Goal: Information Seeking & Learning: Learn about a topic

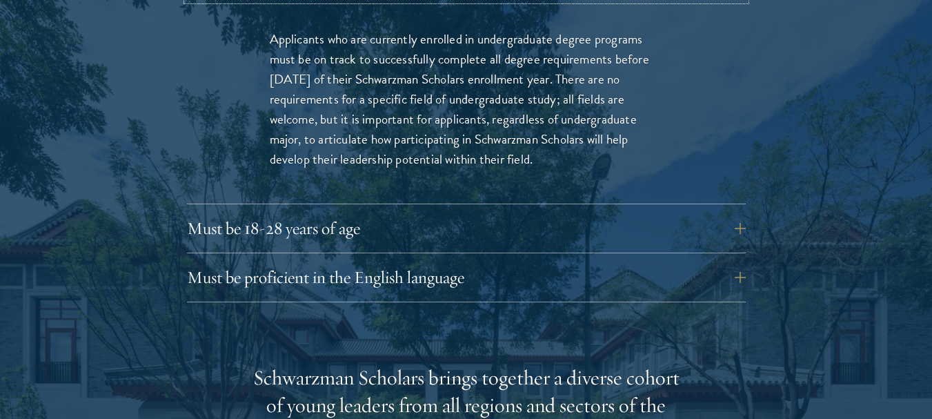
scroll to position [2069, 0]
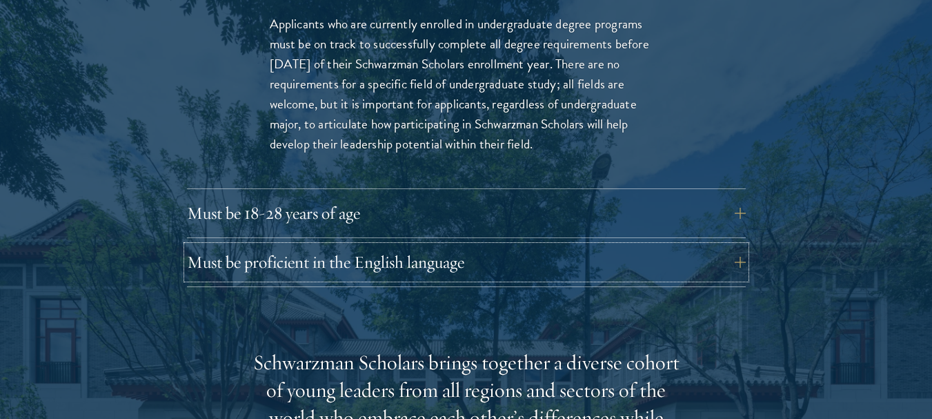
click at [744, 245] on button "Must be proficient in the English language" at bounding box center [466, 261] width 559 height 33
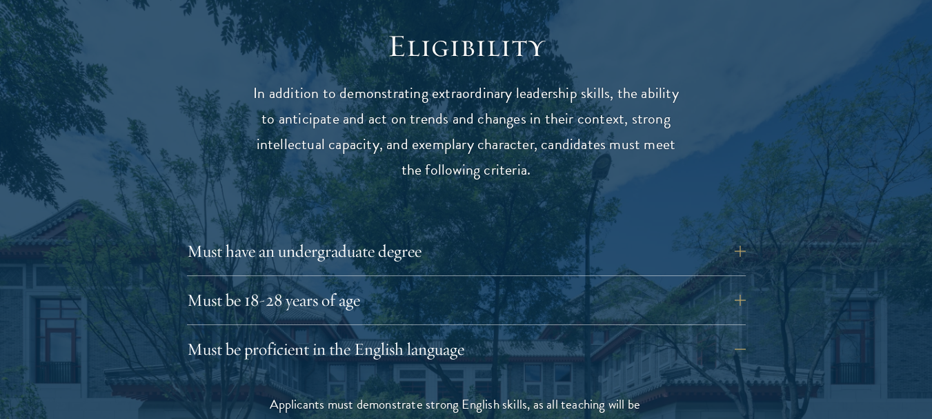
scroll to position [1793, 0]
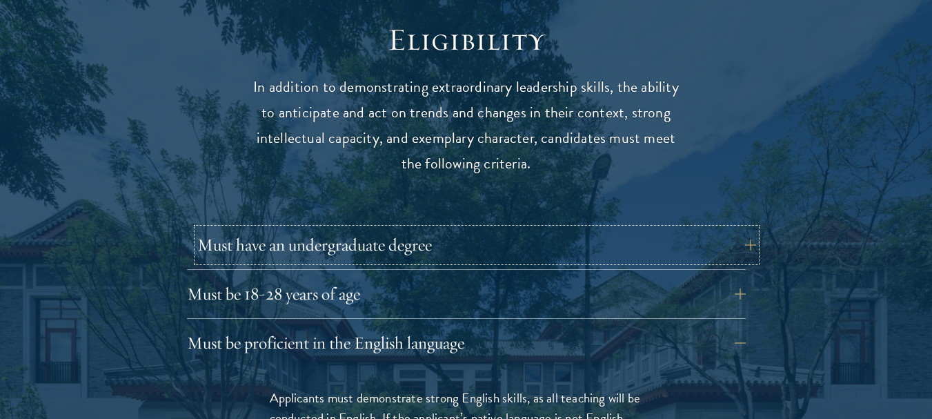
click at [741, 228] on button "Must have an undergraduate degree" at bounding box center [476, 244] width 559 height 33
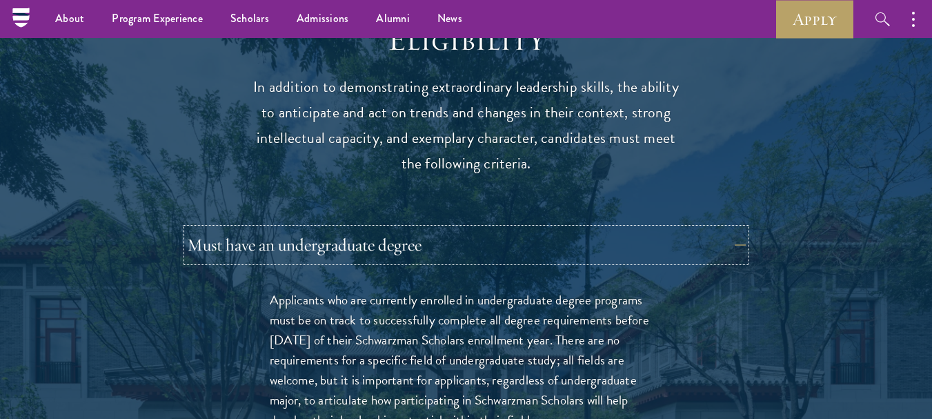
scroll to position [1586, 0]
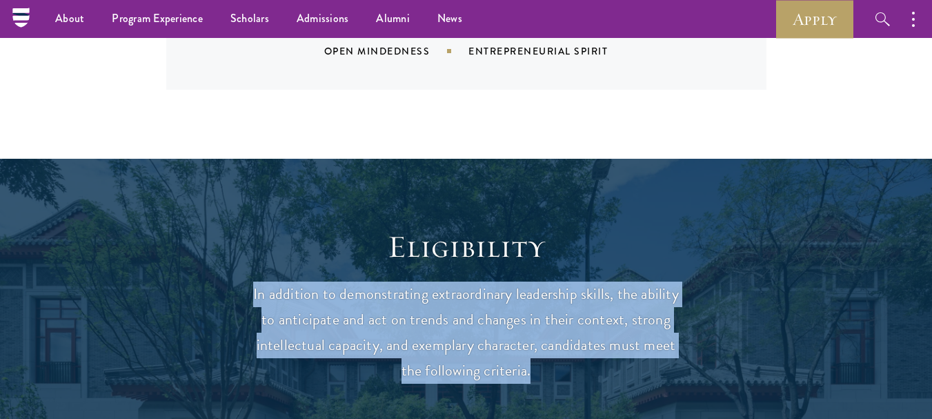
drag, startPoint x: 258, startPoint y: 258, endPoint x: 710, endPoint y: 340, distance: 459.7
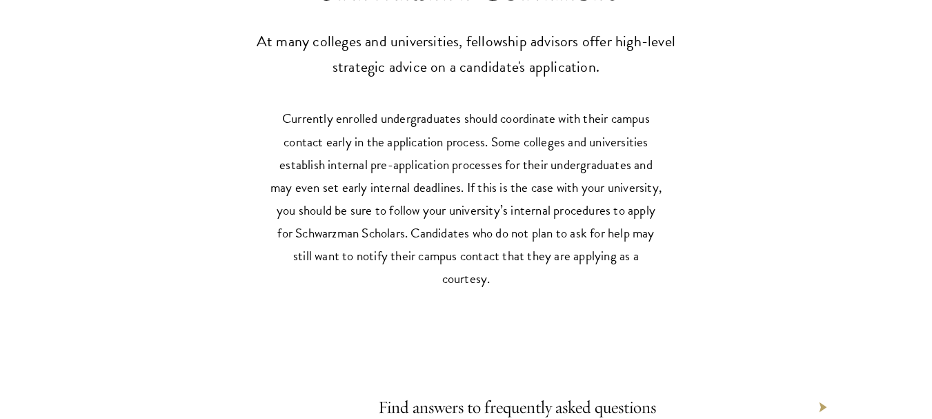
scroll to position [6758, 0]
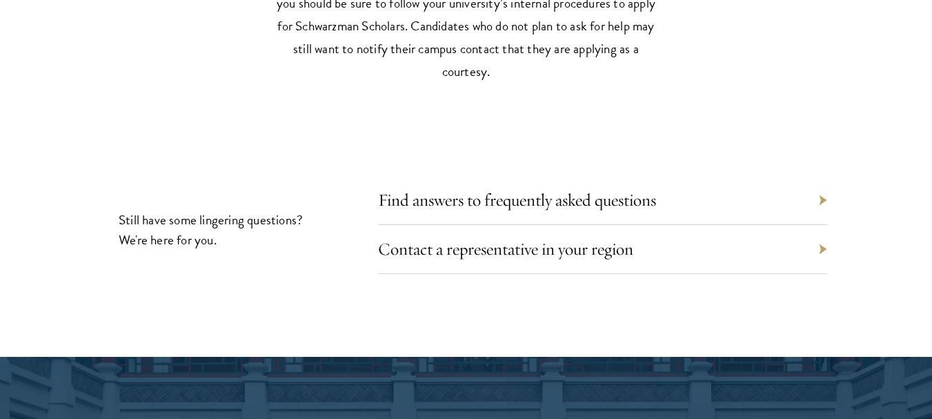
click at [825, 176] on div "Find answers to frequently asked questions" at bounding box center [602, 200] width 449 height 49
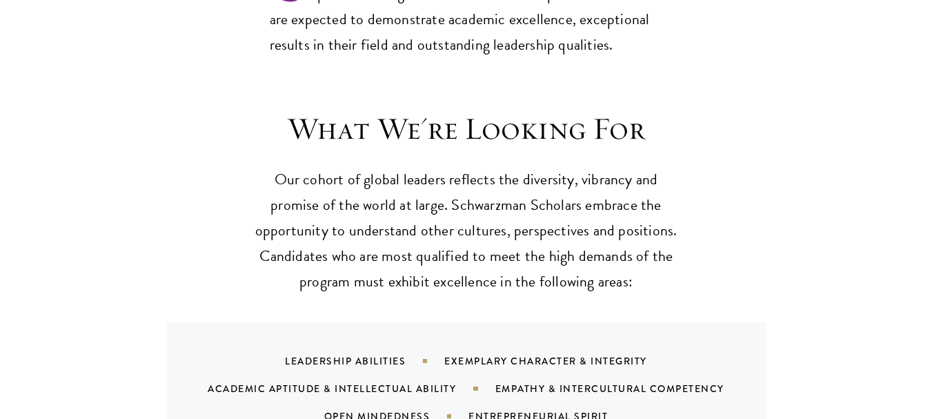
scroll to position [1241, 0]
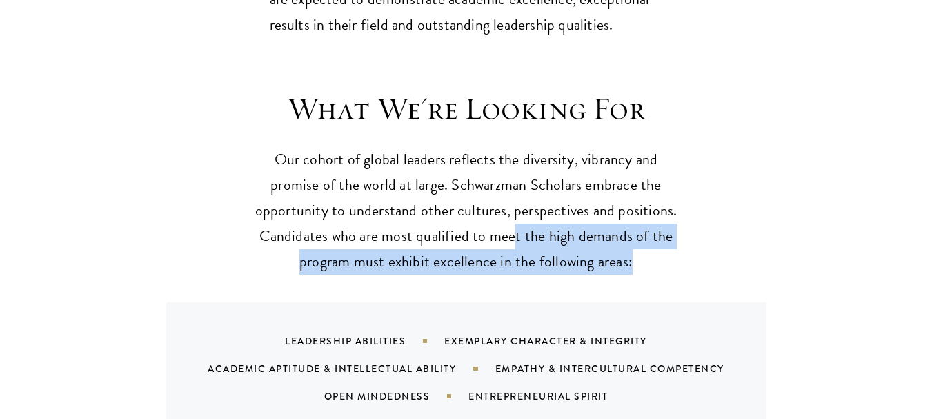
drag, startPoint x: 516, startPoint y: 207, endPoint x: 640, endPoint y: 245, distance: 129.3
click at [640, 245] on p "Our cohort of global leaders reflects the diversity, vibrancy and promise of th…" at bounding box center [466, 211] width 428 height 128
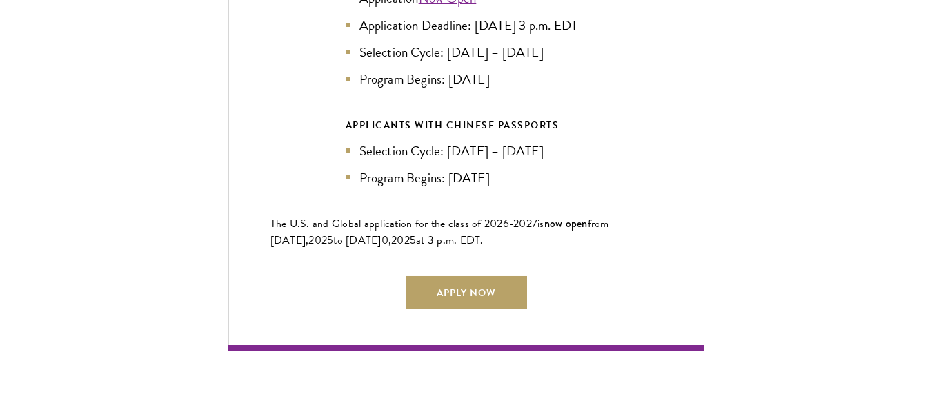
scroll to position [3586, 0]
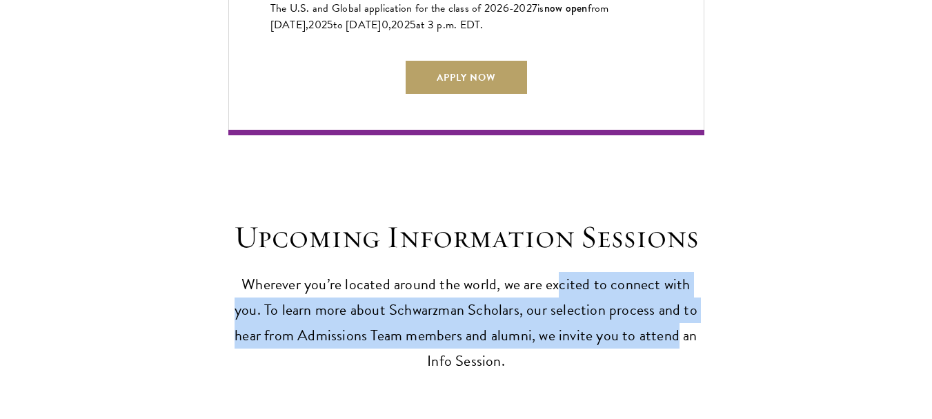
drag, startPoint x: 542, startPoint y: 274, endPoint x: 648, endPoint y: 336, distance: 122.1
click at [648, 336] on p "Wherever you’re located around the world, we are excited to connect with you. T…" at bounding box center [466, 323] width 476 height 102
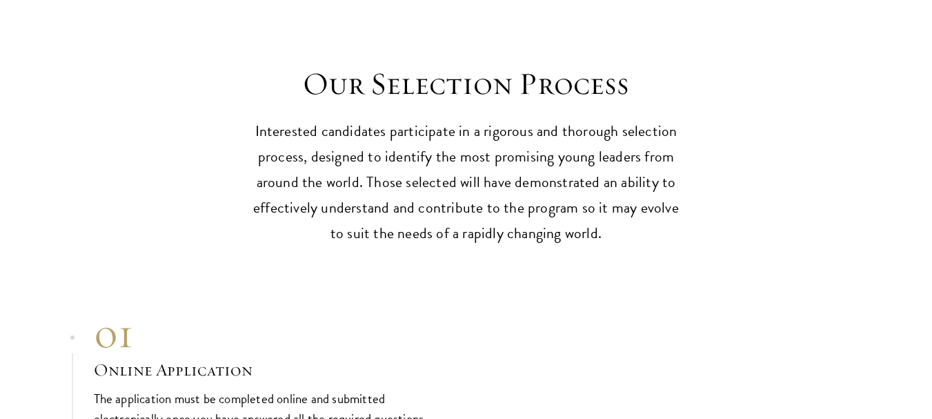
scroll to position [4413, 0]
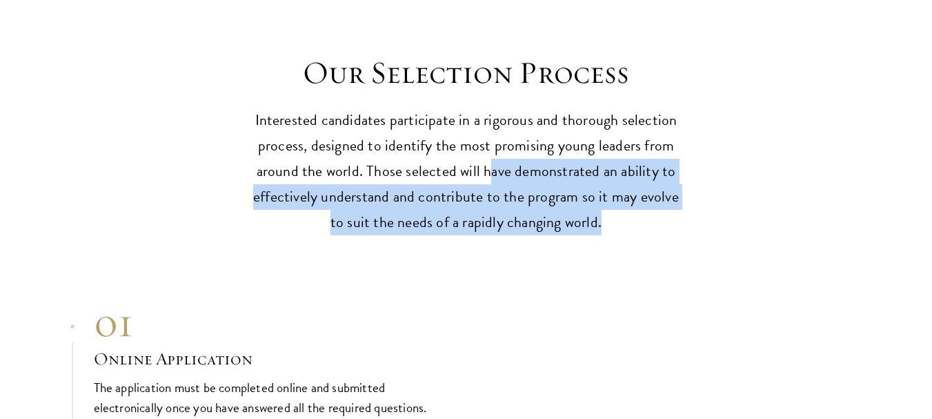
drag, startPoint x: 490, startPoint y: 132, endPoint x: 619, endPoint y: 192, distance: 142.8
click at [619, 192] on p "Interested candidates participate in a rigorous and thorough selection process,…" at bounding box center [466, 172] width 428 height 128
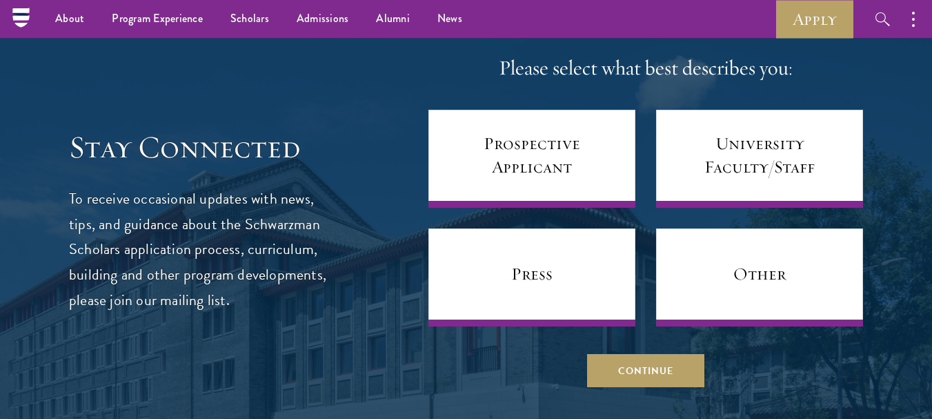
scroll to position [5999, 0]
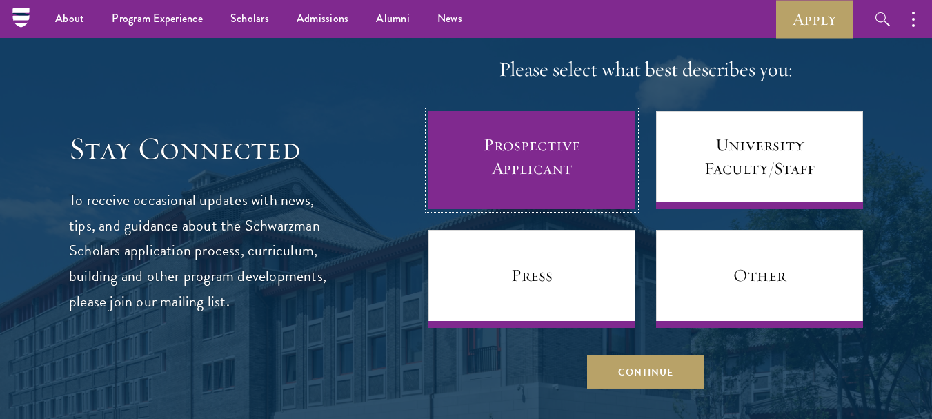
click at [530, 147] on link "Prospective Applicant" at bounding box center [531, 160] width 207 height 98
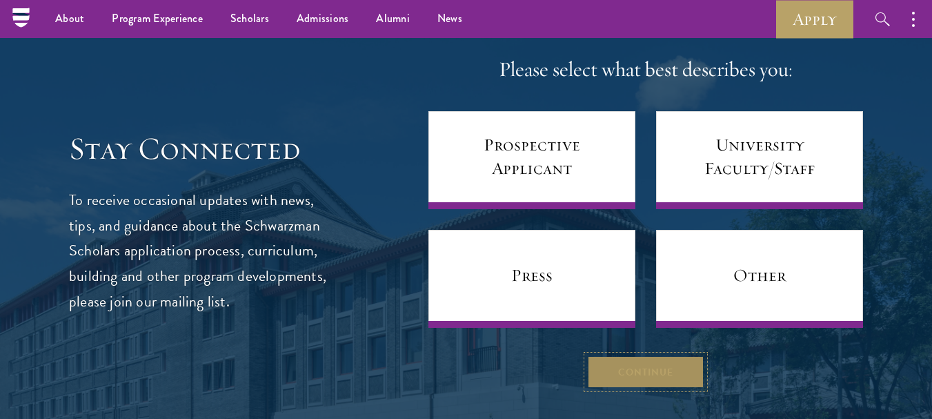
click at [681, 355] on button "Continue" at bounding box center [645, 371] width 117 height 33
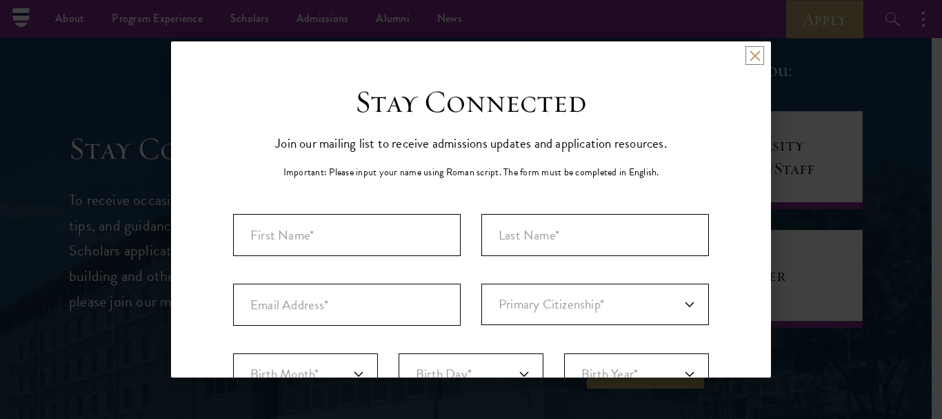
click at [749, 54] on button at bounding box center [755, 56] width 12 height 12
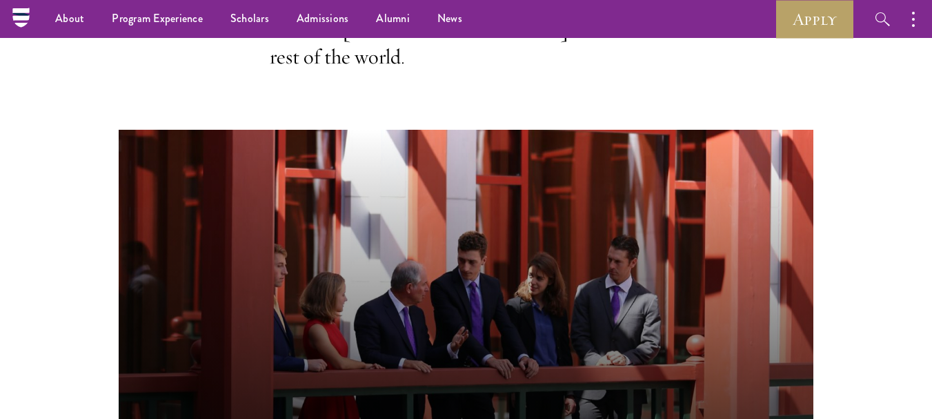
scroll to position [345, 0]
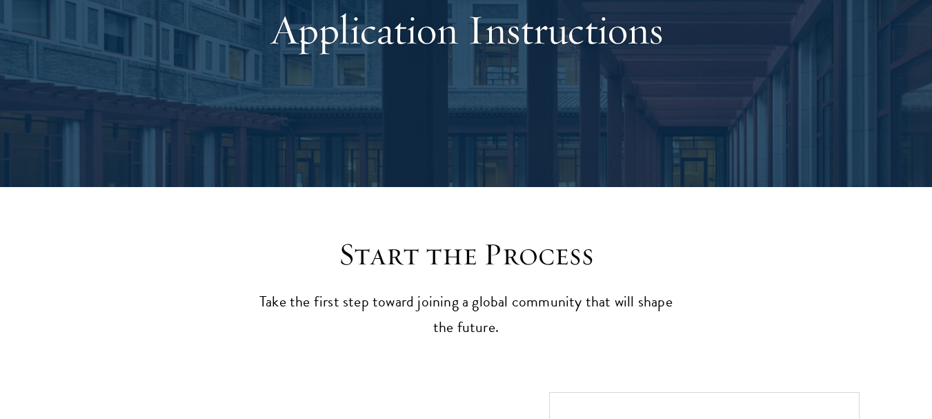
scroll to position [345, 0]
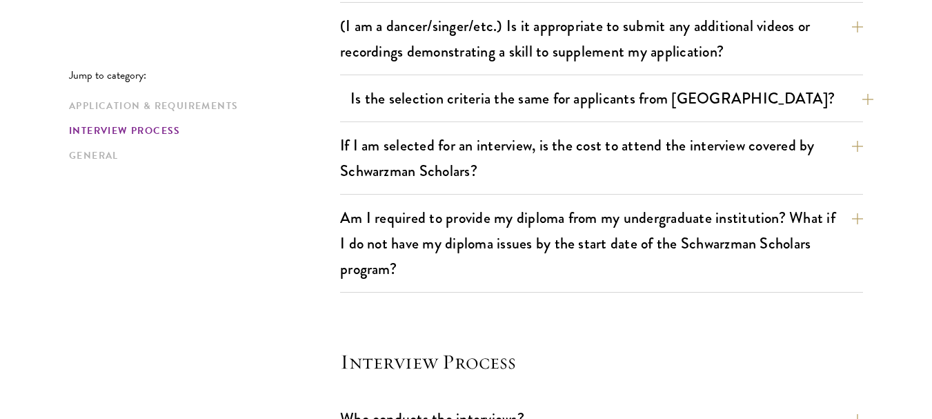
scroll to position [1310, 0]
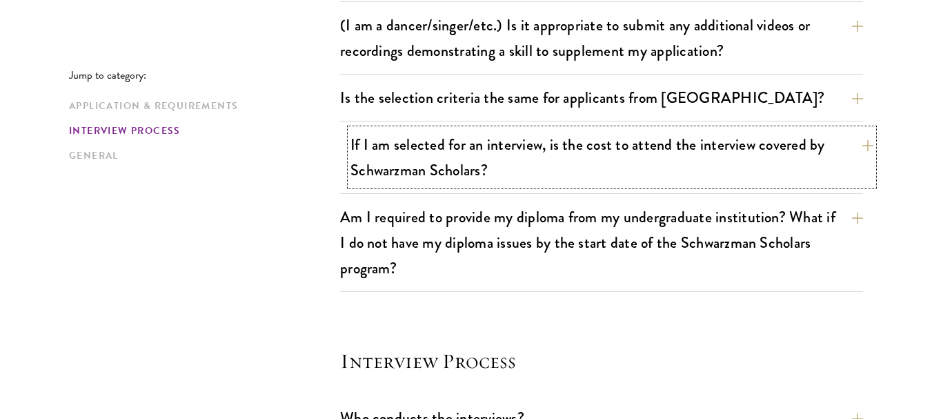
click at [871, 143] on button "If I am selected for an interview, is the cost to attend the interview covered …" at bounding box center [611, 157] width 523 height 57
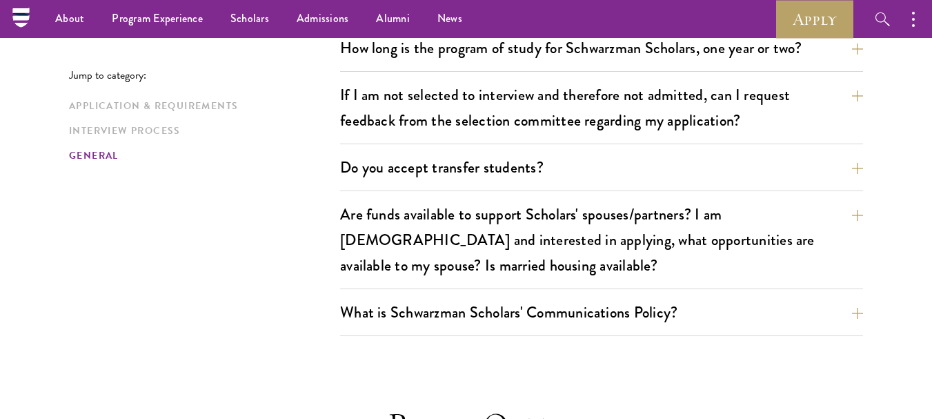
scroll to position [2345, 0]
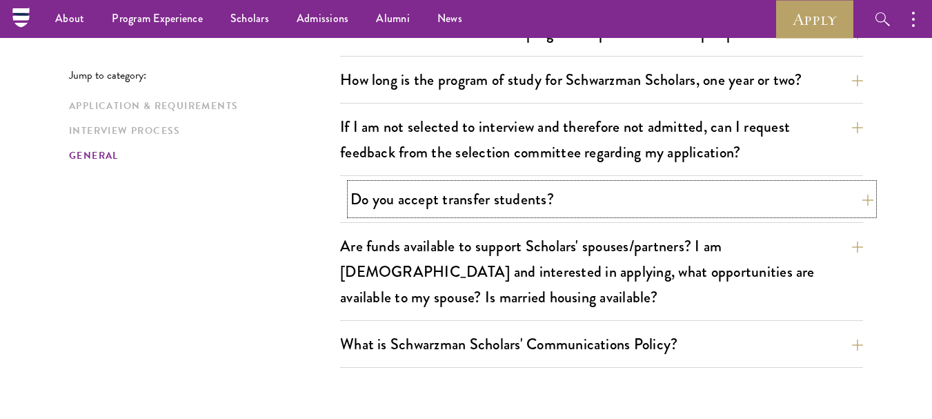
click at [850, 183] on button "Do you accept transfer students?" at bounding box center [611, 198] width 523 height 31
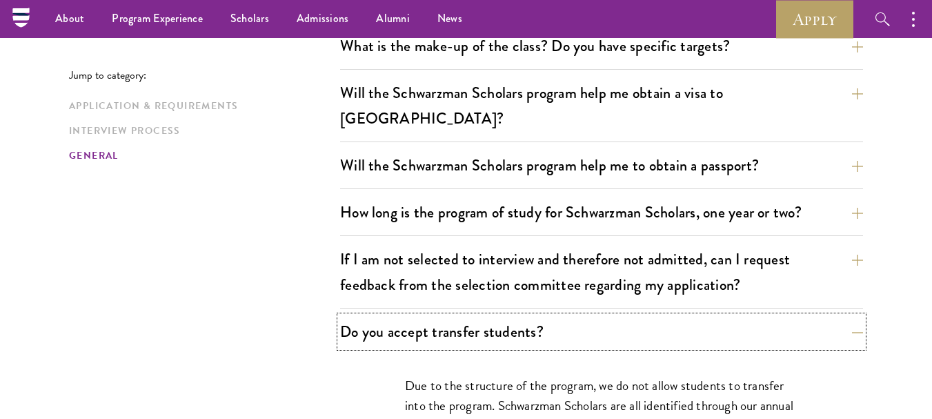
scroll to position [2111, 0]
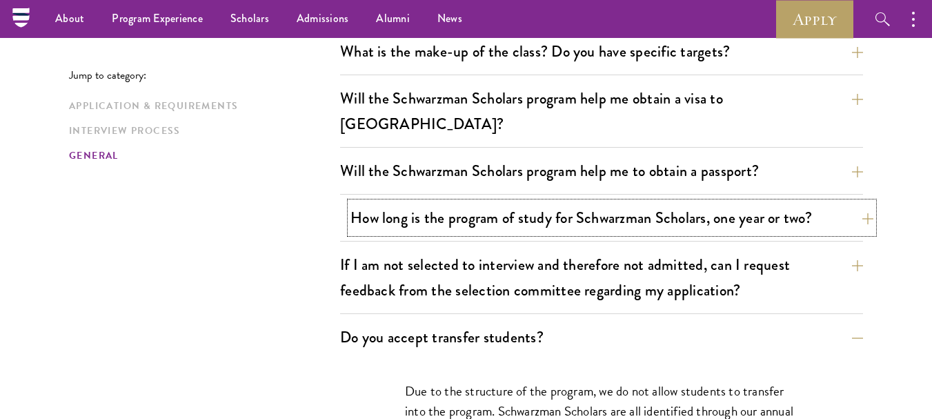
click at [867, 202] on button "How long is the program of study for Schwarzman Scholars, one year or two?" at bounding box center [611, 217] width 523 height 31
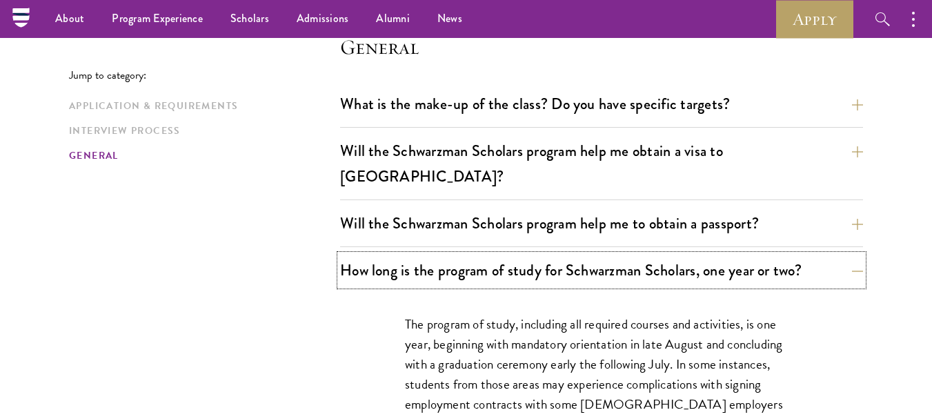
scroll to position [1974, 0]
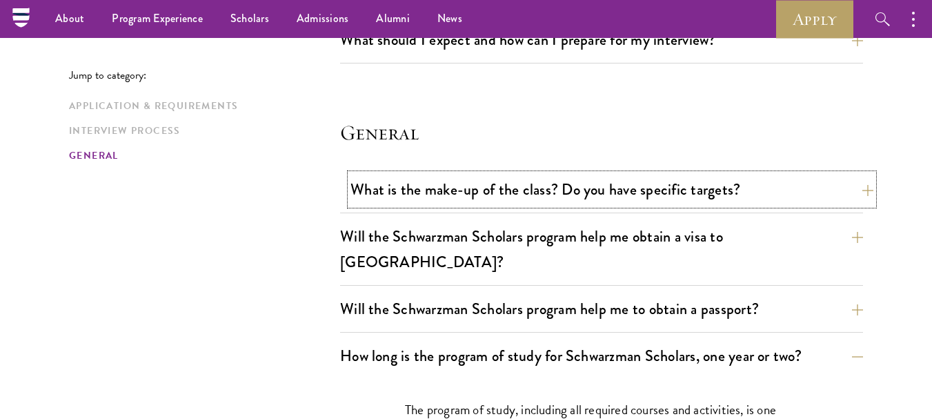
click at [868, 184] on button "What is the make-up of the class? Do you have specific targets?" at bounding box center [611, 189] width 523 height 31
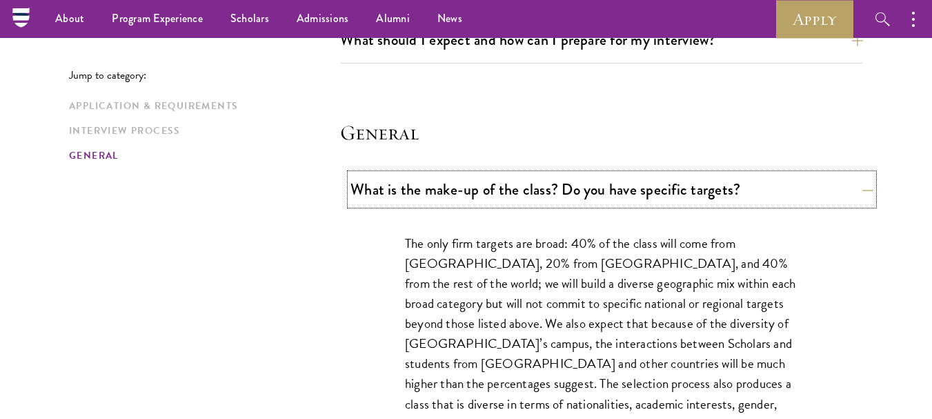
click at [868, 184] on button "What is the make-up of the class? Do you have specific targets?" at bounding box center [611, 189] width 523 height 31
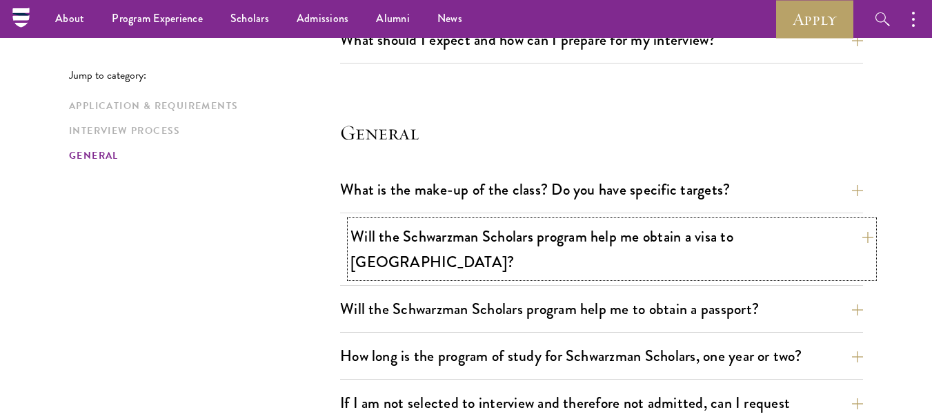
click at [867, 241] on button "Will the Schwarzman Scholars program help me obtain a visa to China?" at bounding box center [611, 249] width 523 height 57
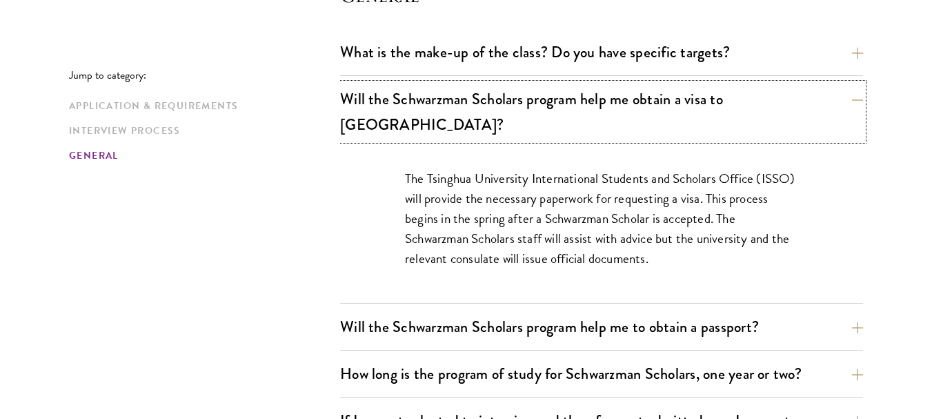
scroll to position [2249, 0]
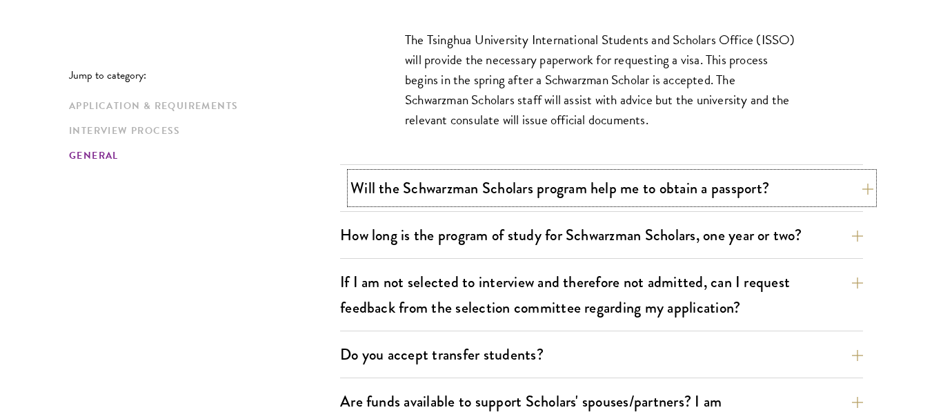
click at [857, 172] on button "Will the Schwarzman Scholars program help me to obtain a passport?" at bounding box center [611, 187] width 523 height 31
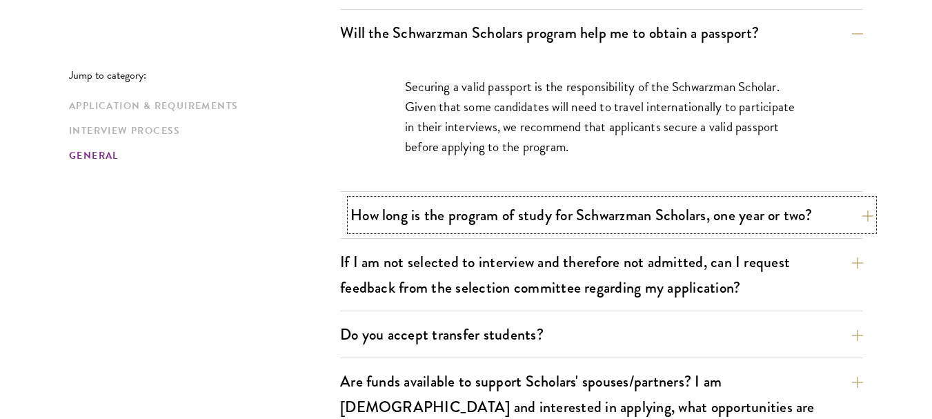
click at [847, 199] on button "How long is the program of study for Schwarzman Scholars, one year or two?" at bounding box center [611, 214] width 523 height 31
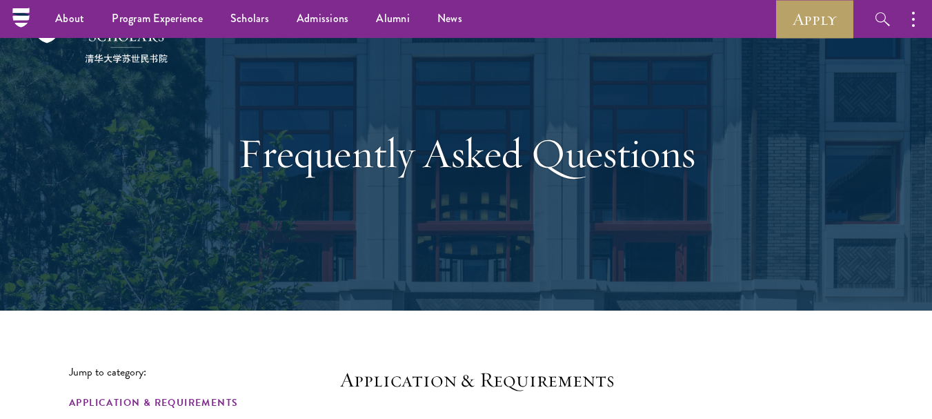
scroll to position [0, 0]
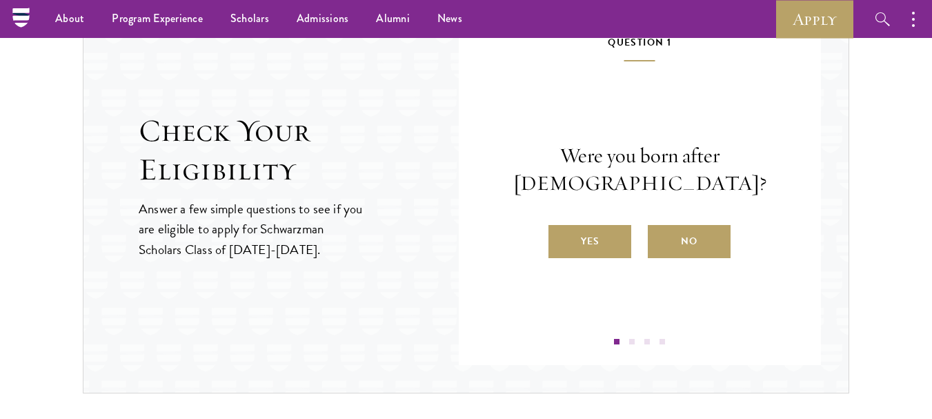
scroll to position [1448, 0]
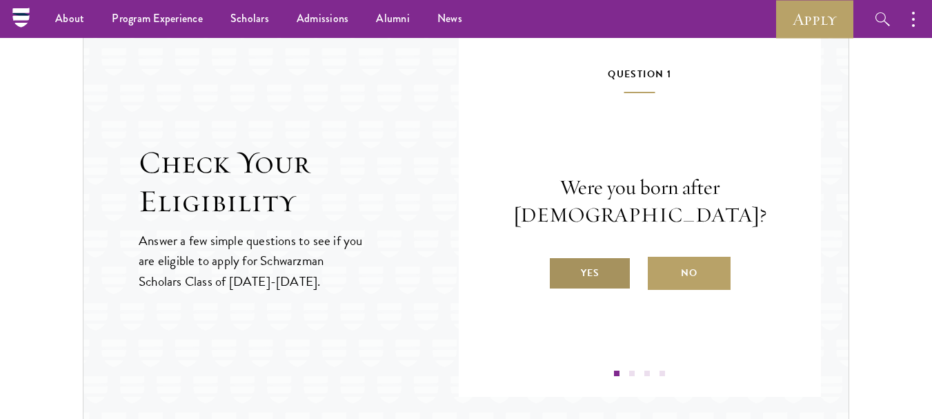
click at [612, 272] on label "Yes" at bounding box center [589, 273] width 83 height 33
click at [561, 270] on input "Yes" at bounding box center [554, 264] width 12 height 12
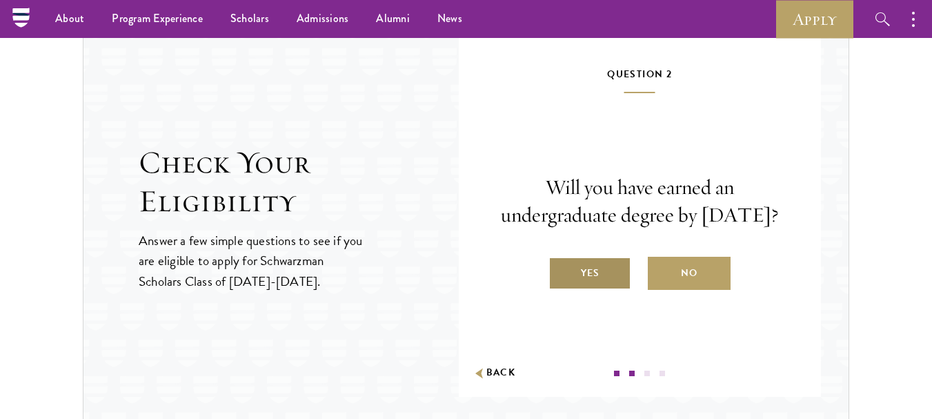
click at [591, 273] on label "Yes" at bounding box center [589, 273] width 83 height 33
click at [561, 270] on input "Yes" at bounding box center [554, 264] width 12 height 12
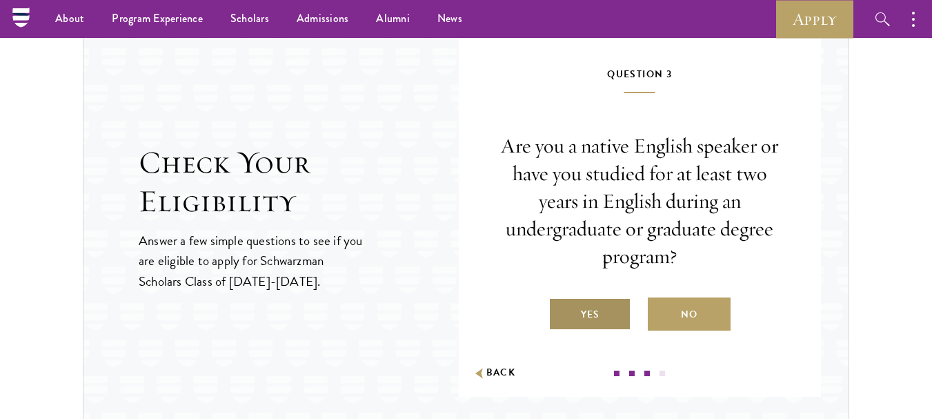
click at [590, 299] on label "Yes" at bounding box center [589, 313] width 83 height 33
click at [561, 299] on input "Yes" at bounding box center [554, 305] width 12 height 12
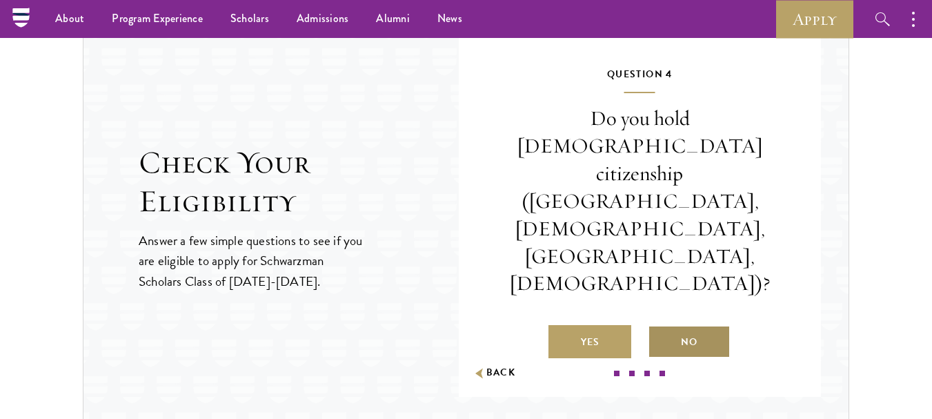
click at [670, 325] on label "No" at bounding box center [689, 341] width 83 height 33
click at [660, 327] on input "No" at bounding box center [654, 333] width 12 height 12
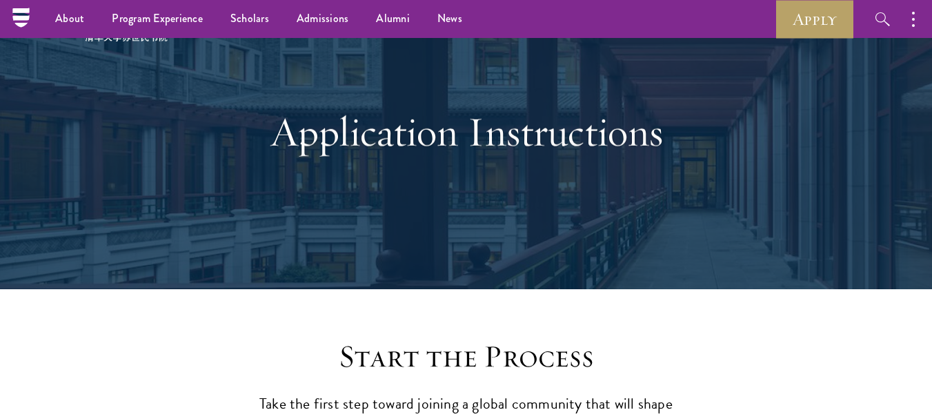
scroll to position [0, 0]
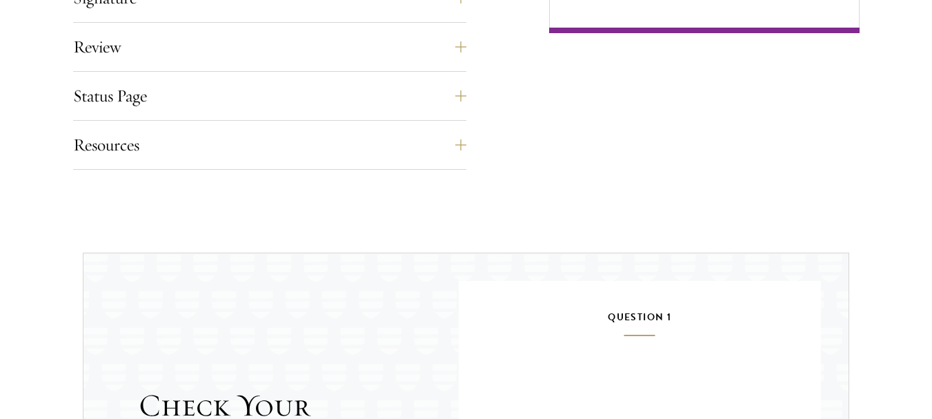
scroll to position [1103, 0]
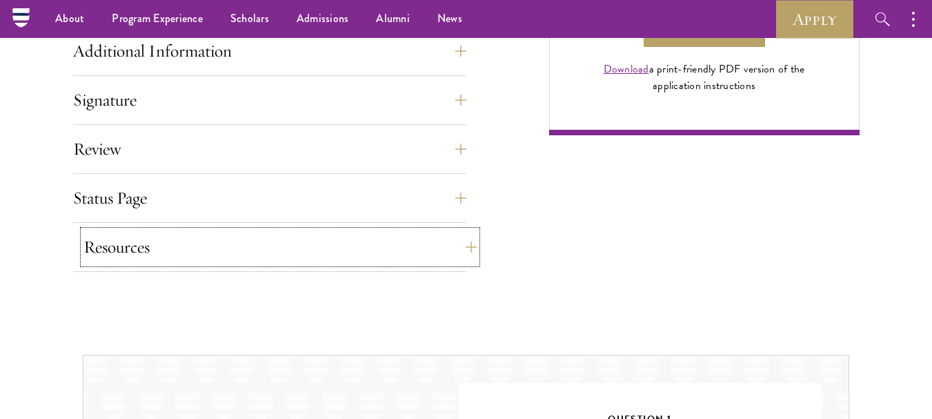
click at [465, 241] on button "Resources" at bounding box center [279, 246] width 393 height 33
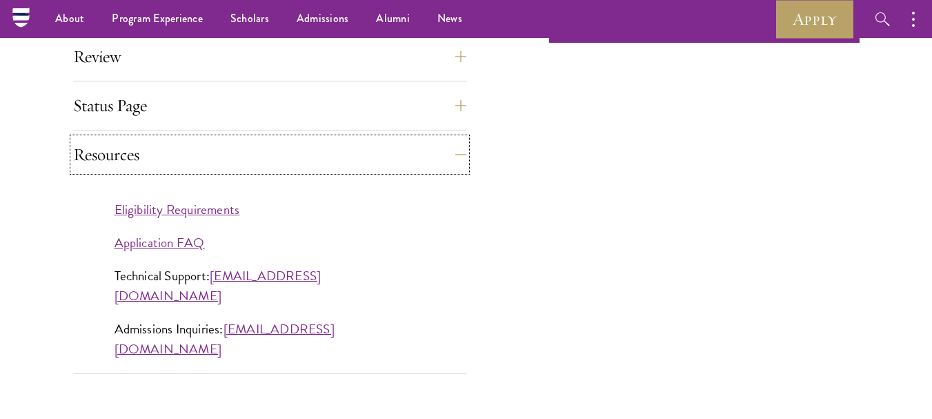
scroll to position [1172, 0]
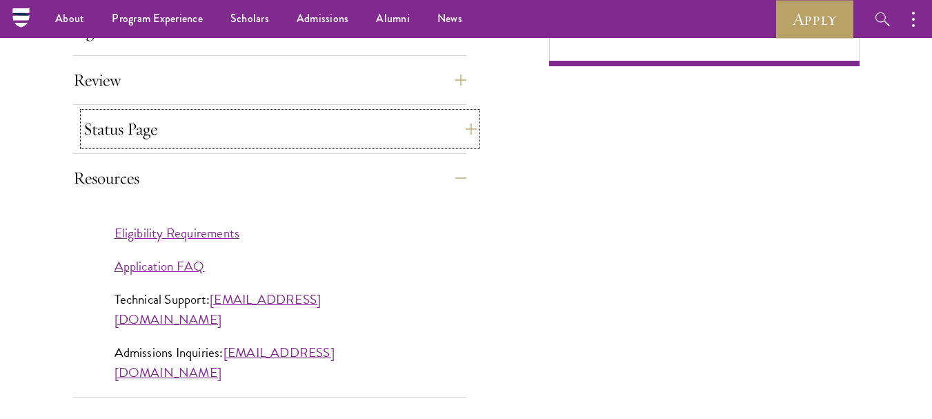
click at [457, 125] on button "Status Page" at bounding box center [279, 128] width 393 height 33
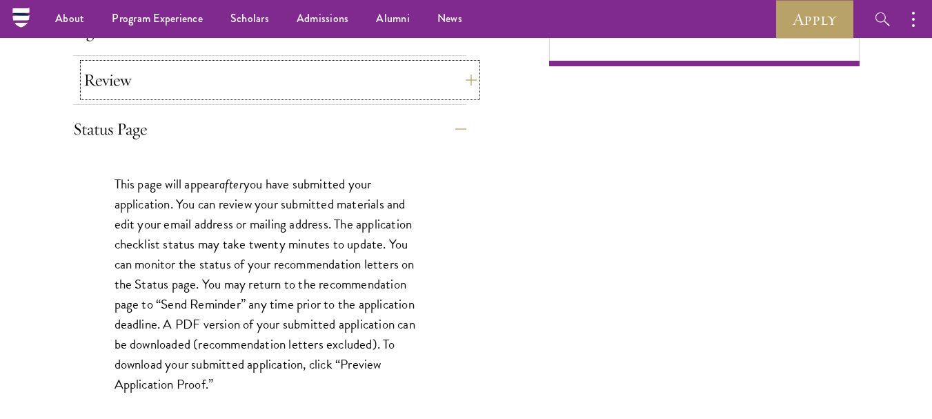
click at [460, 70] on button "Review" at bounding box center [279, 79] width 393 height 33
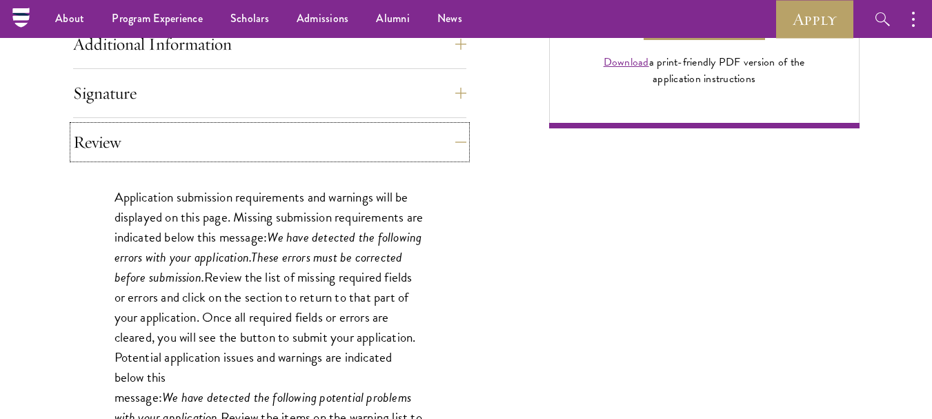
scroll to position [965, 0]
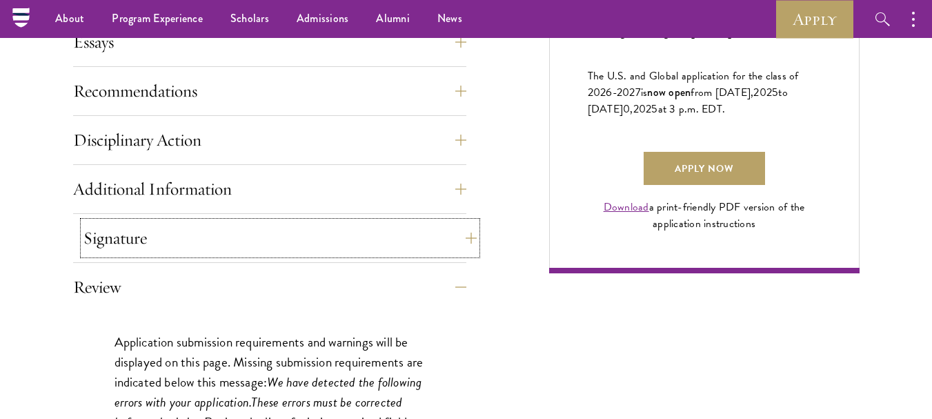
click at [458, 243] on button "Signature" at bounding box center [279, 237] width 393 height 33
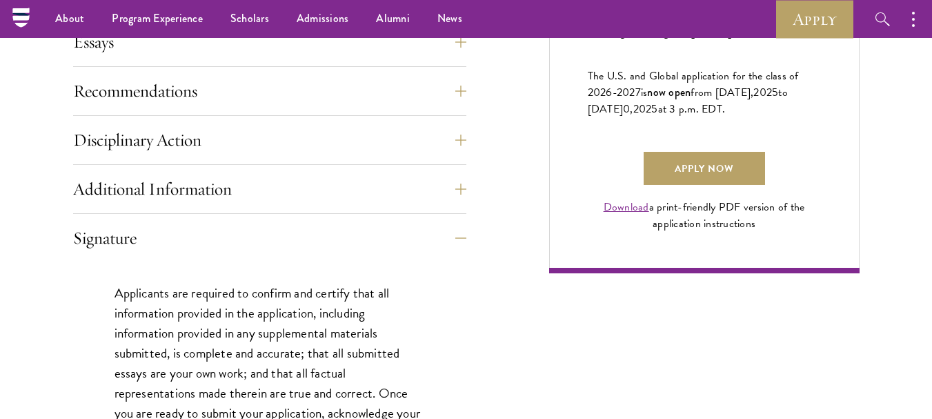
click at [466, 185] on div "Application Home Page The online application form must be completed in English.…" at bounding box center [466, 148] width 786 height 1113
click at [459, 190] on button "Additional Information" at bounding box center [279, 188] width 393 height 33
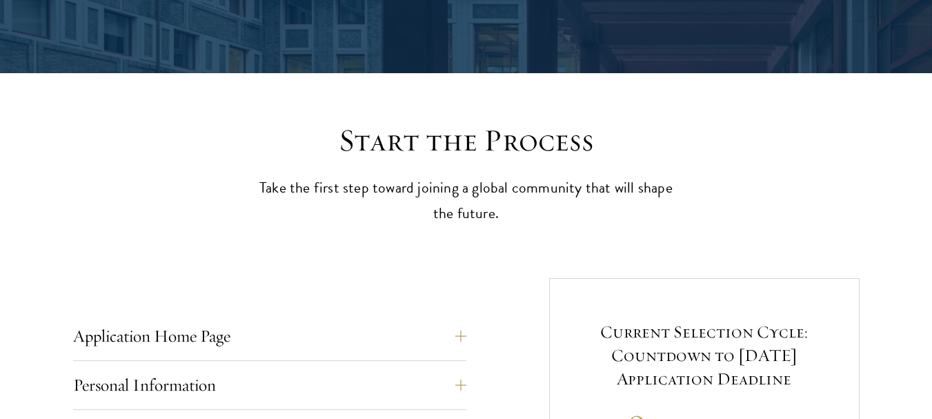
scroll to position [552, 0]
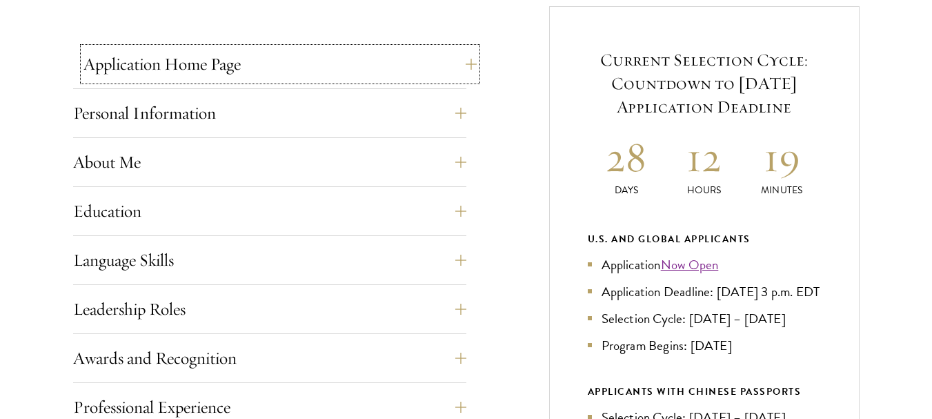
click at [462, 63] on button "Application Home Page" at bounding box center [279, 64] width 393 height 33
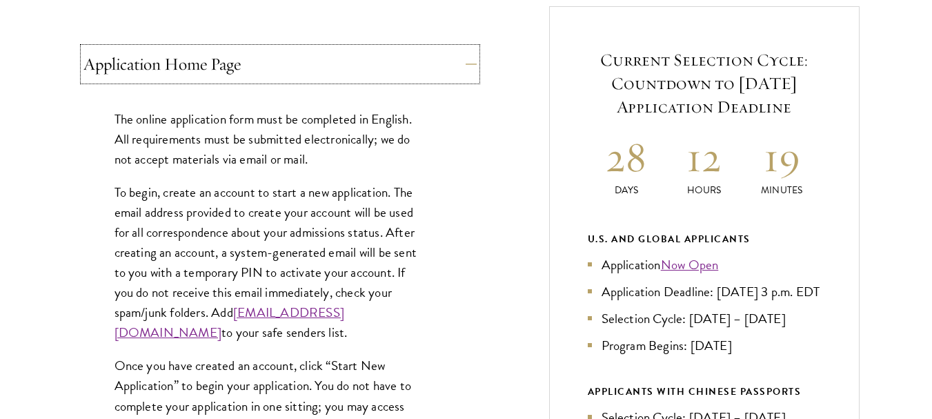
click at [462, 63] on button "Application Home Page" at bounding box center [279, 64] width 393 height 33
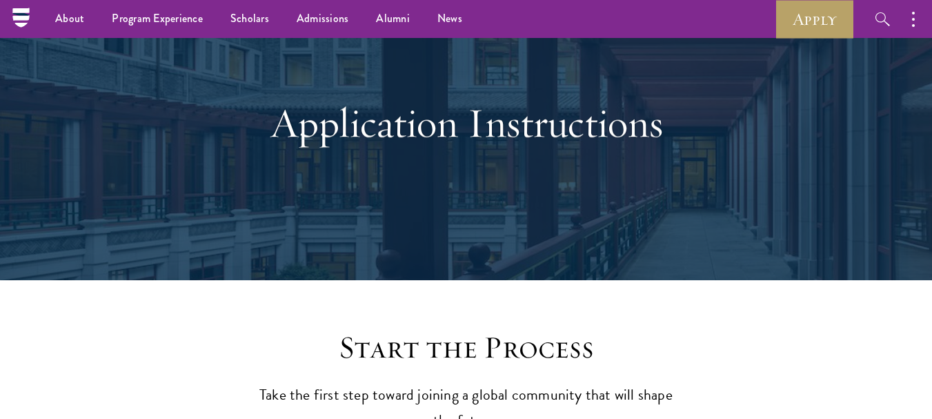
scroll to position [0, 0]
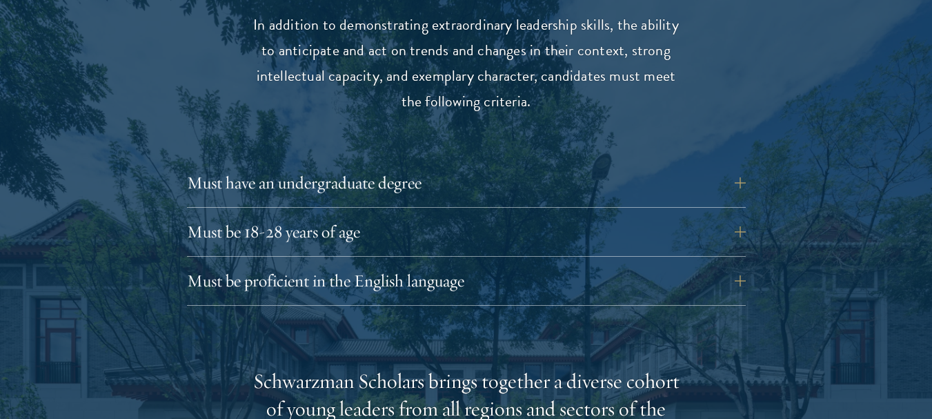
scroll to position [1862, 0]
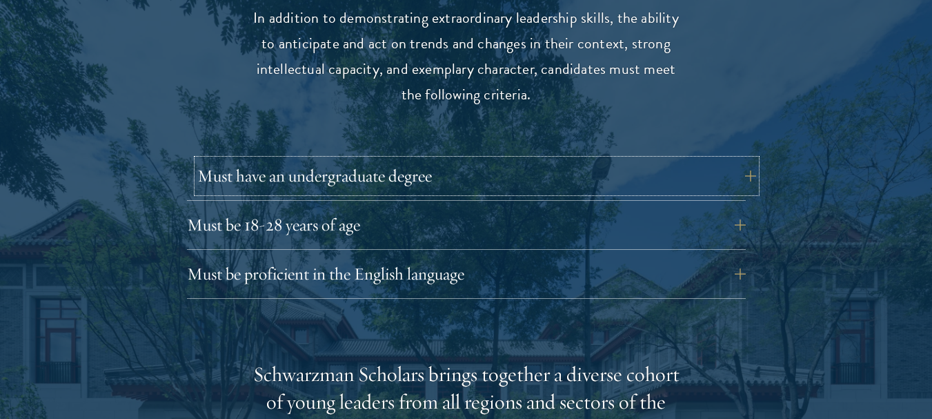
click at [752, 159] on button "Must have an undergraduate degree" at bounding box center [476, 175] width 559 height 33
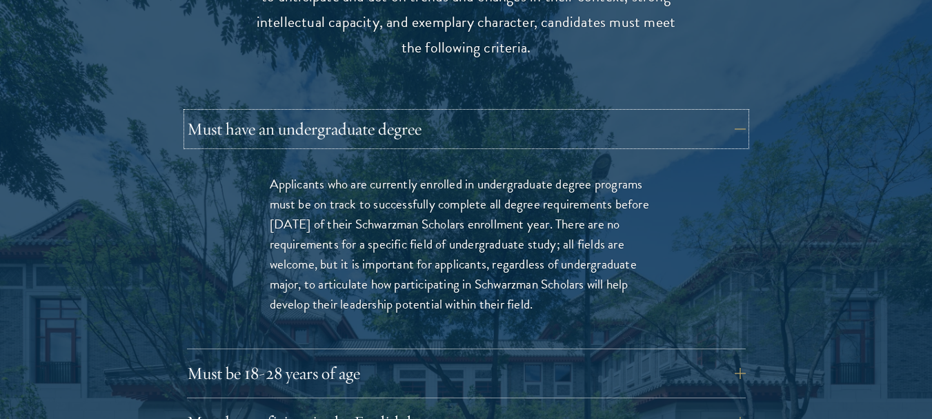
scroll to position [1931, 0]
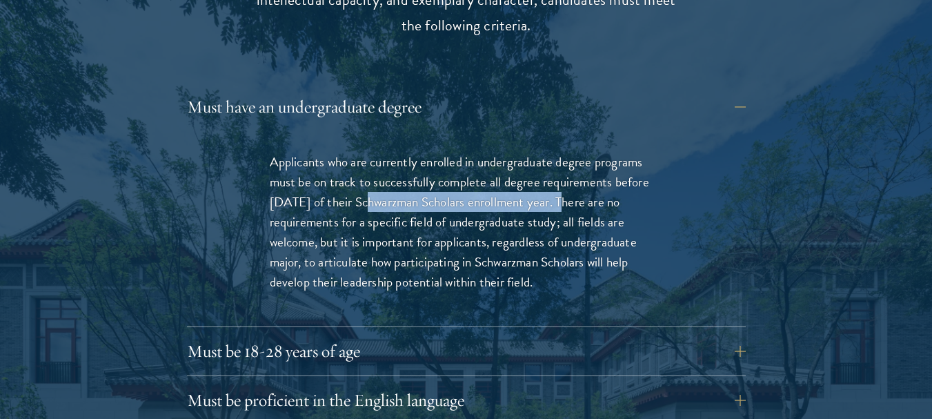
drag, startPoint x: 359, startPoint y: 174, endPoint x: 559, endPoint y: 181, distance: 199.4
click at [559, 181] on p "Applicants who are currently enrolled in undergraduate degree programs must be …" at bounding box center [466, 222] width 393 height 140
copy p "Schwarzman Scholars enrollment year."
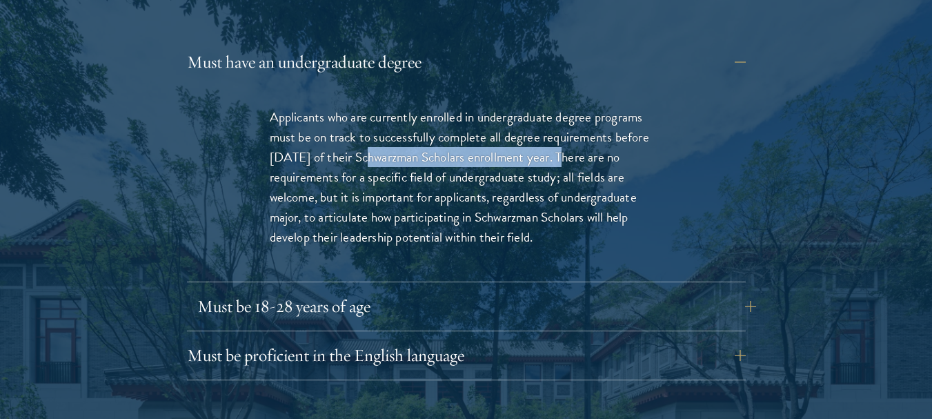
scroll to position [2000, 0]
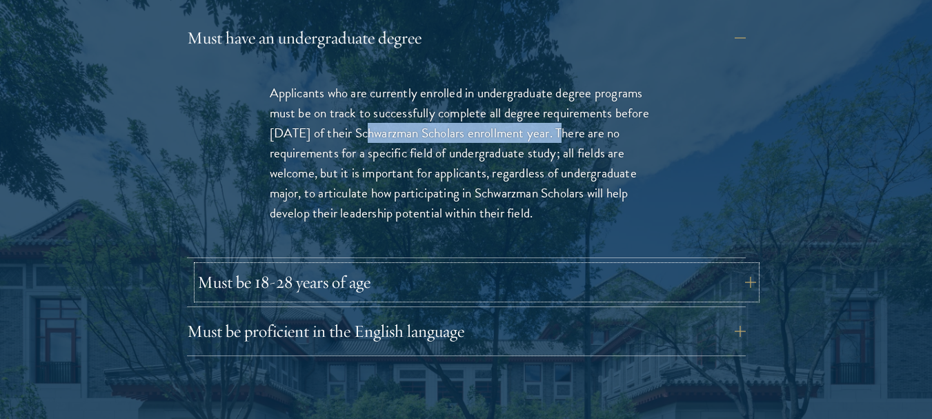
click at [743, 265] on button "Must be 18-28 years of age" at bounding box center [476, 281] width 559 height 33
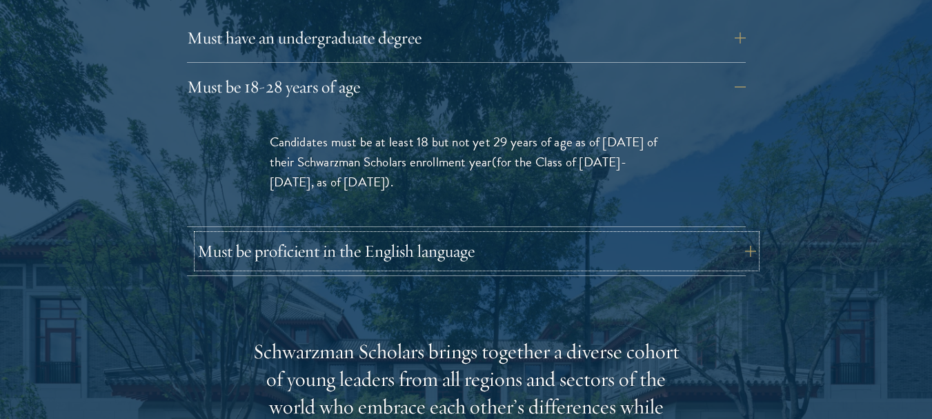
click at [436, 234] on button "Must be proficient in the English language" at bounding box center [476, 250] width 559 height 33
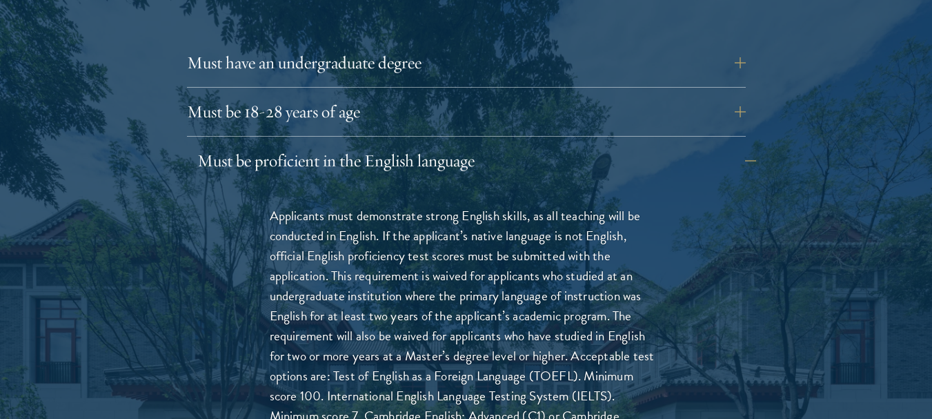
scroll to position [2069, 0]
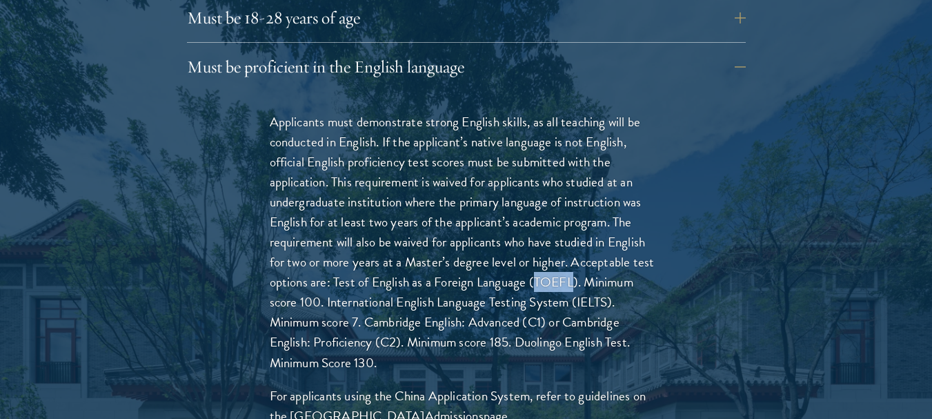
drag, startPoint x: 536, startPoint y: 253, endPoint x: 572, endPoint y: 257, distance: 36.8
click at [572, 257] on p "Applicants must demonstrate strong English skills, as all teaching will be cond…" at bounding box center [466, 242] width 393 height 261
copy p "TOEFL"
drag, startPoint x: 576, startPoint y: 277, endPoint x: 610, endPoint y: 277, distance: 33.8
click at [610, 277] on p "Applicants must demonstrate strong English skills, as all teaching will be cond…" at bounding box center [466, 242] width 393 height 261
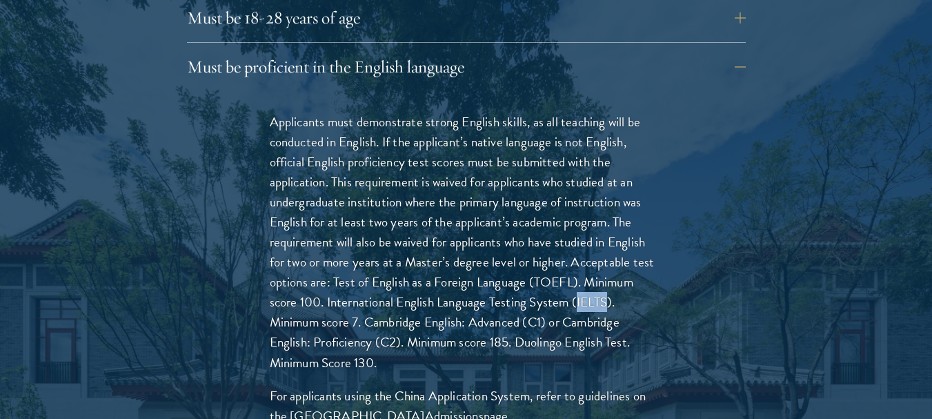
copy p "IELTS"
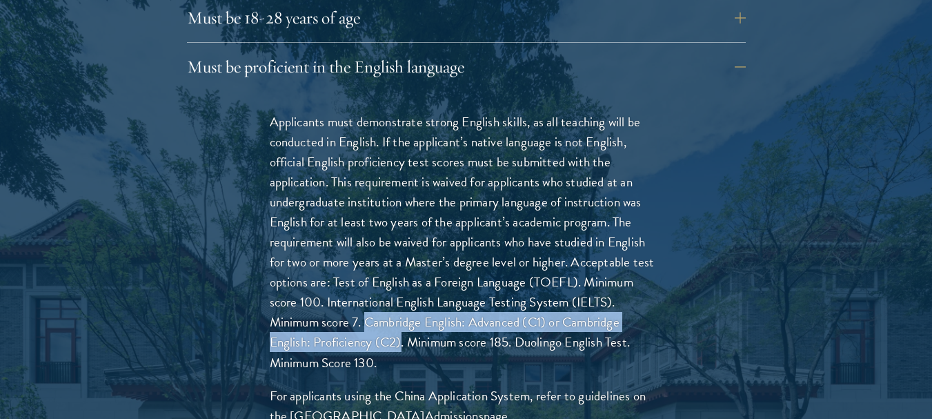
drag, startPoint x: 365, startPoint y: 294, endPoint x: 401, endPoint y: 319, distance: 43.8
click at [401, 319] on p "Applicants must demonstrate strong English skills, as all teaching will be cond…" at bounding box center [466, 242] width 393 height 261
copy p "Cambridge English: Advanced (C1) or Cambridge English: Proficiency (C2)"
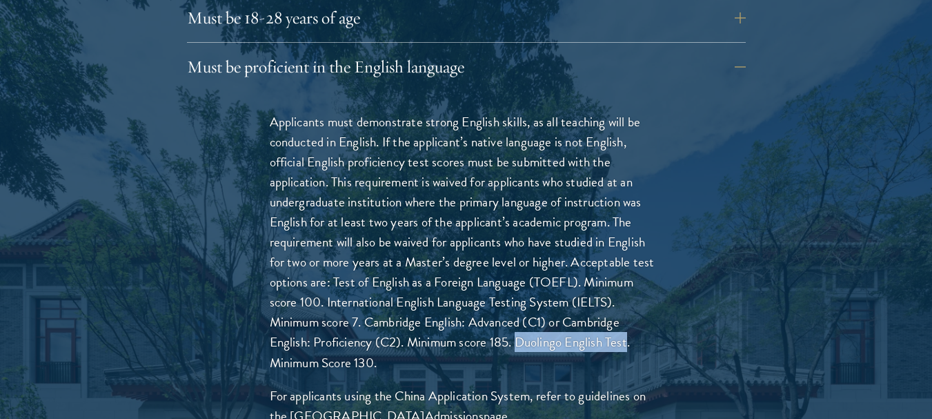
drag, startPoint x: 520, startPoint y: 312, endPoint x: 629, endPoint y: 310, distance: 109.0
click at [629, 310] on p "Applicants must demonstrate strong English skills, as all teaching will be cond…" at bounding box center [466, 242] width 393 height 261
copy p "Duolingo English Test"
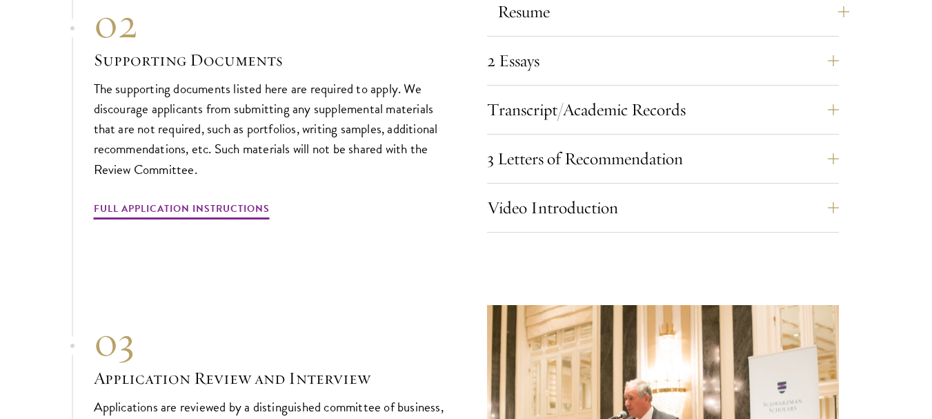
scroll to position [5172, 0]
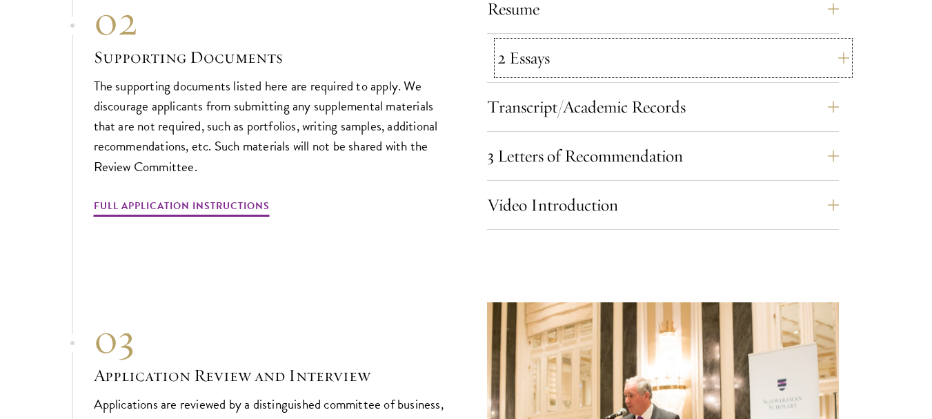
click at [847, 41] on button "2 Essays" at bounding box center [673, 57] width 352 height 33
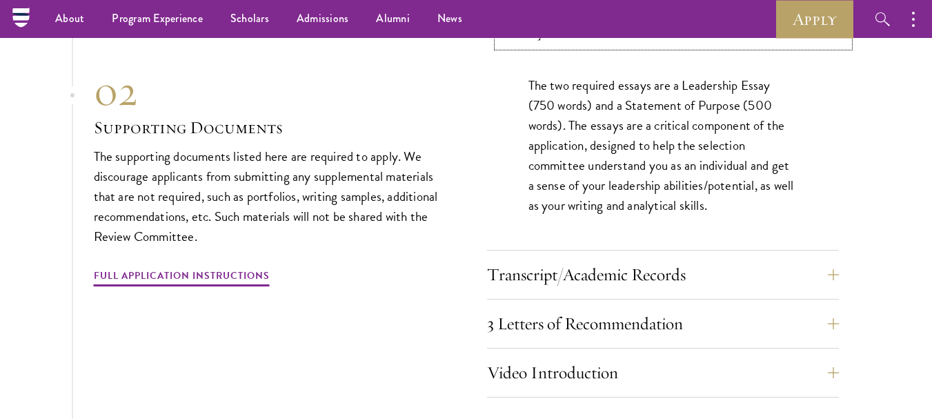
scroll to position [4803, 0]
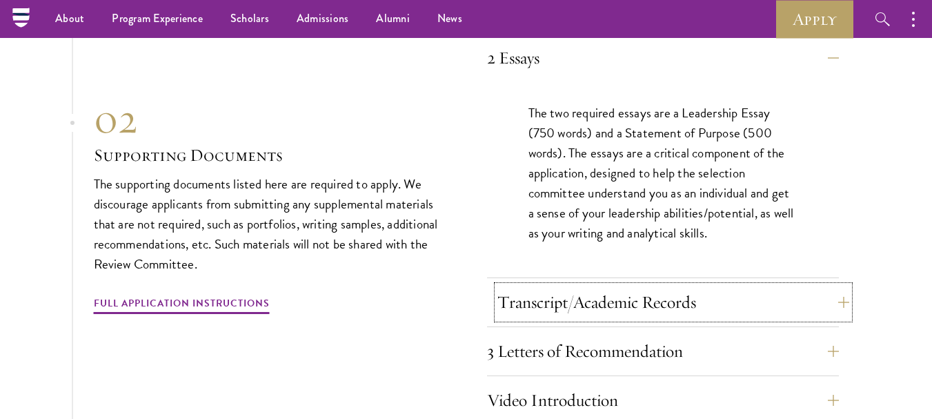
click at [841, 285] on button "Transcript/Academic Records" at bounding box center [673, 301] width 352 height 33
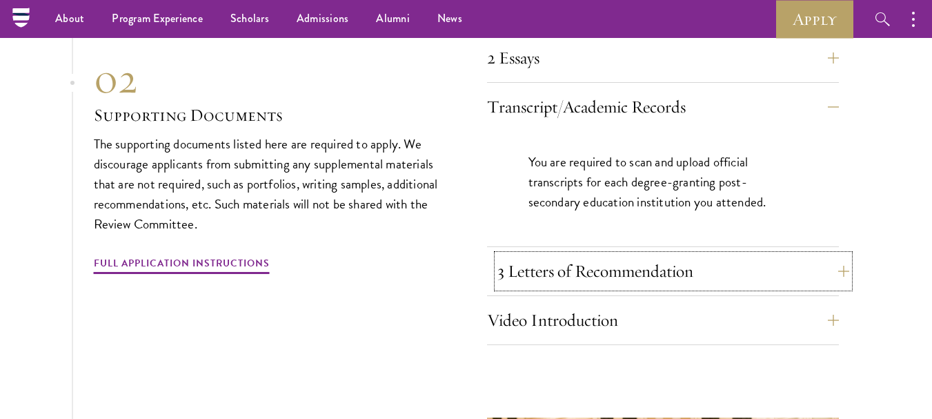
click at [832, 254] on button "3 Letters of Recommendation" at bounding box center [673, 270] width 352 height 33
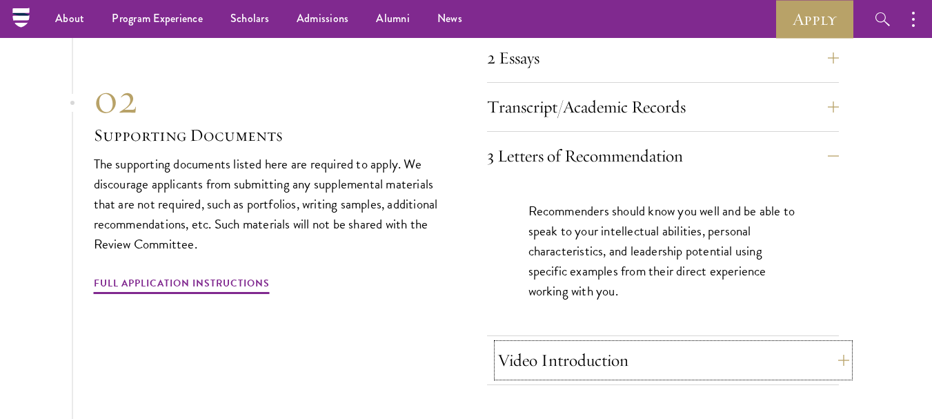
click at [833, 343] on button "Video Introduction" at bounding box center [673, 359] width 352 height 33
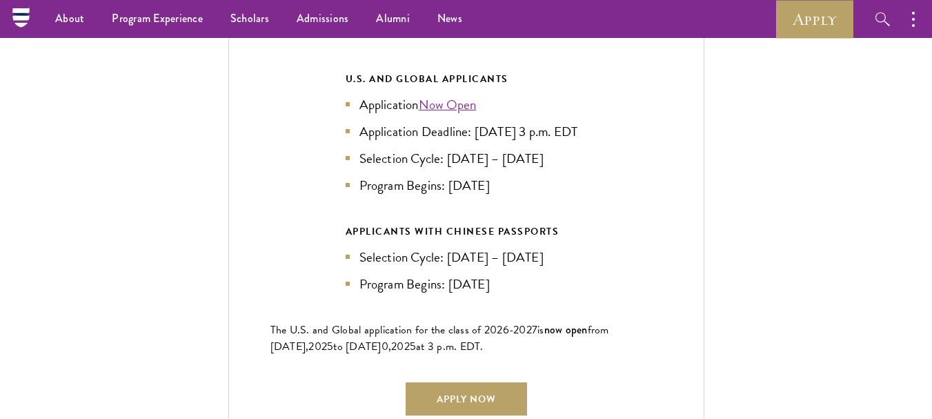
scroll to position [3010, 0]
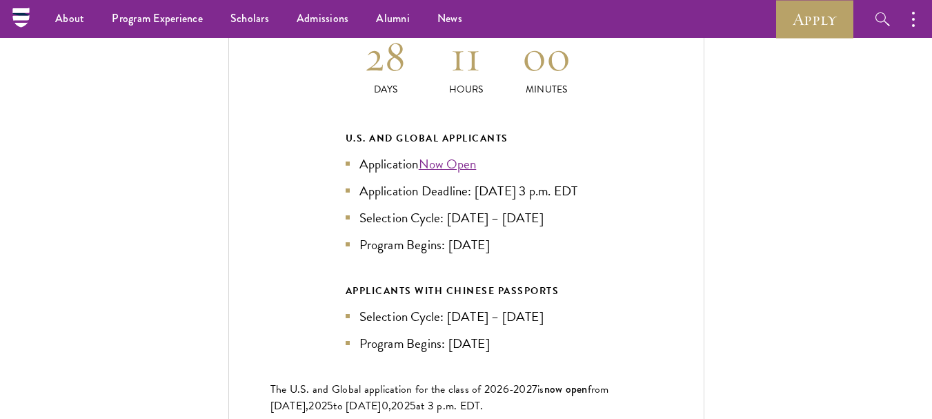
drag, startPoint x: 569, startPoint y: 163, endPoint x: 537, endPoint y: 185, distance: 38.3
click at [537, 185] on li "Application Deadline: [DATE] 3 p.m. EDT" at bounding box center [465, 191] width 241 height 20
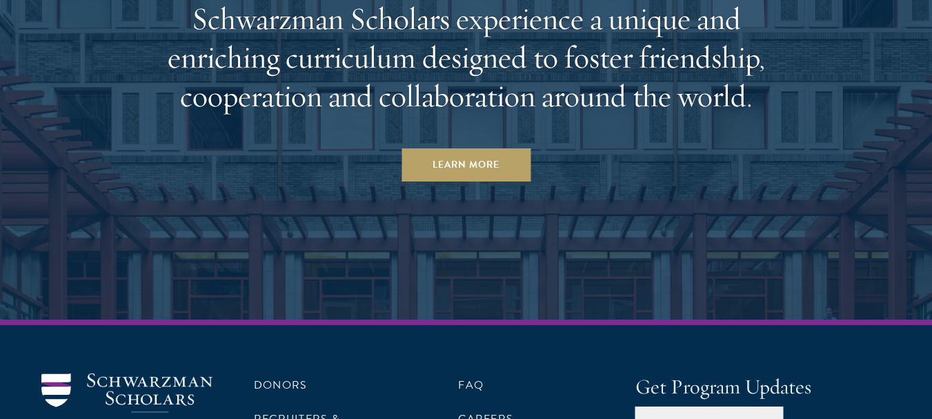
scroll to position [7423, 0]
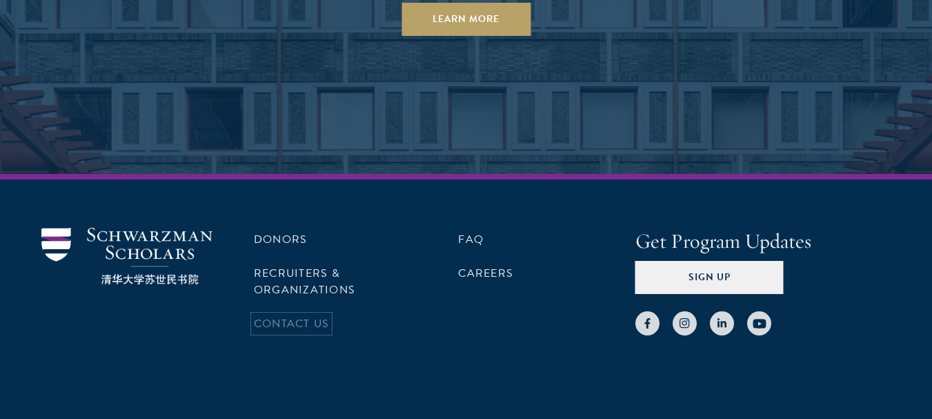
click at [301, 315] on link "Contact Us" at bounding box center [291, 323] width 75 height 17
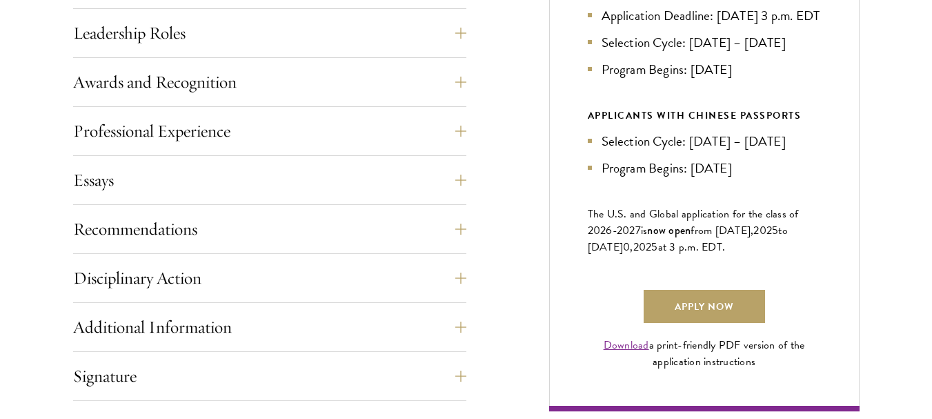
scroll to position [896, 0]
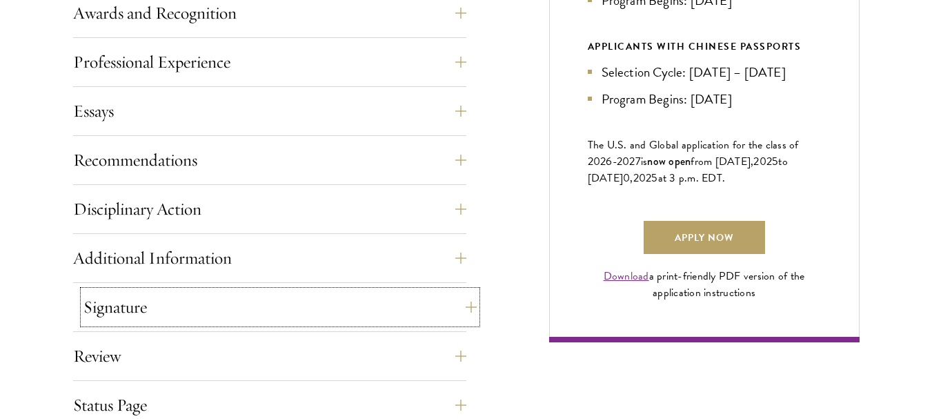
click at [472, 311] on button "Signature" at bounding box center [279, 306] width 393 height 33
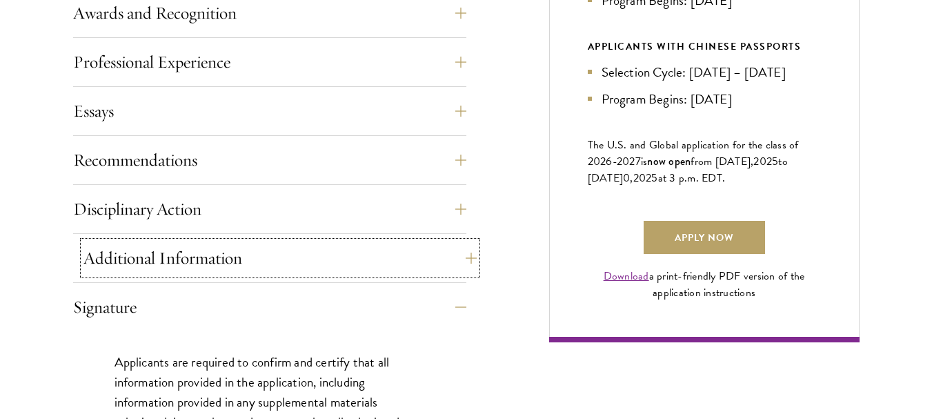
click at [465, 254] on button "Additional Information" at bounding box center [279, 257] width 393 height 33
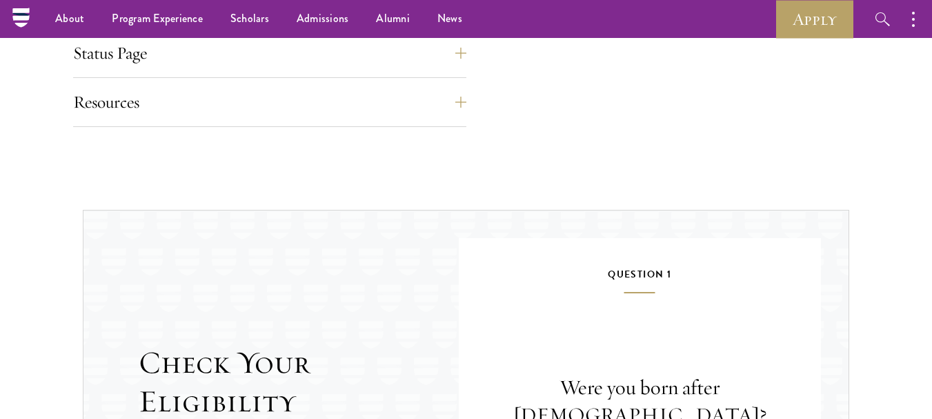
scroll to position [1655, 0]
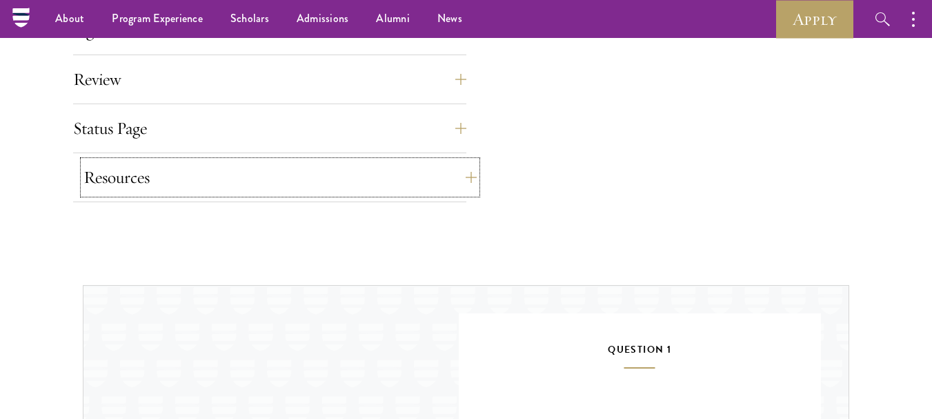
click at [459, 177] on button "Resources" at bounding box center [279, 177] width 393 height 33
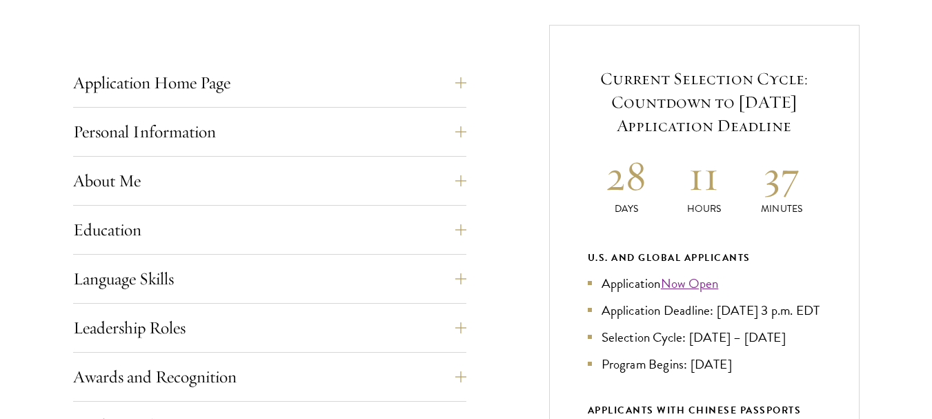
scroll to position [621, 0]
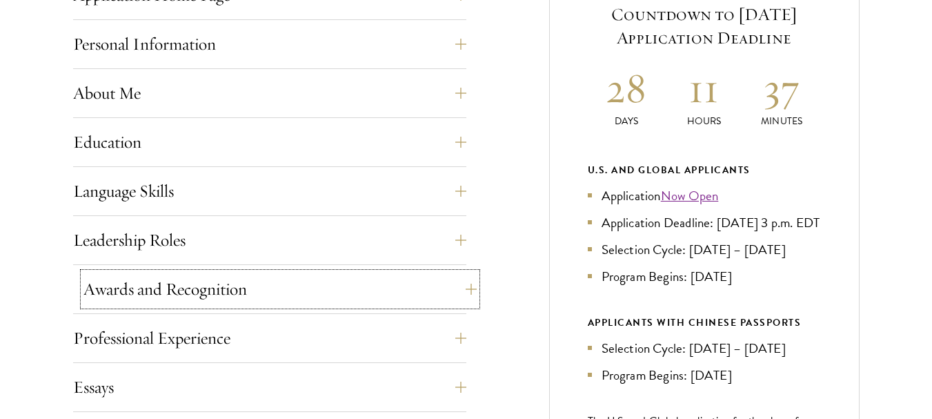
click at [459, 290] on button "Awards and Recognition" at bounding box center [279, 288] width 393 height 33
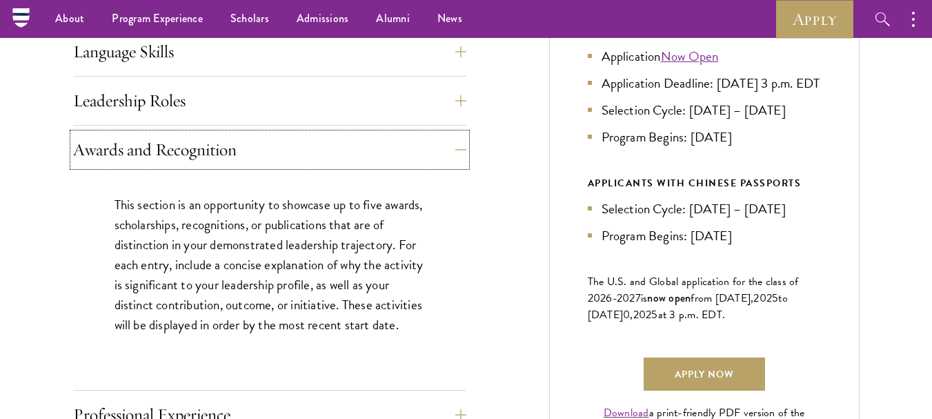
scroll to position [759, 0]
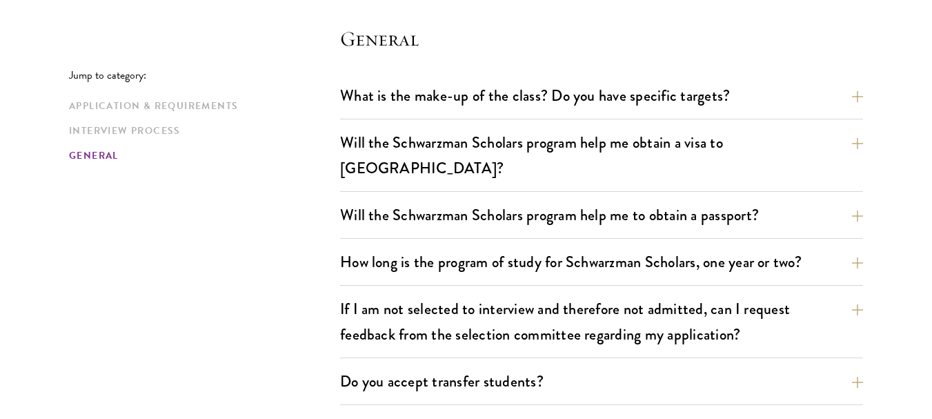
scroll to position [2069, 0]
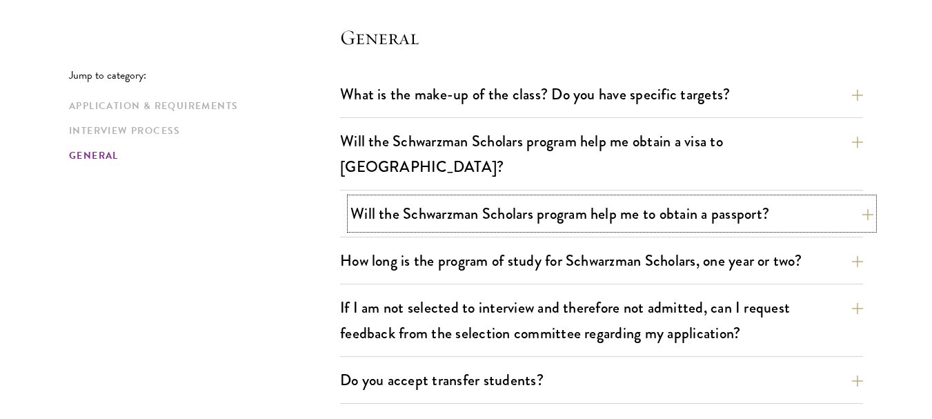
click at [602, 198] on button "Will the Schwarzman Scholars program help me to obtain a passport?" at bounding box center [611, 213] width 523 height 31
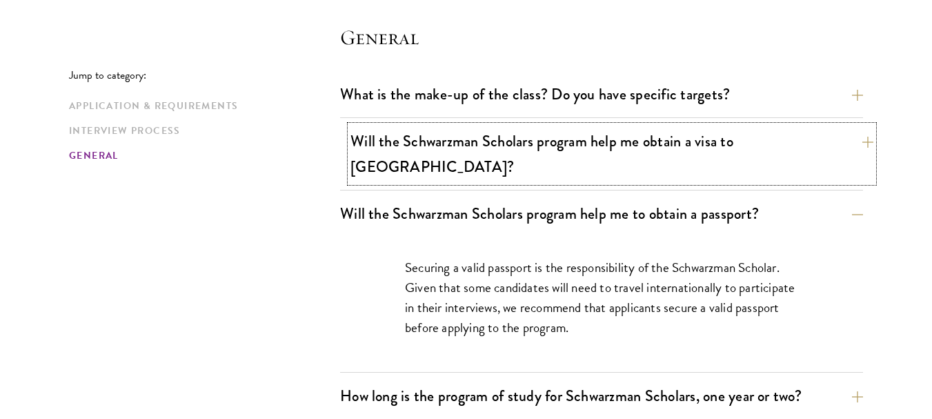
click at [654, 132] on button "Will the Schwarzman Scholars program help me obtain a visa to [GEOGRAPHIC_DATA]?" at bounding box center [611, 154] width 523 height 57
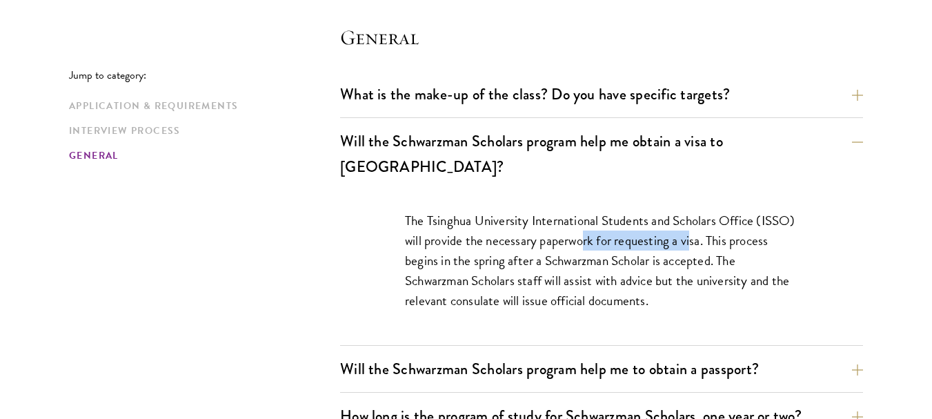
drag, startPoint x: 584, startPoint y: 209, endPoint x: 692, endPoint y: 214, distance: 108.4
click at [692, 214] on p "The Tsinghua University International Students and Scholars Office (ISSO) will …" at bounding box center [601, 260] width 393 height 100
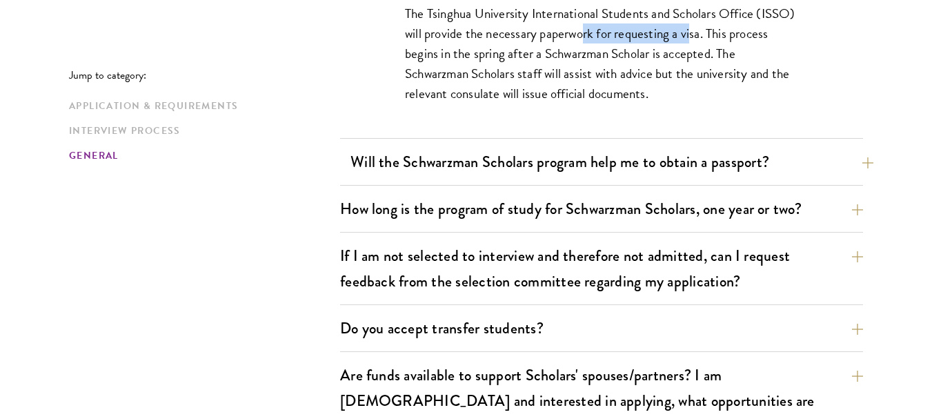
scroll to position [2345, 0]
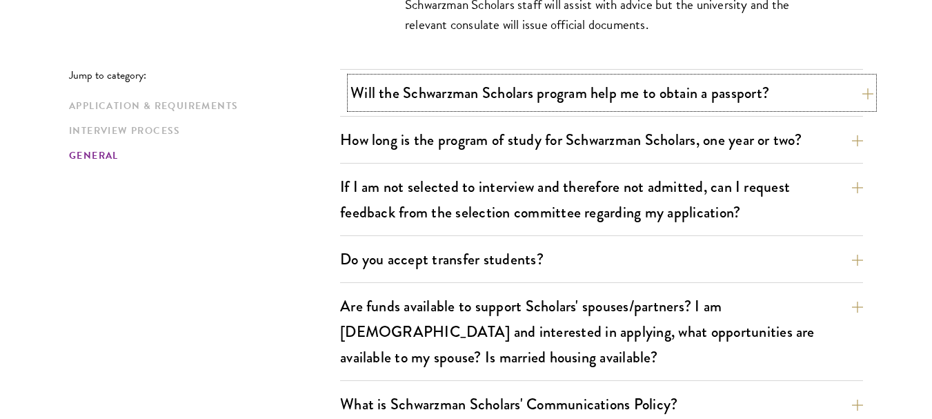
click at [786, 80] on button "Will the Schwarzman Scholars program help me to obtain a passport?" at bounding box center [611, 92] width 523 height 31
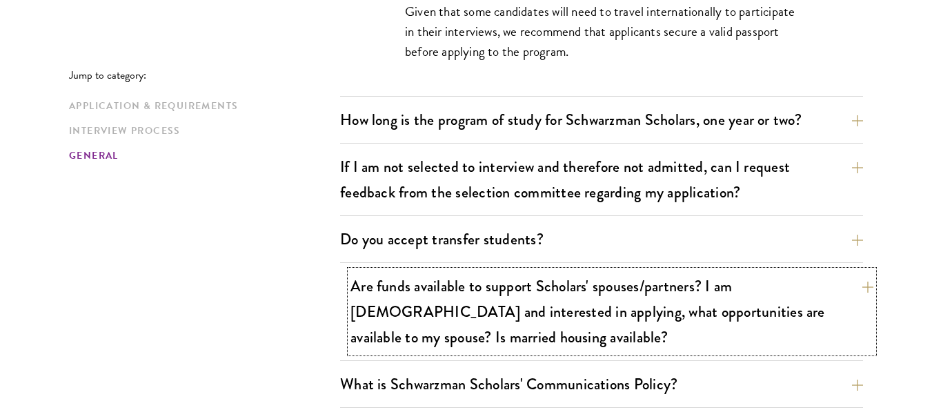
click at [746, 270] on button "Are funds available to support Scholars' spouses/partners? I am married and int…" at bounding box center [611, 311] width 523 height 82
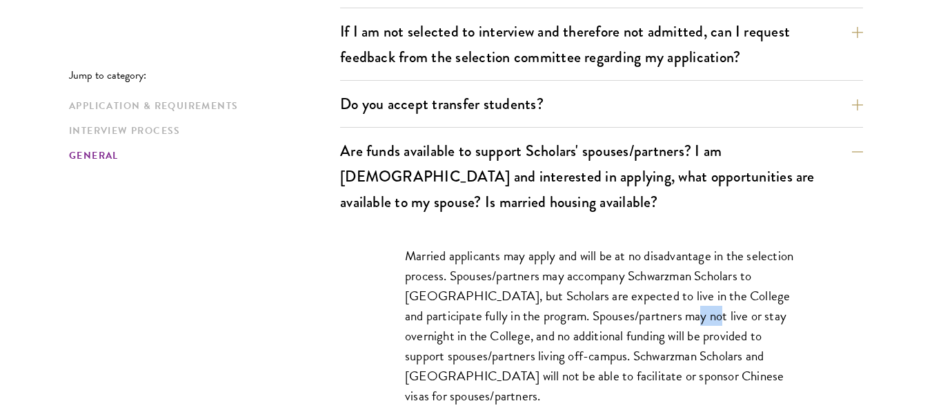
drag, startPoint x: 671, startPoint y: 283, endPoint x: 688, endPoint y: 288, distance: 17.7
click at [688, 288] on p "Married applicants may apply and will be at no disadvantage in the selection pr…" at bounding box center [601, 325] width 393 height 161
click at [652, 300] on p "Married applicants may apply and will be at no disadvantage in the selection pr…" at bounding box center [601, 325] width 393 height 161
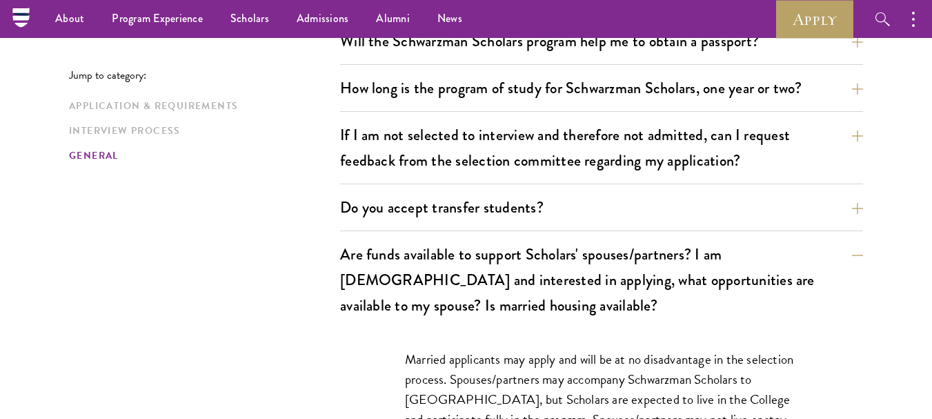
scroll to position [2138, 0]
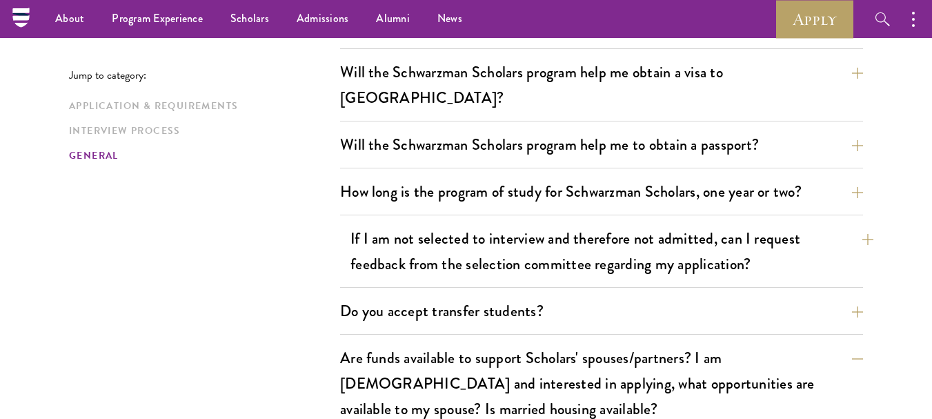
drag, startPoint x: 663, startPoint y: 255, endPoint x: 662, endPoint y: 225, distance: 30.3
click at [663, 255] on div "If I am not selected to interview and therefore not admitted, can I request fee…" at bounding box center [601, 255] width 523 height 65
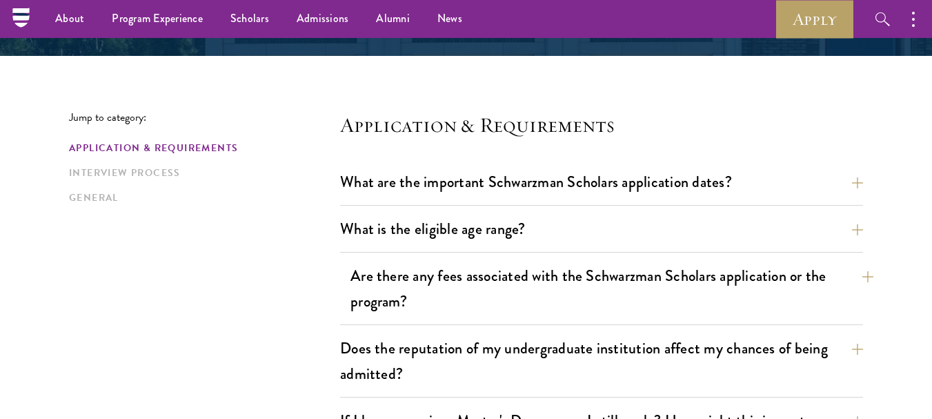
scroll to position [276, 0]
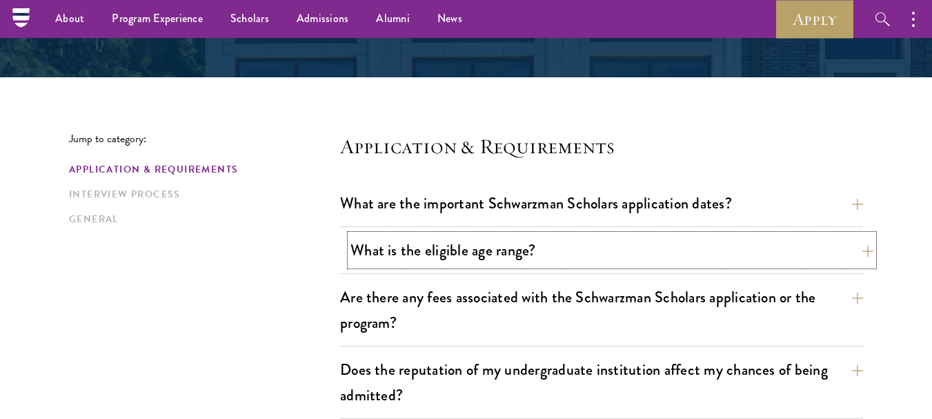
click at [586, 252] on button "What is the eligible age range?" at bounding box center [611, 249] width 523 height 31
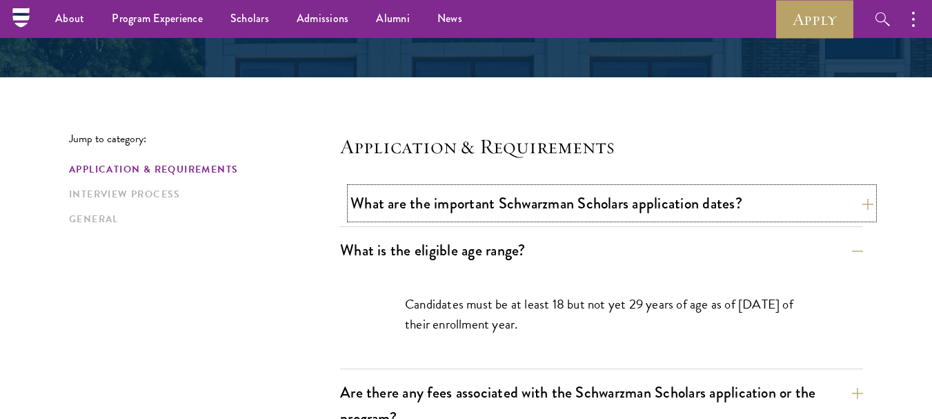
click at [623, 197] on button "What are the important Schwarzman Scholars application dates?" at bounding box center [611, 203] width 523 height 31
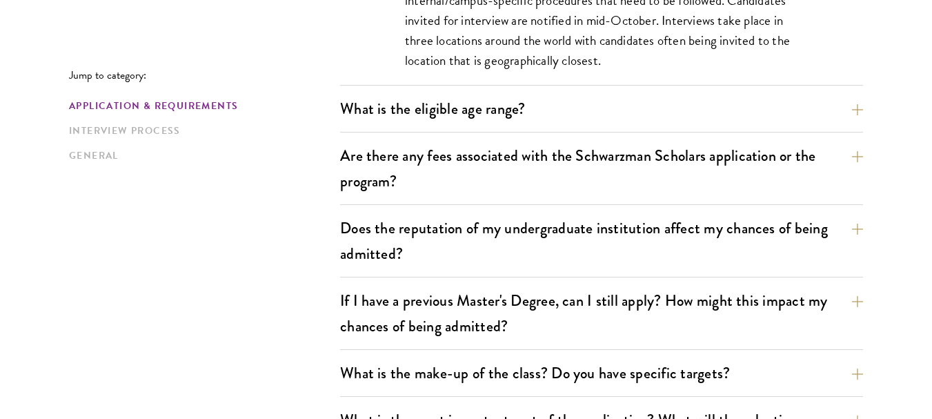
scroll to position [827, 0]
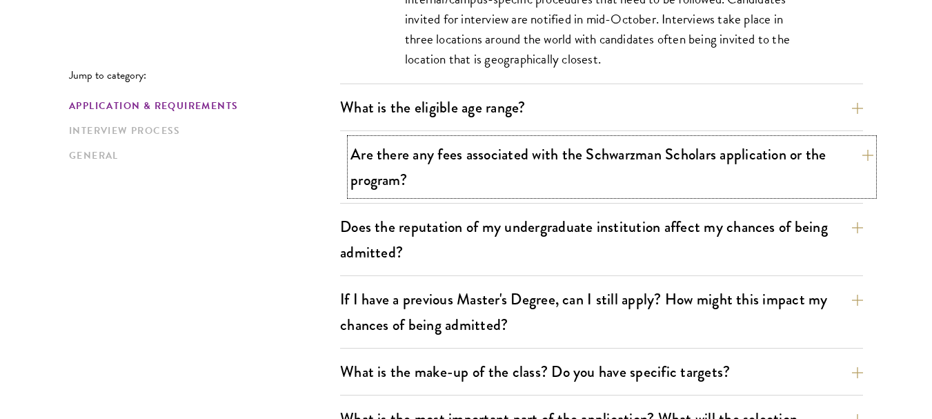
click at [638, 141] on button "Are there any fees associated with the Schwarzman Scholars application or the p…" at bounding box center [611, 167] width 523 height 57
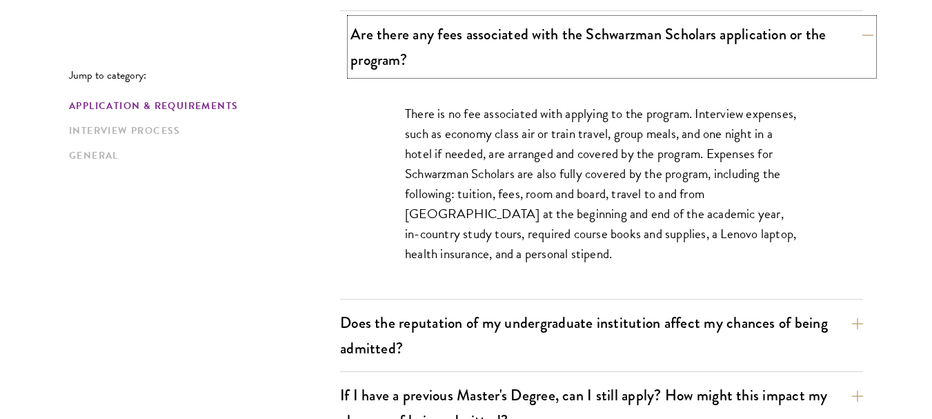
scroll to position [552, 0]
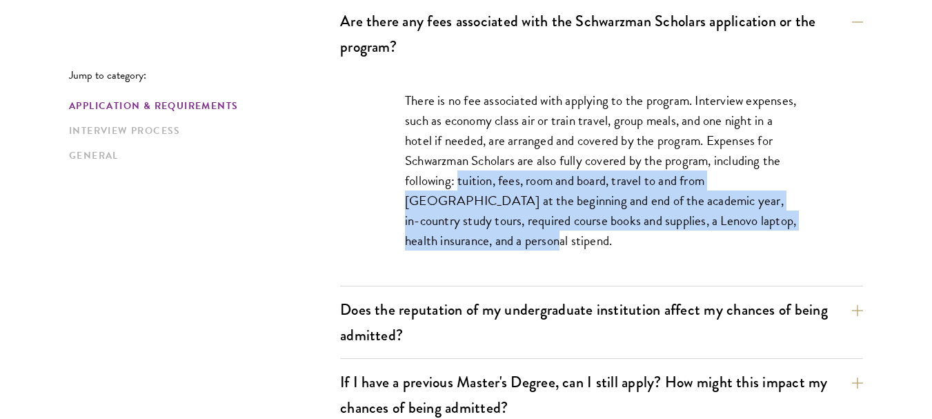
drag, startPoint x: 458, startPoint y: 183, endPoint x: 488, endPoint y: 240, distance: 64.2
click at [488, 240] on p "There is no fee associated with applying to the program. Interview expenses, su…" at bounding box center [601, 170] width 393 height 161
copy p "tuition, fees, room and board, travel to and from Beijing at the beginning and …"
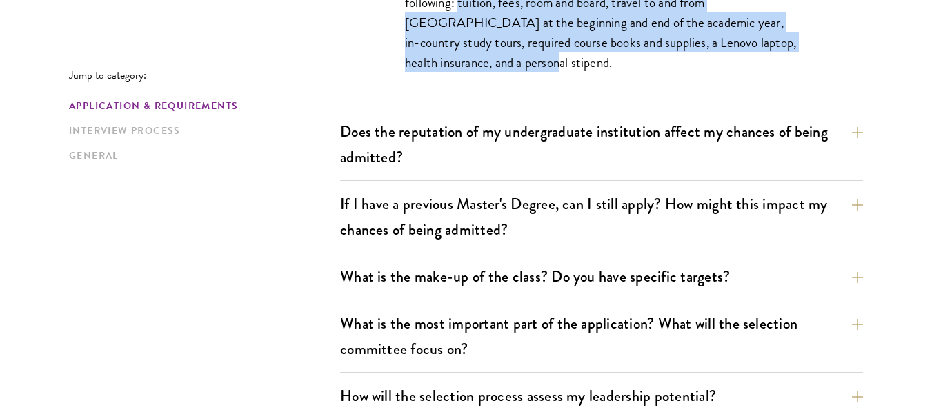
scroll to position [759, 0]
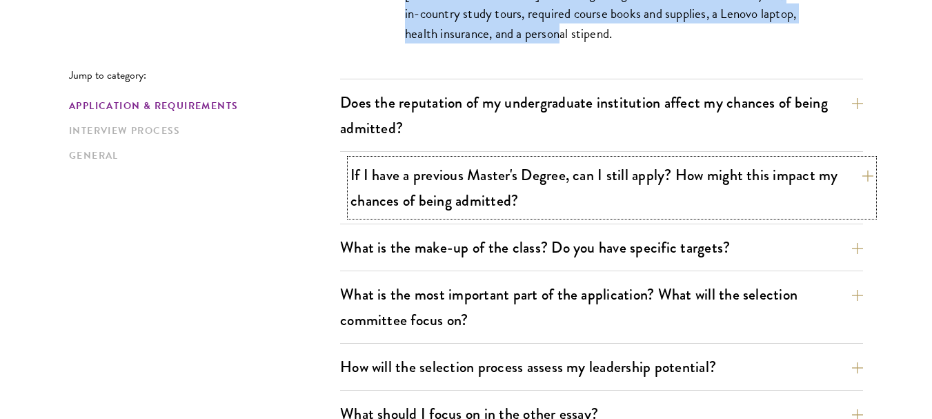
click at [720, 200] on button "If I have a previous Master's Degree, can I still apply? How might this impact …" at bounding box center [611, 187] width 523 height 57
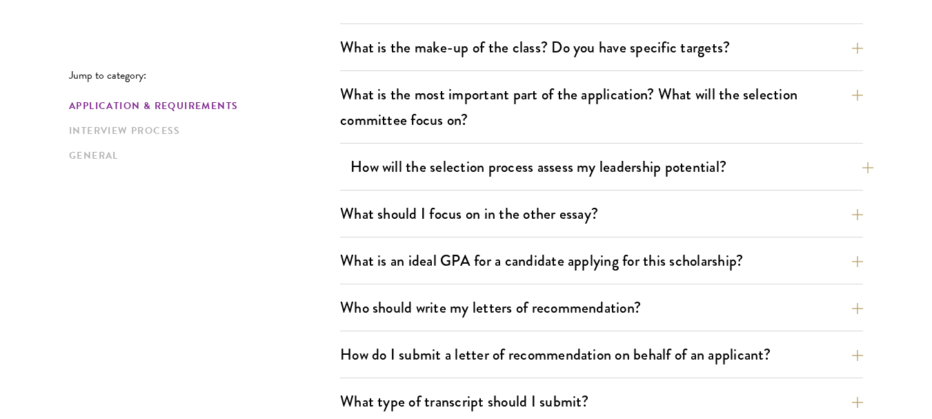
scroll to position [1034, 0]
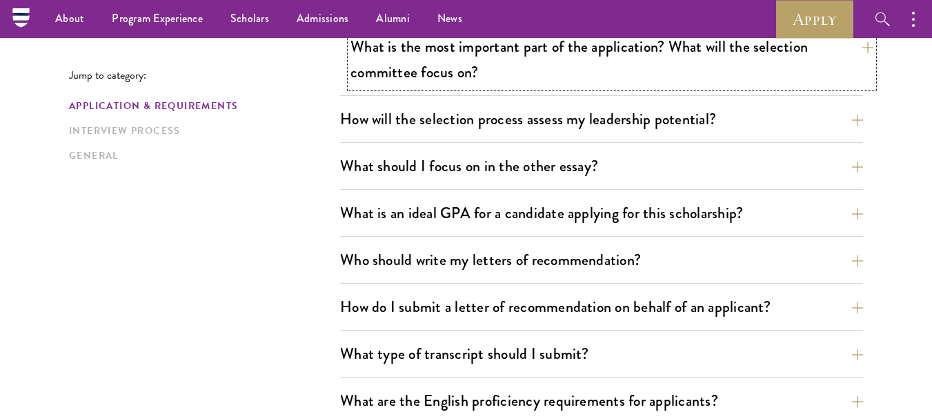
click at [653, 81] on button "What is the most important part of the application? What will the selection com…" at bounding box center [611, 59] width 523 height 57
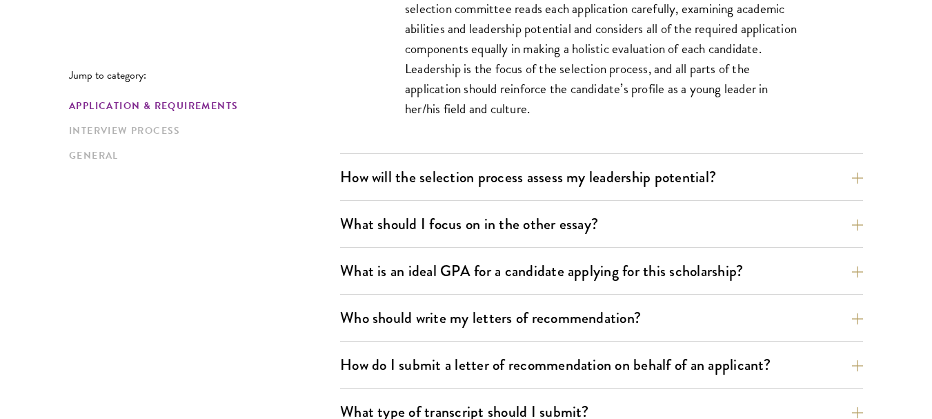
scroll to position [928, 0]
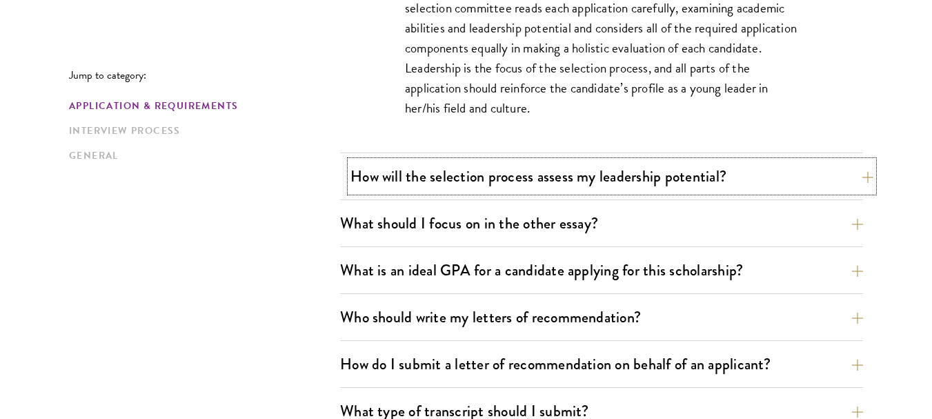
click at [561, 185] on button "How will the selection process assess my leadership potential?" at bounding box center [611, 176] width 523 height 31
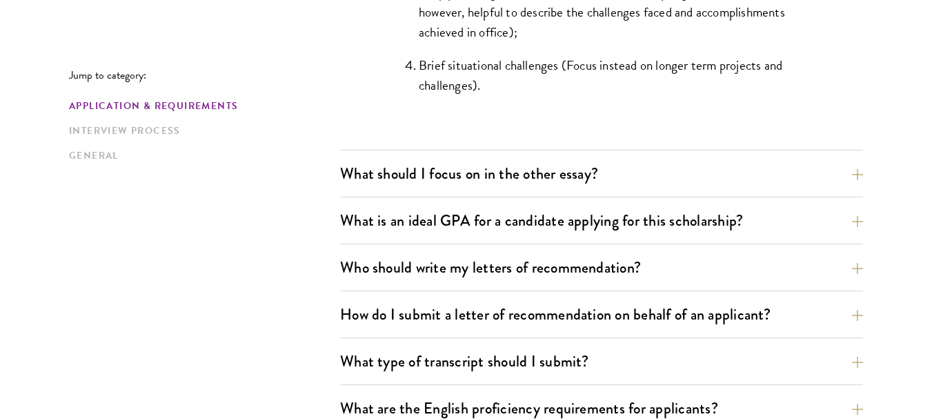
scroll to position [1549, 0]
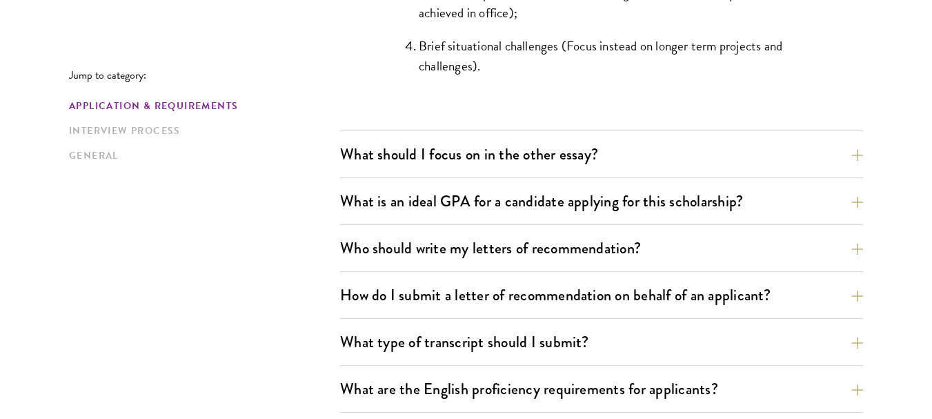
click at [337, 162] on div "Application & Requirements Interview Process General" at bounding box center [204, 131] width 271 height 64
click at [547, 157] on button "What should I focus on in the other essay?" at bounding box center [611, 154] width 523 height 31
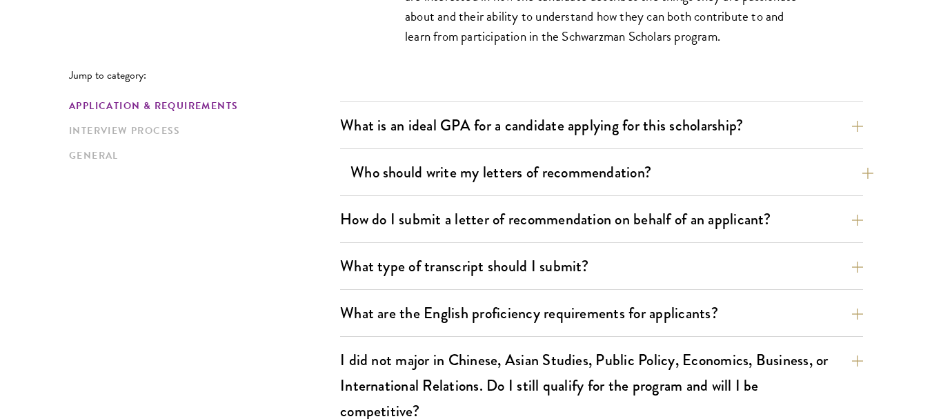
scroll to position [1135, 0]
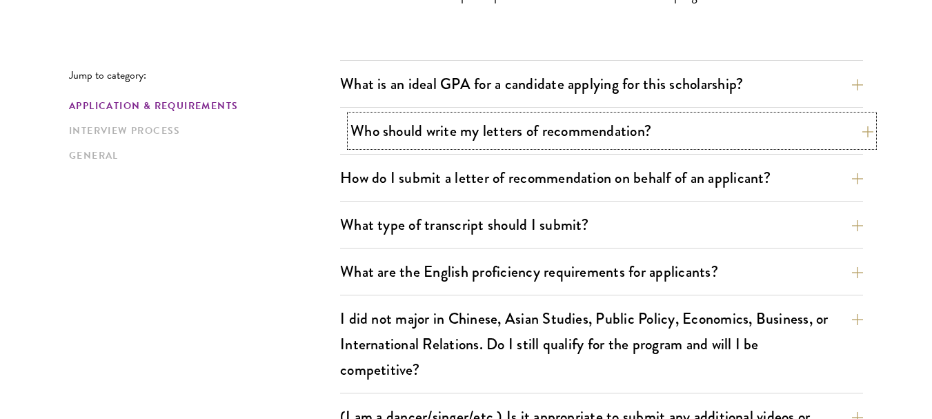
click at [708, 145] on button "Who should write my letters of recommendation?" at bounding box center [611, 130] width 523 height 31
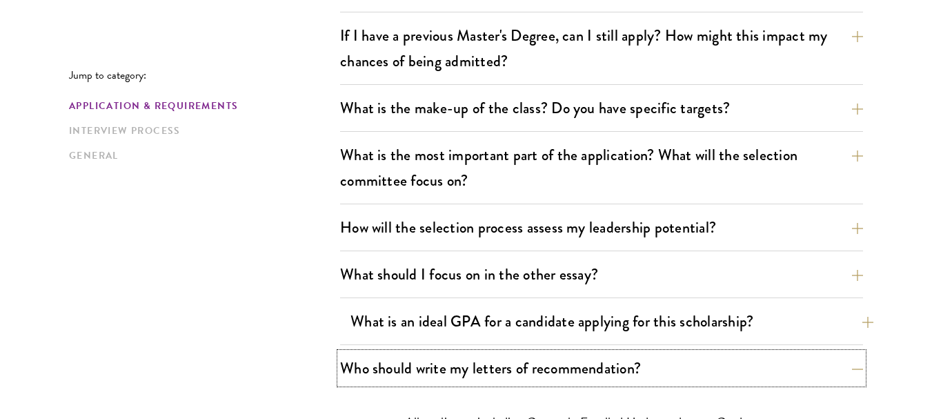
scroll to position [690, 0]
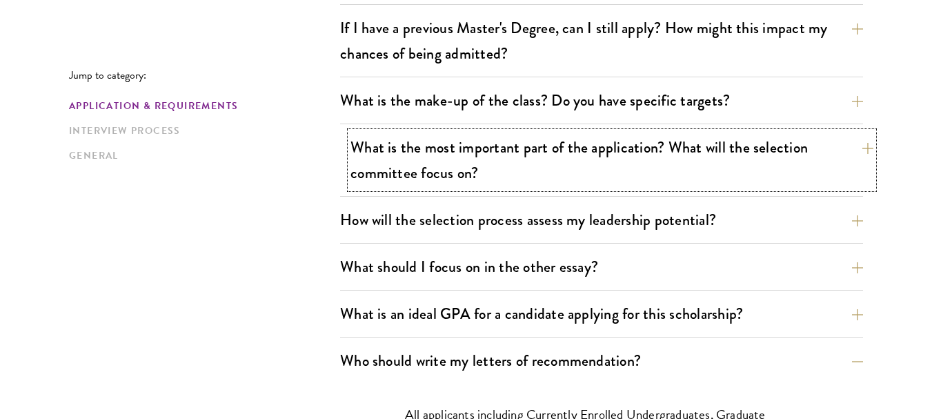
click at [650, 152] on button "What is the most important part of the application? What will the selection com…" at bounding box center [611, 160] width 523 height 57
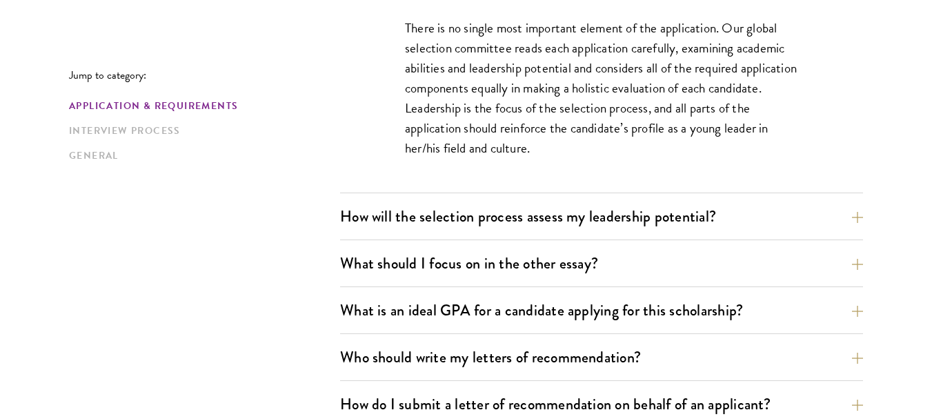
scroll to position [896, 0]
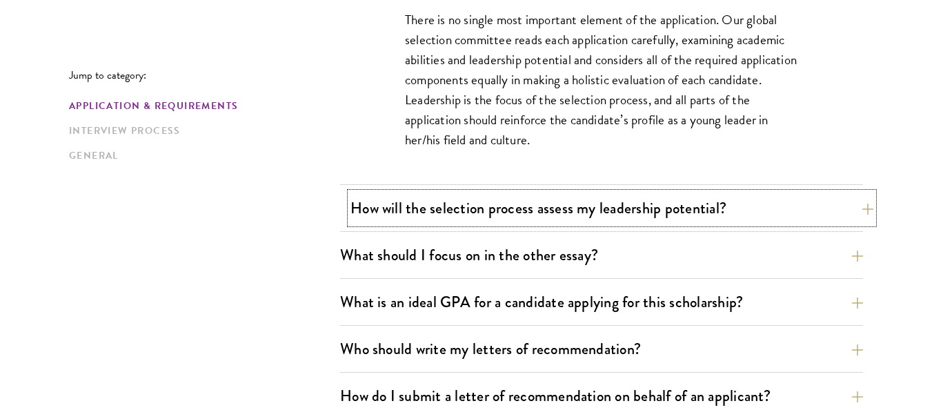
click at [519, 200] on button "How will the selection process assess my leadership potential?" at bounding box center [611, 207] width 523 height 31
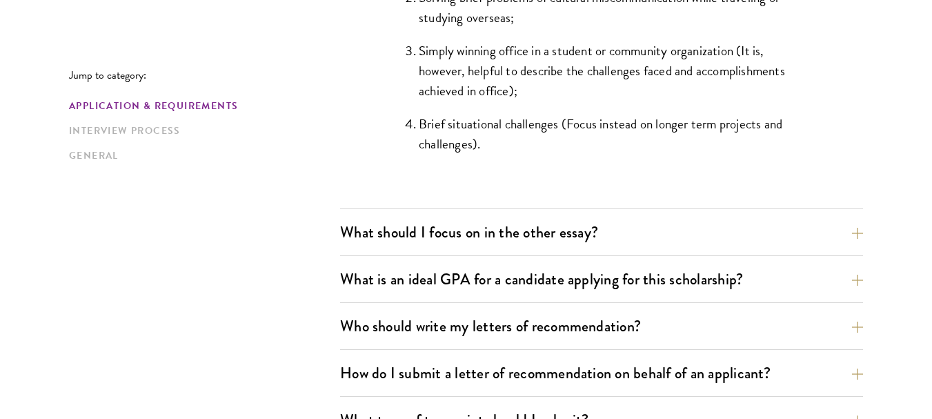
scroll to position [1586, 0]
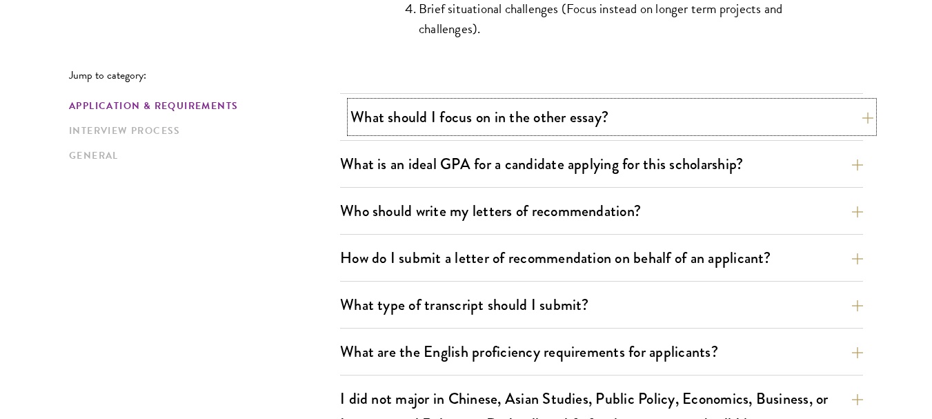
click at [546, 106] on button "What should I focus on in the other essay?" at bounding box center [611, 116] width 523 height 31
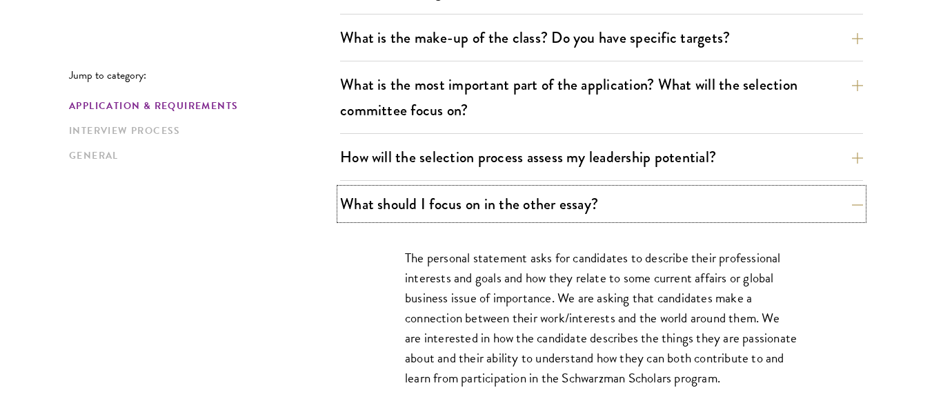
scroll to position [759, 0]
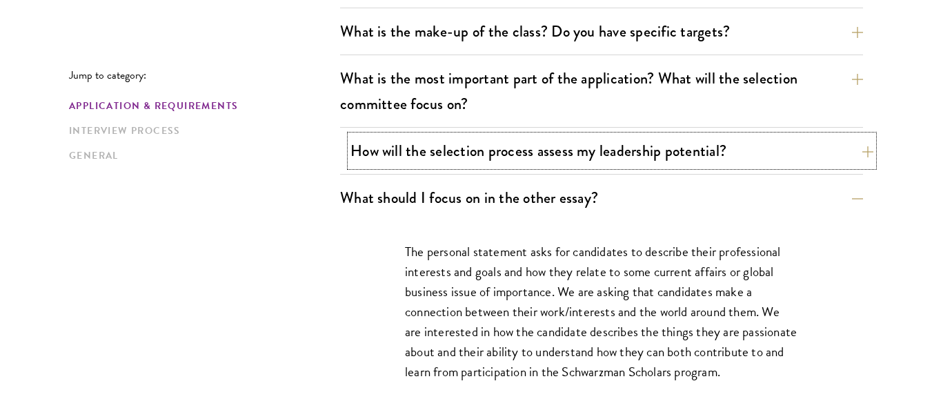
click at [610, 157] on button "How will the selection process assess my leadership potential?" at bounding box center [611, 150] width 523 height 31
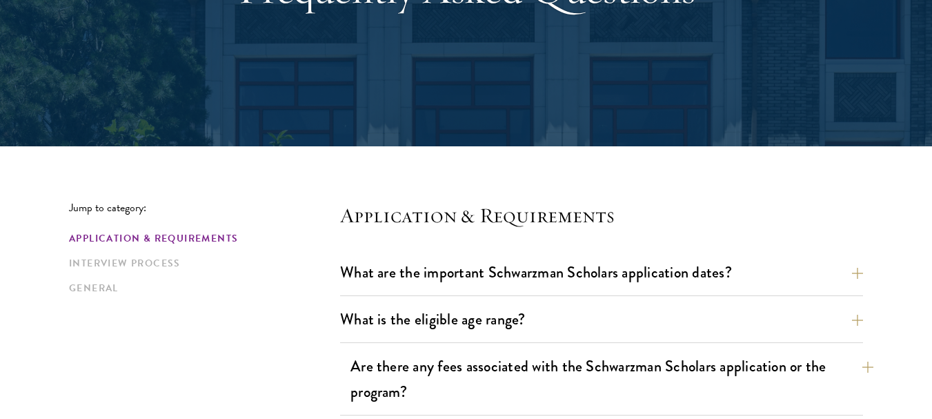
scroll to position [414, 0]
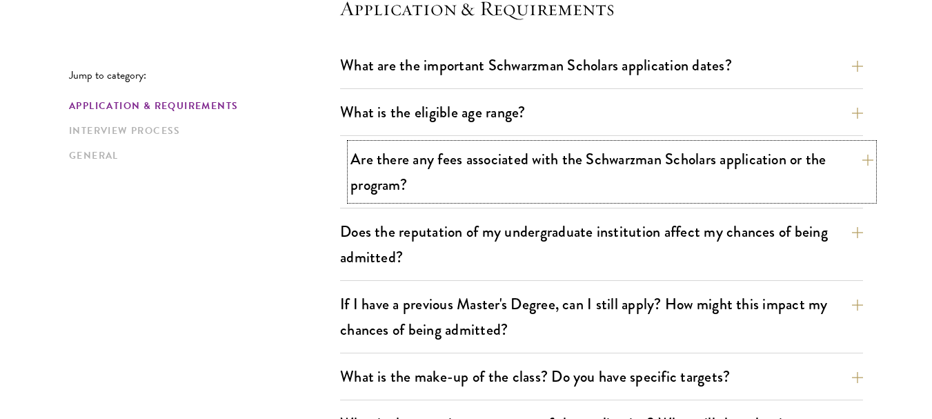
click at [539, 154] on button "Are there any fees associated with the Schwarzman Scholars application or the p…" at bounding box center [611, 171] width 523 height 57
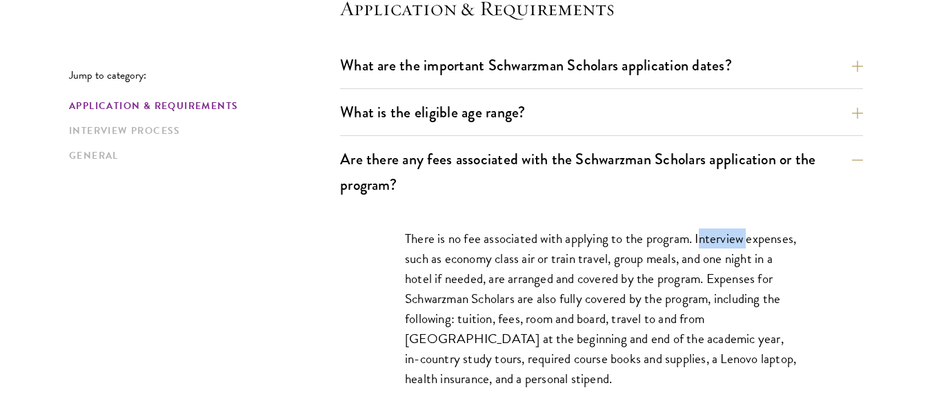
drag, startPoint x: 699, startPoint y: 239, endPoint x: 747, endPoint y: 243, distance: 48.4
click at [747, 243] on p "There is no fee associated with applying to the program. Interview expenses, su…" at bounding box center [601, 308] width 393 height 161
click at [697, 239] on p "There is no fee associated with applying to the program. Interview expenses, su…" at bounding box center [601, 308] width 393 height 161
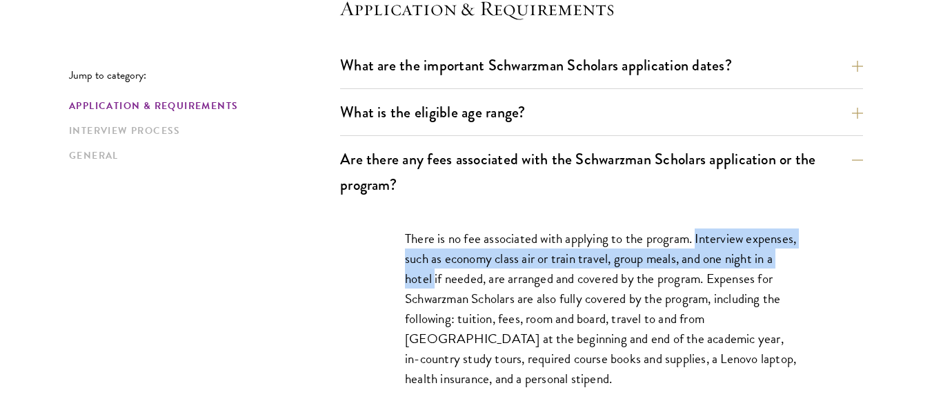
drag, startPoint x: 697, startPoint y: 239, endPoint x: 431, endPoint y: 276, distance: 268.8
click at [431, 276] on p "There is no fee associated with applying to the program. Interview expenses, su…" at bounding box center [601, 308] width 393 height 161
copy p "Interview expenses, such as economy class air or train travel, group meals, and…"
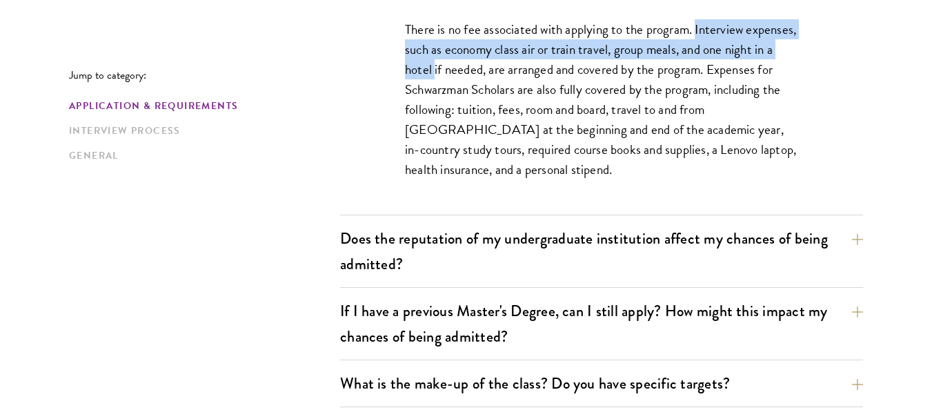
scroll to position [690, 0]
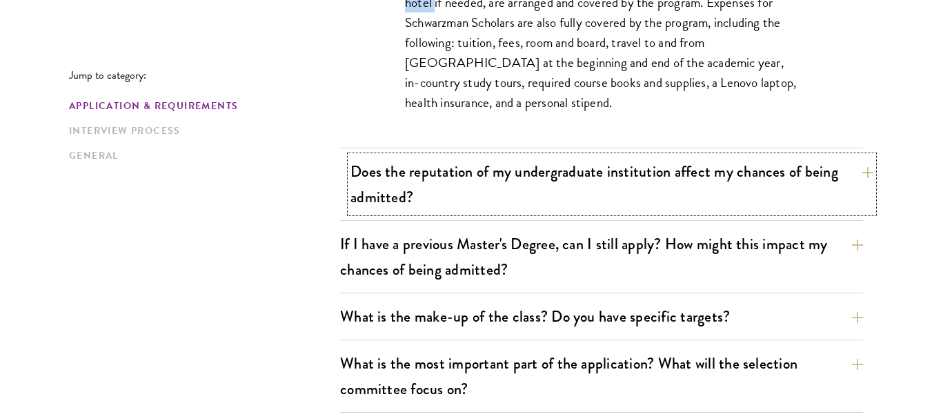
click at [594, 170] on button "Does the reputation of my undergraduate institution affect my chances of being …" at bounding box center [611, 184] width 523 height 57
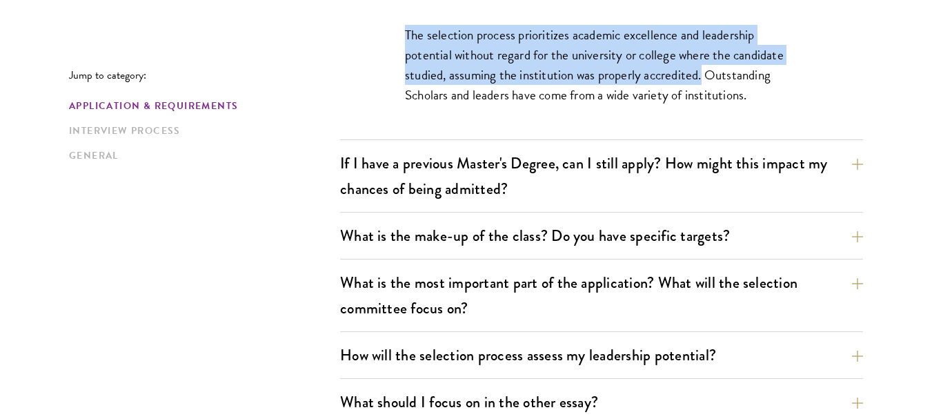
drag, startPoint x: 405, startPoint y: 32, endPoint x: 702, endPoint y: 77, distance: 299.9
click at [702, 77] on p "The selection process prioritizes academic excellence and leadership potential …" at bounding box center [601, 65] width 393 height 80
copy p "The selection process prioritizes academic excellence and leadership potential …"
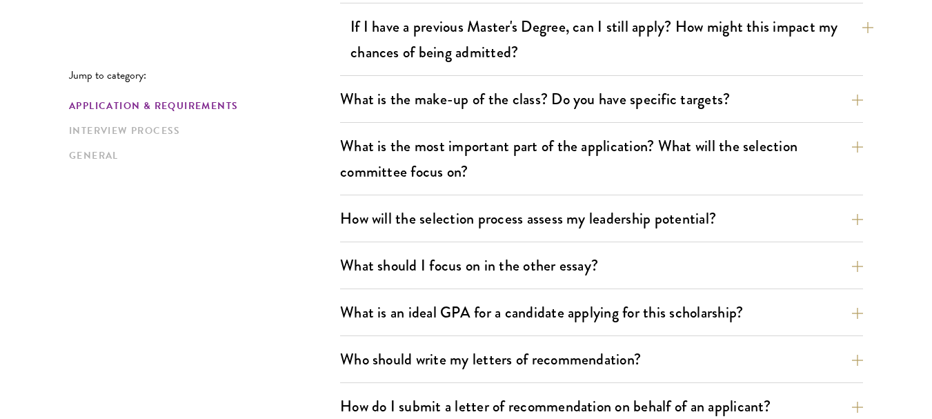
scroll to position [827, 0]
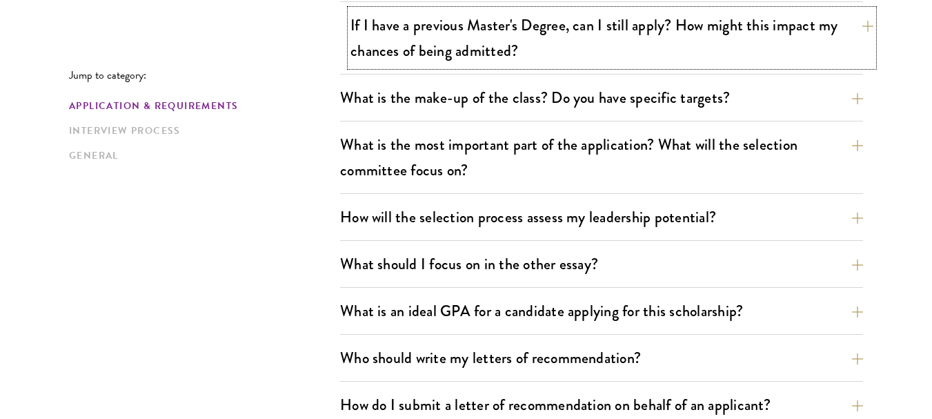
click at [572, 37] on button "If I have a previous Master's Degree, can I still apply? How might this impact …" at bounding box center [611, 38] width 523 height 57
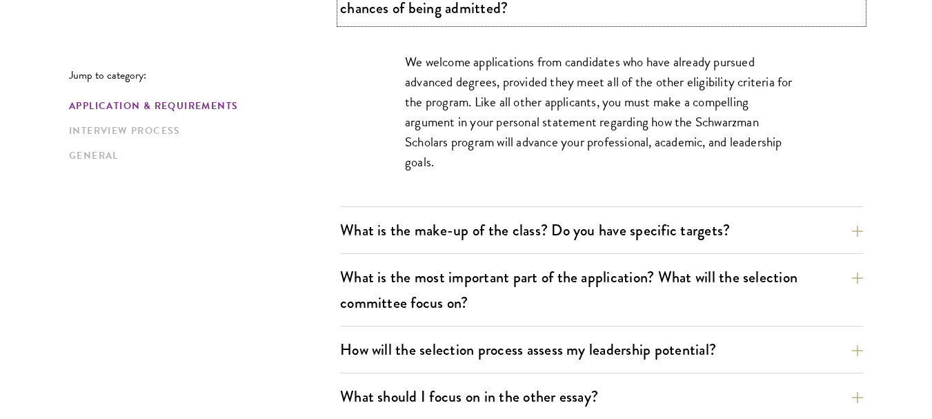
scroll to position [759, 0]
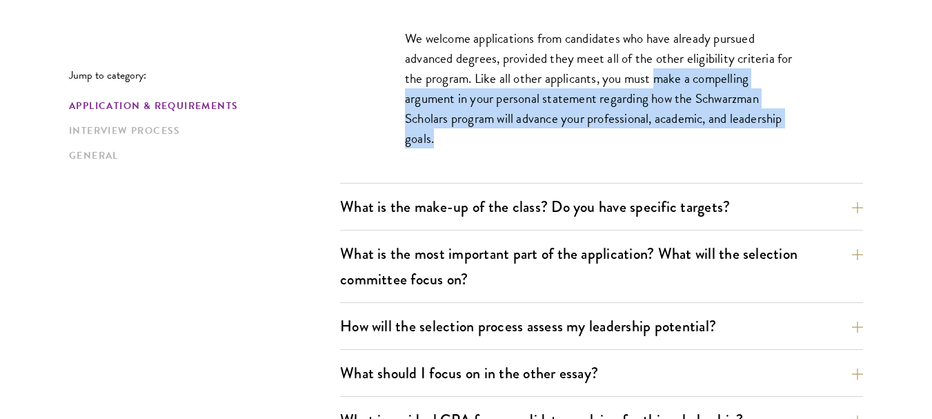
drag, startPoint x: 656, startPoint y: 77, endPoint x: 751, endPoint y: 137, distance: 112.5
click at [751, 137] on p "We welcome applications from candidates who have already pursued advanced degre…" at bounding box center [601, 88] width 393 height 120
copy p "make a compelling argument in your personal statement regarding how the Schwarz…"
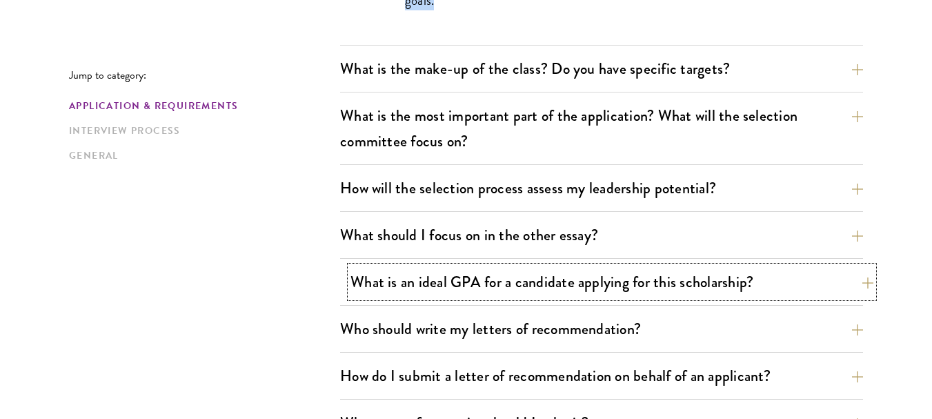
click at [499, 292] on button "What is an ideal GPA for a candidate applying for this scholarship?" at bounding box center [611, 281] width 523 height 31
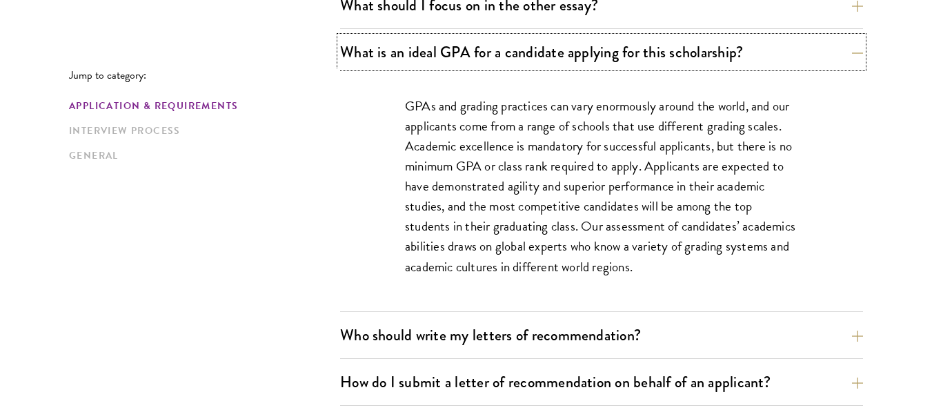
scroll to position [1034, 0]
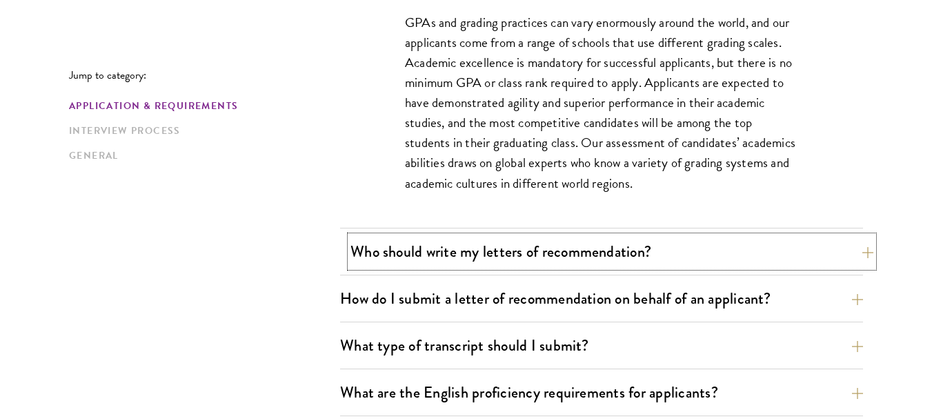
click at [518, 257] on button "Who should write my letters of recommendation?" at bounding box center [611, 251] width 523 height 31
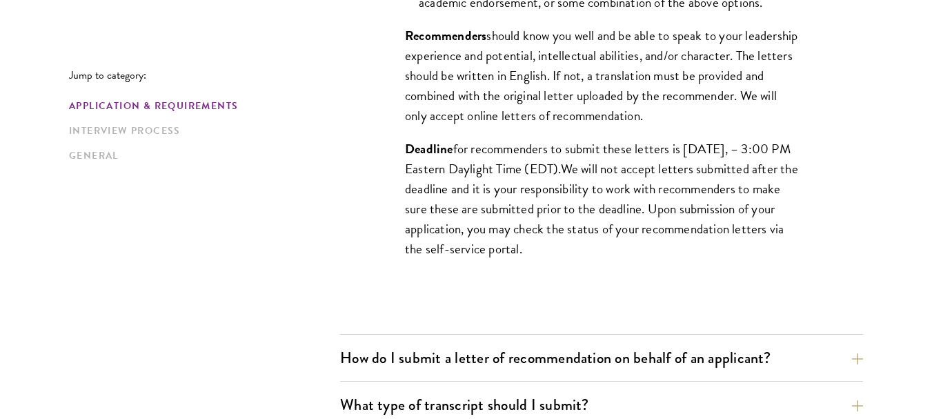
scroll to position [1448, 0]
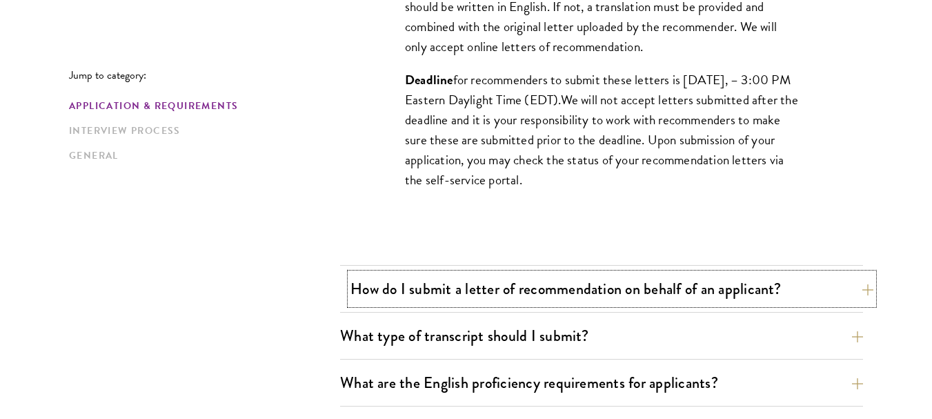
click at [501, 302] on button "How do I submit a letter of recommendation on behalf of an applicant?" at bounding box center [611, 288] width 523 height 31
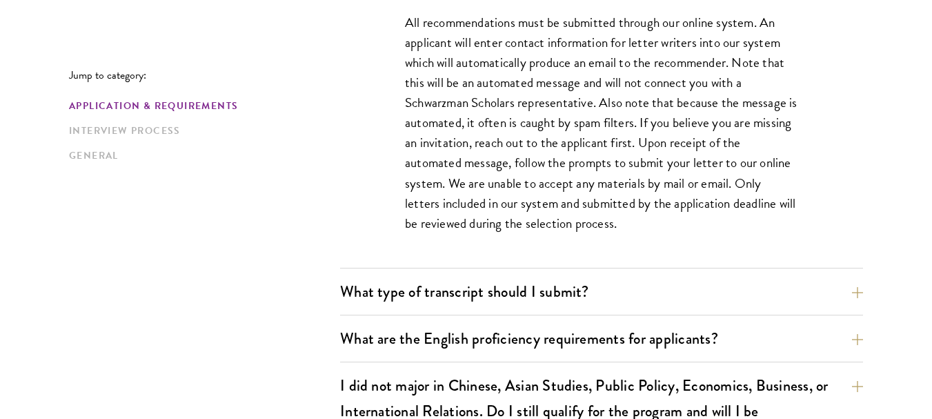
scroll to position [1172, 0]
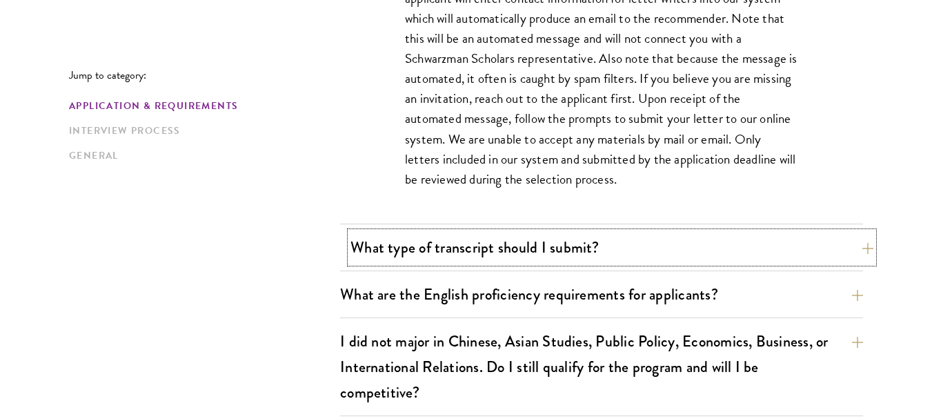
click at [543, 250] on button "What type of transcript should I submit?" at bounding box center [611, 247] width 523 height 31
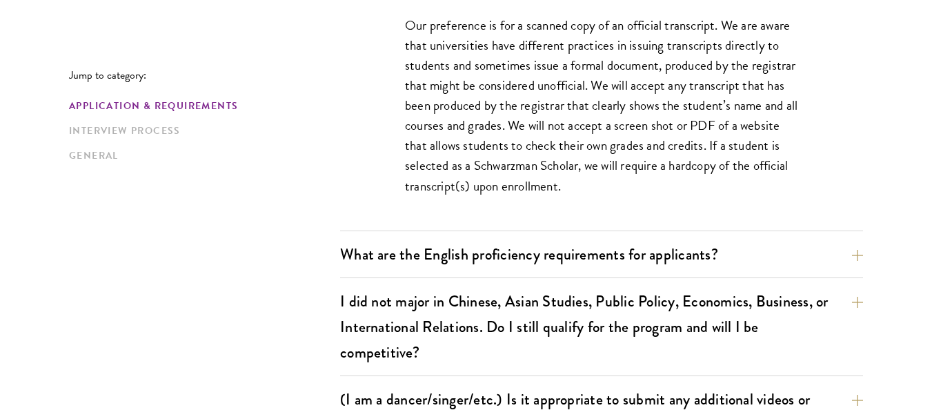
click at [539, 270] on div "What are the English proficiency requirements for applicants? Applicants must d…" at bounding box center [601, 258] width 523 height 39
click at [548, 259] on button "What are the English proficiency requirements for applicants?" at bounding box center [611, 254] width 523 height 31
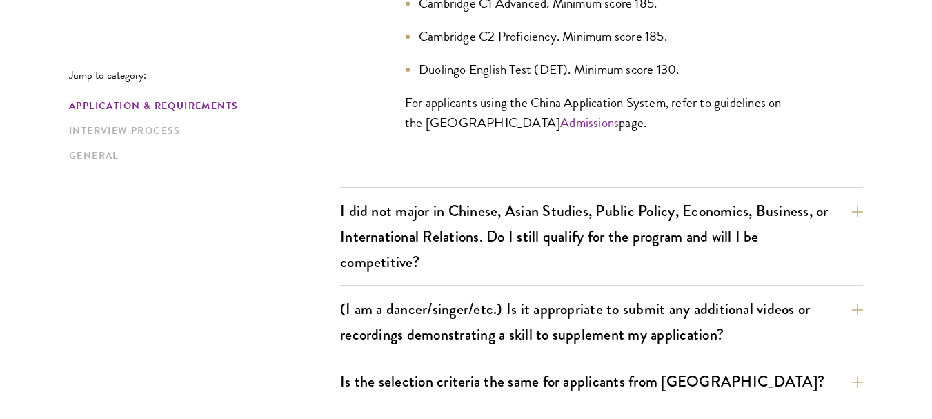
scroll to position [1586, 0]
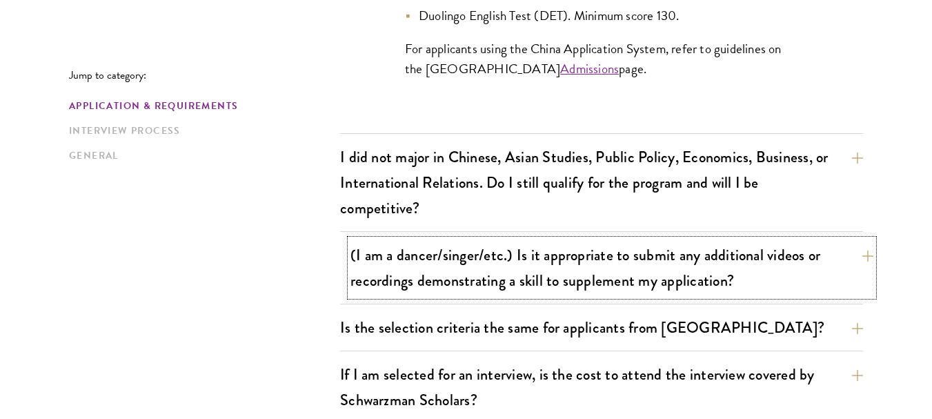
click at [579, 289] on button "(I am a dancer/singer/etc.) Is it appropriate to submit any additional videos o…" at bounding box center [611, 267] width 523 height 57
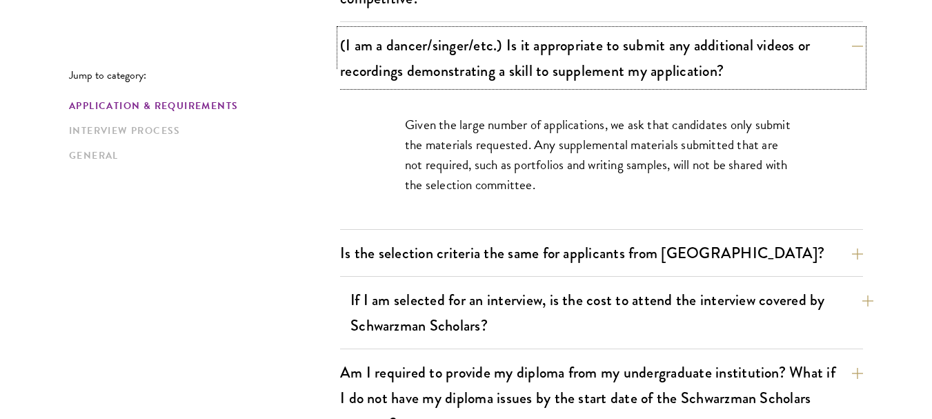
scroll to position [1310, 0]
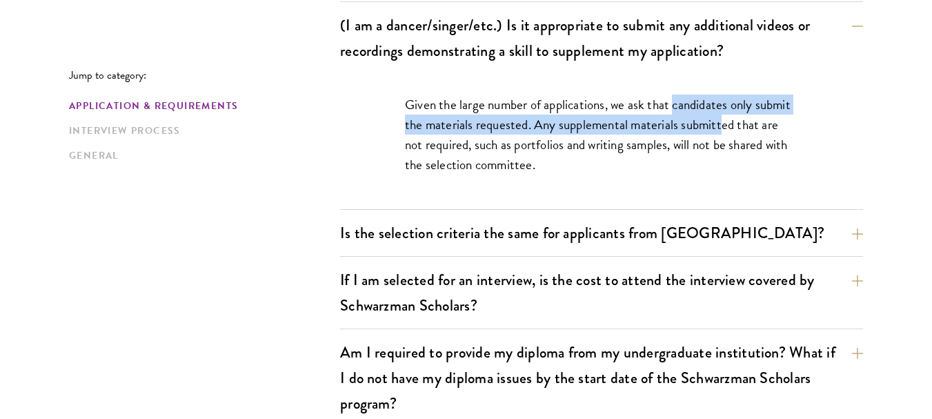
drag, startPoint x: 676, startPoint y: 106, endPoint x: 721, endPoint y: 117, distance: 47.0
click at [721, 117] on p "Given the large number of applications, we ask that candidates only submit the …" at bounding box center [601, 134] width 393 height 80
click at [733, 106] on p "Given the large number of applications, we ask that candidates only submit the …" at bounding box center [601, 134] width 393 height 80
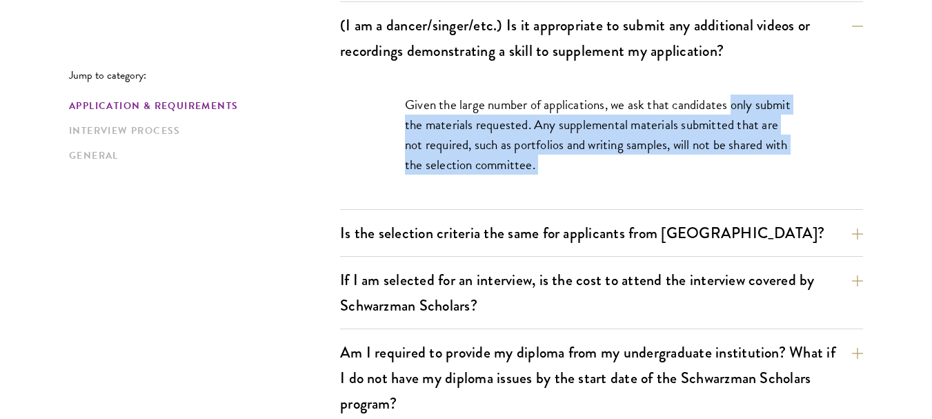
drag, startPoint x: 733, startPoint y: 106, endPoint x: 793, endPoint y: 157, distance: 78.8
click at [793, 157] on p "Given the large number of applications, we ask that candidates only submit the …" at bounding box center [601, 134] width 393 height 80
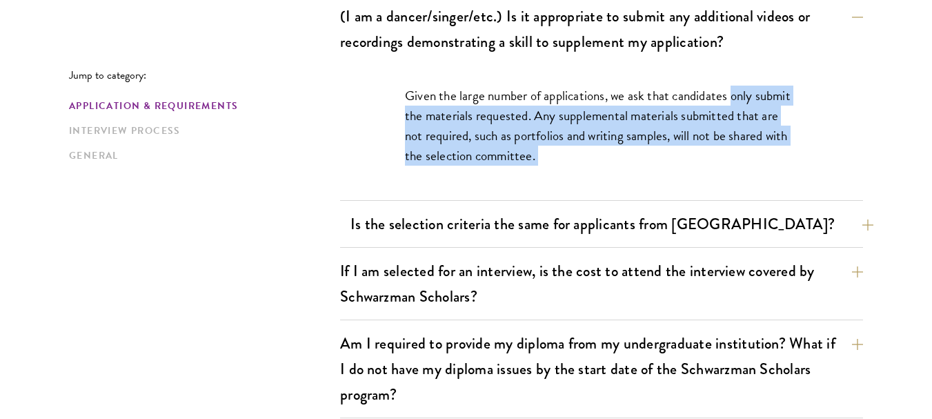
scroll to position [1379, 0]
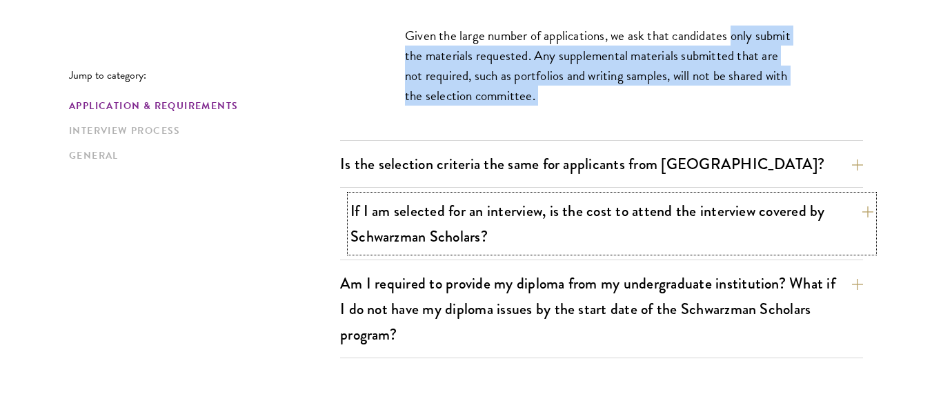
click at [555, 207] on button "If I am selected for an interview, is the cost to attend the interview covered …" at bounding box center [611, 223] width 523 height 57
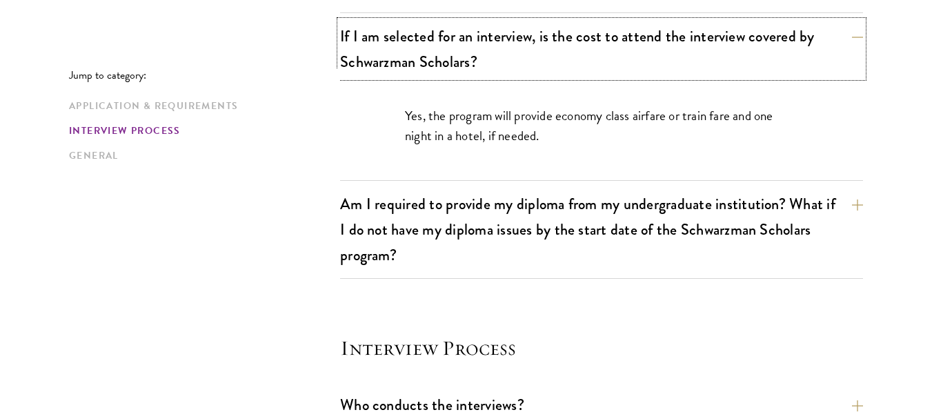
scroll to position [1448, 0]
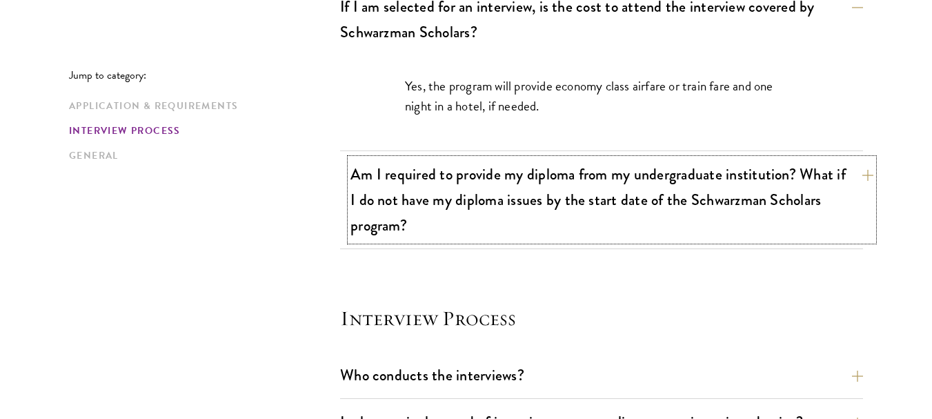
click at [561, 200] on button "Am I required to provide my diploma from my undergraduate institution? What if …" at bounding box center [611, 200] width 523 height 82
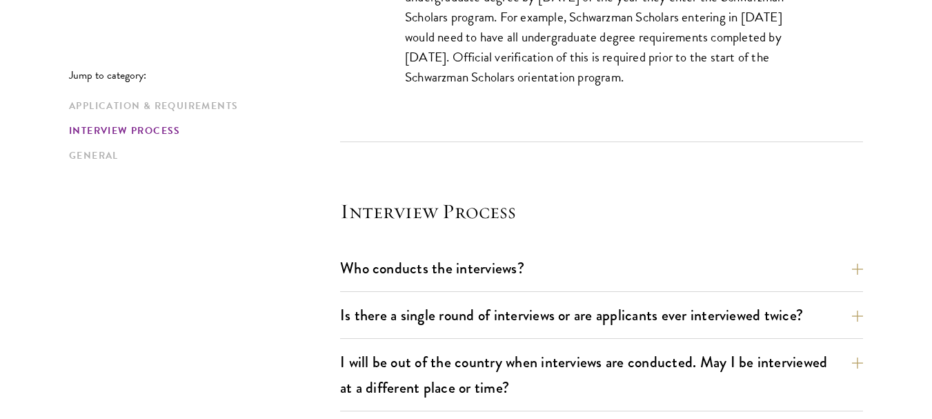
scroll to position [1793, 0]
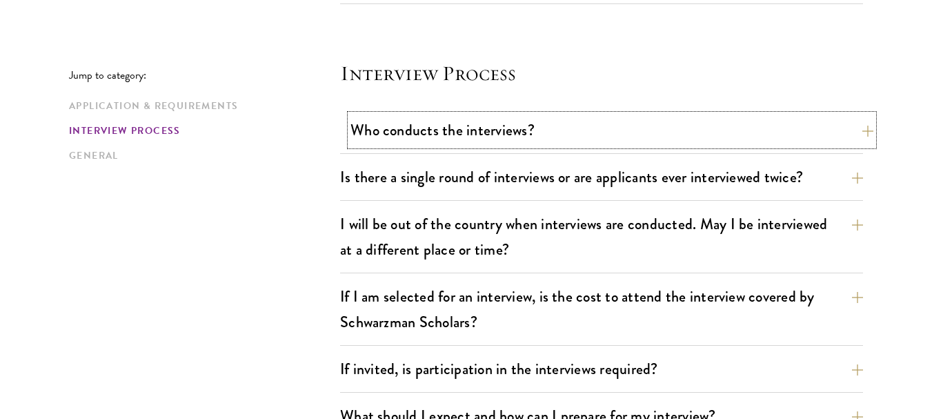
click at [509, 134] on button "Who conducts the interviews?" at bounding box center [611, 129] width 523 height 31
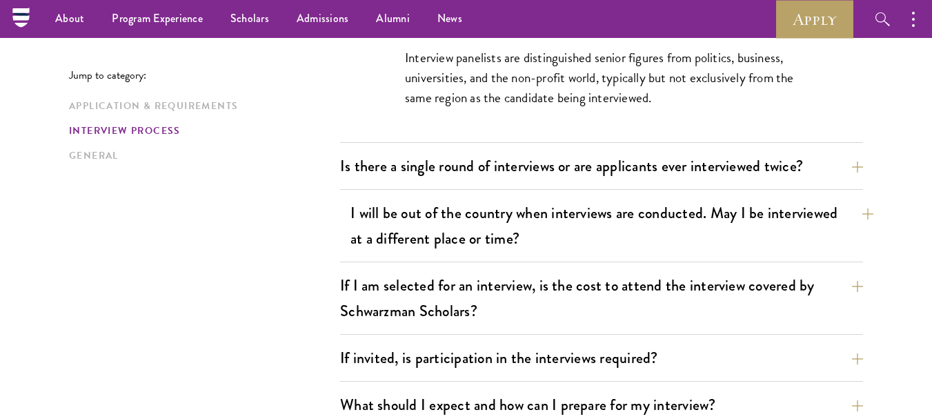
scroll to position [1655, 0]
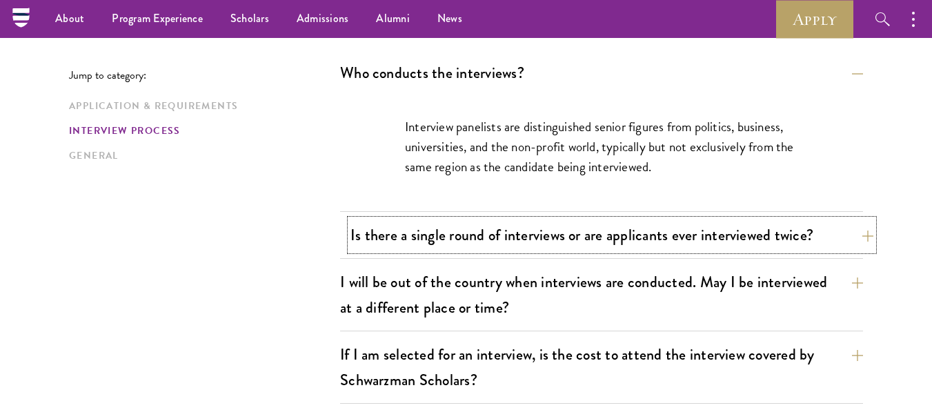
click at [523, 241] on button "Is there a single round of interviews or are applicants ever interviewed twice?" at bounding box center [611, 234] width 523 height 31
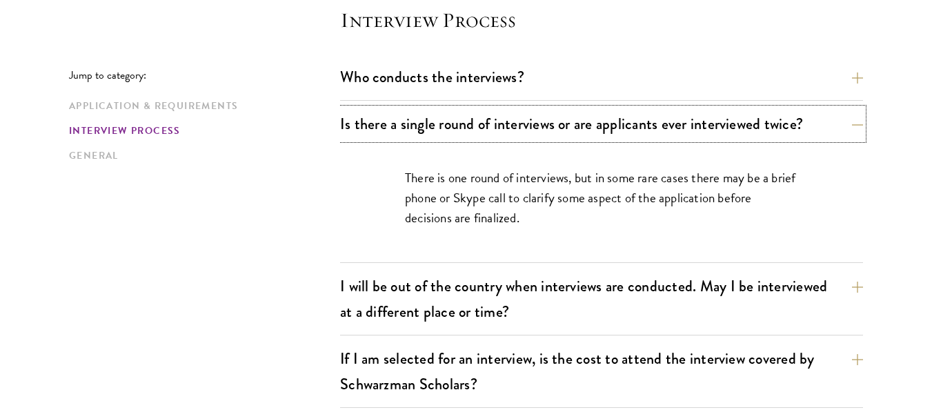
scroll to position [1724, 0]
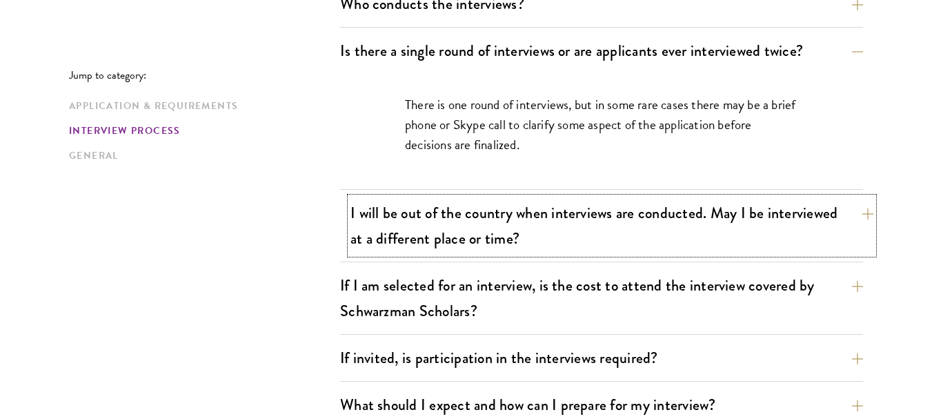
click at [654, 236] on button "I will be out of the country when interviews are conducted. May I be interviewe…" at bounding box center [611, 225] width 523 height 57
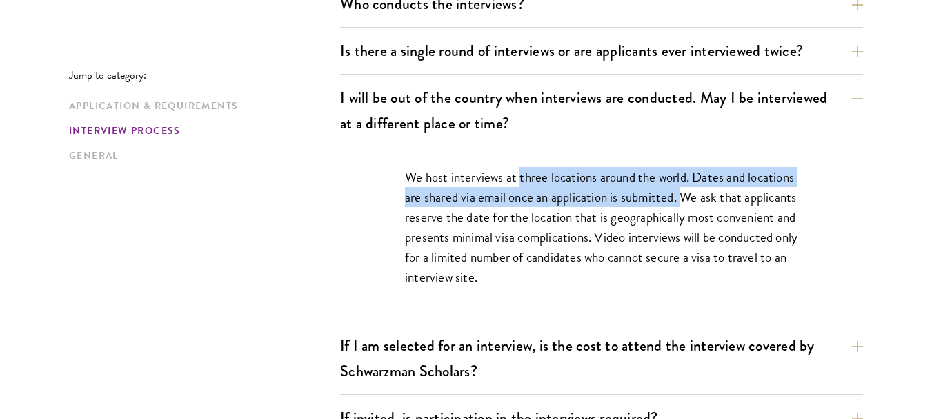
drag, startPoint x: 519, startPoint y: 179, endPoint x: 682, endPoint y: 192, distance: 163.3
click at [682, 192] on p "We host interviews at three locations around the world. Dates and locations are…" at bounding box center [601, 227] width 393 height 120
copy p "three locations around the world. Dates and locations are shared via email once…"
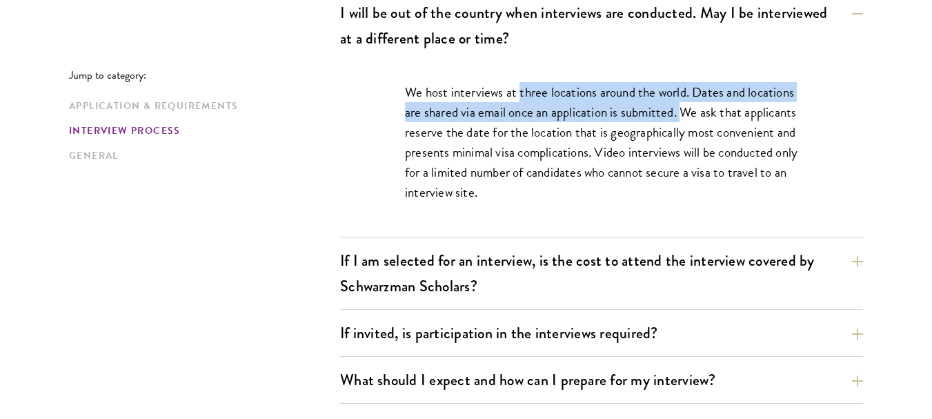
scroll to position [1931, 0]
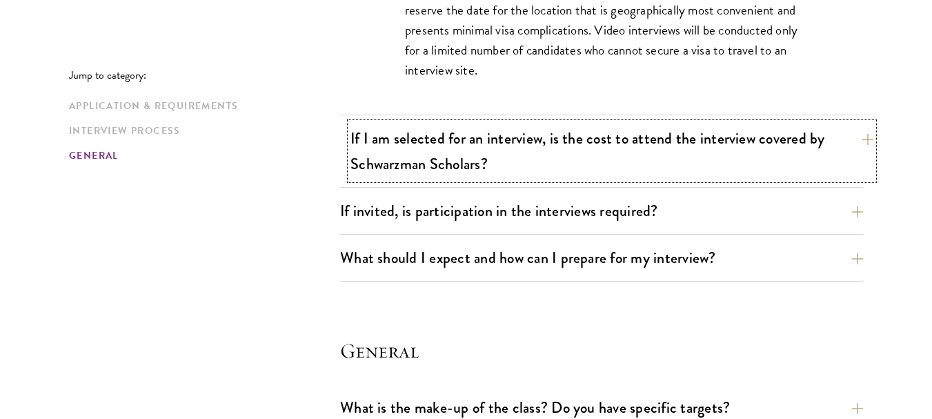
click at [507, 143] on button "If I am selected for an interview, is the cost to attend the interview covered …" at bounding box center [611, 151] width 523 height 57
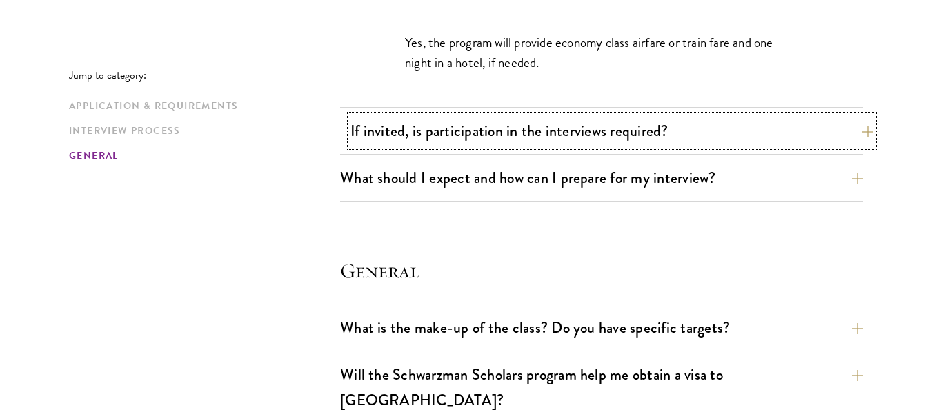
click at [512, 132] on button "If invited, is participation in the interviews required?" at bounding box center [611, 130] width 523 height 31
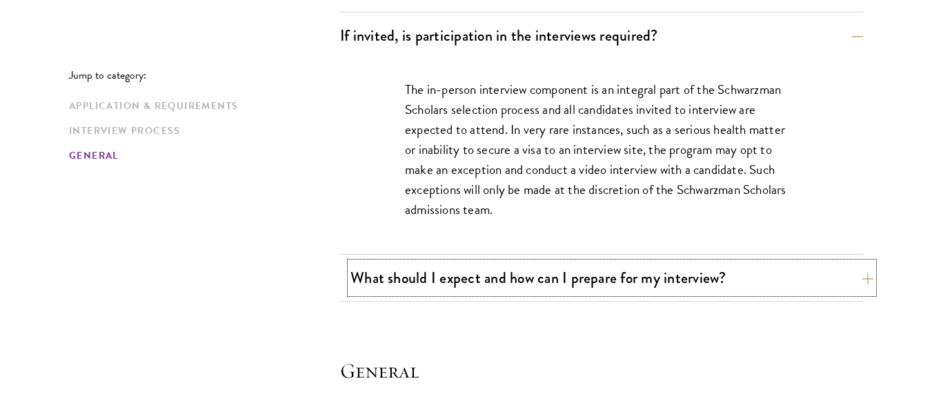
click at [530, 279] on button "What should I expect and how can I prepare for my interview?" at bounding box center [611, 277] width 523 height 31
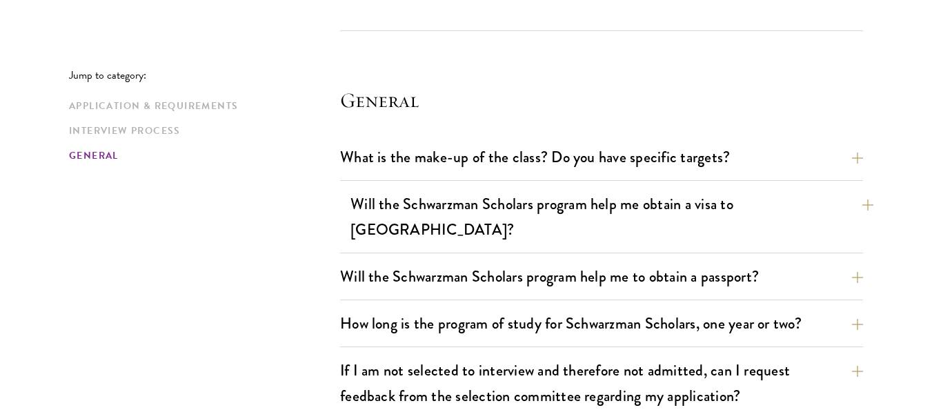
scroll to position [2965, 0]
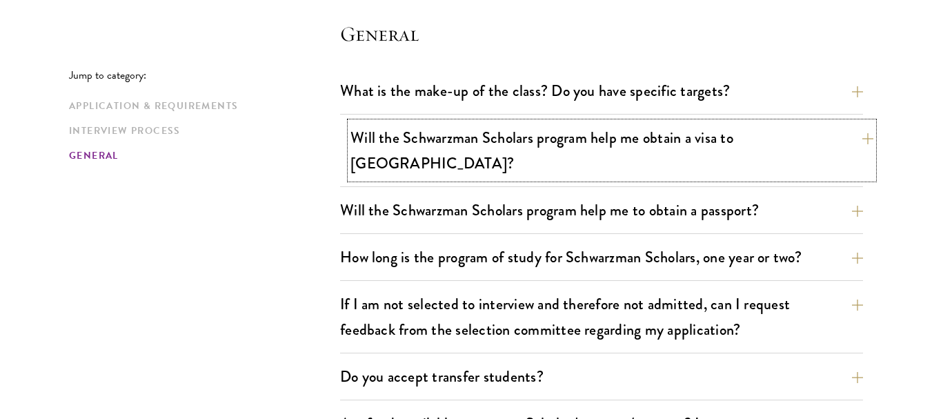
click at [603, 127] on button "Will the Schwarzman Scholars program help me obtain a visa to China?" at bounding box center [611, 150] width 523 height 57
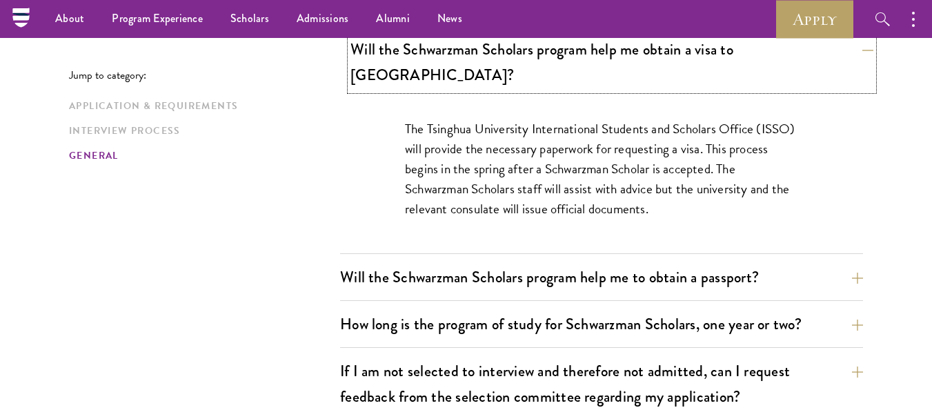
scroll to position [2072, 0]
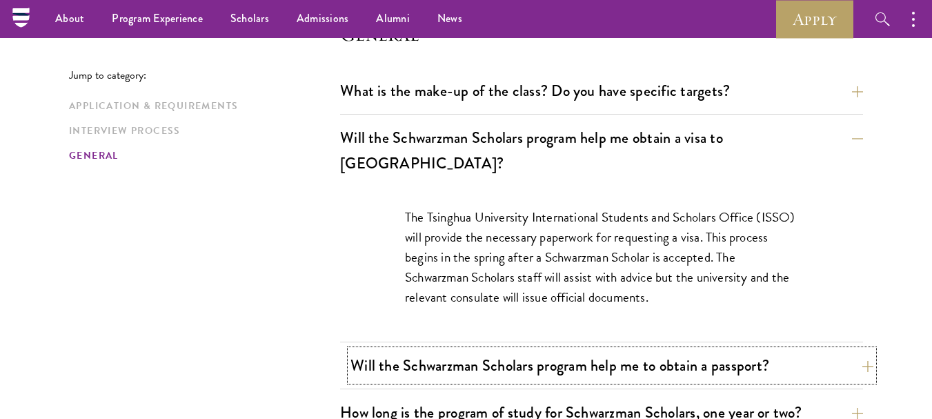
click at [575, 350] on button "Will the Schwarzman Scholars program help me to obtain a passport?" at bounding box center [611, 365] width 523 height 31
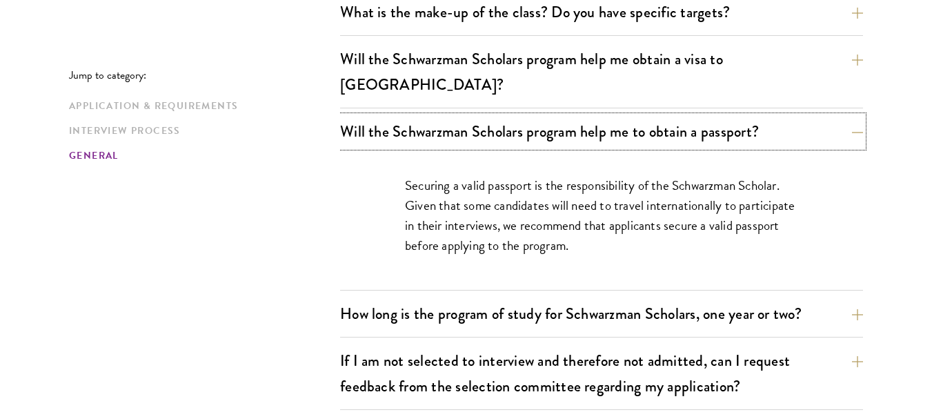
scroll to position [2210, 0]
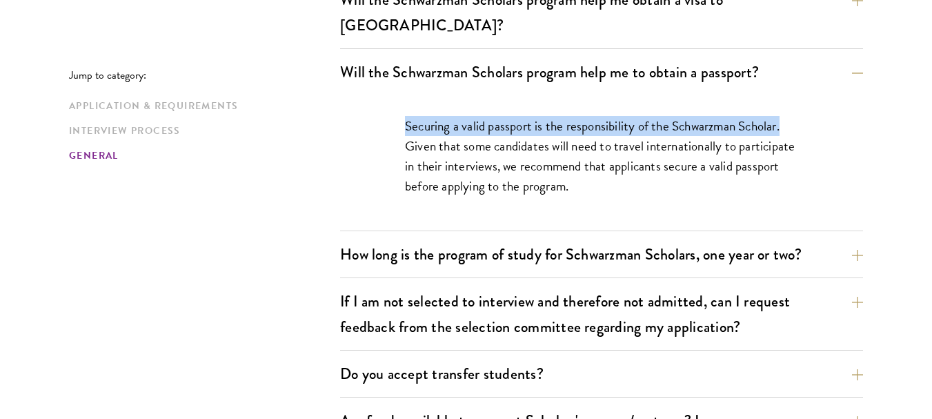
drag, startPoint x: 405, startPoint y: 98, endPoint x: 793, endPoint y: 95, distance: 387.6
click at [793, 116] on p "Securing a valid passport is the responsibility of the Schwarzman Scholar. Give…" at bounding box center [601, 156] width 393 height 80
copy p "Securing a valid passport is the responsibility of the Schwarzman Scholar."
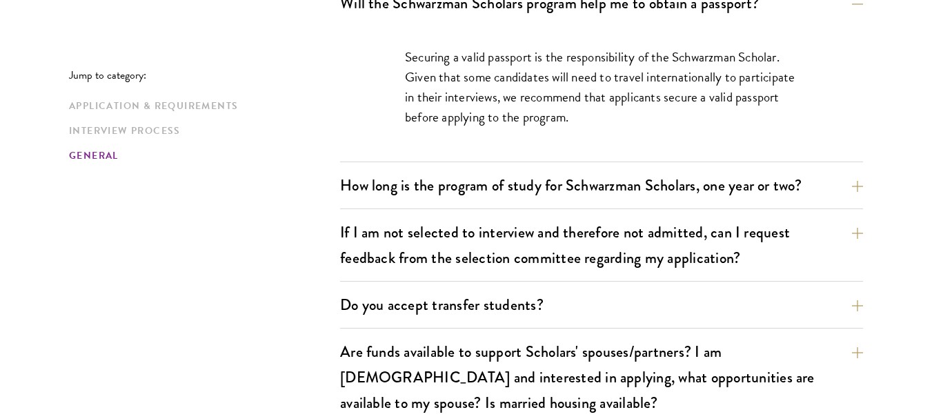
click at [670, 294] on div "Do you accept transfer students? Due to the structure of the program, we do not…" at bounding box center [601, 308] width 523 height 39
click at [854, 170] on button "How long is the program of study for Schwarzman Scholars, one year or two?" at bounding box center [611, 185] width 523 height 31
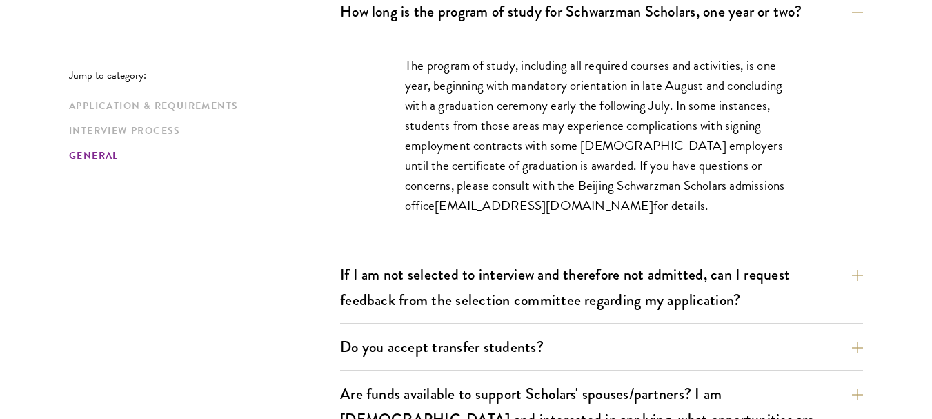
scroll to position [2348, 0]
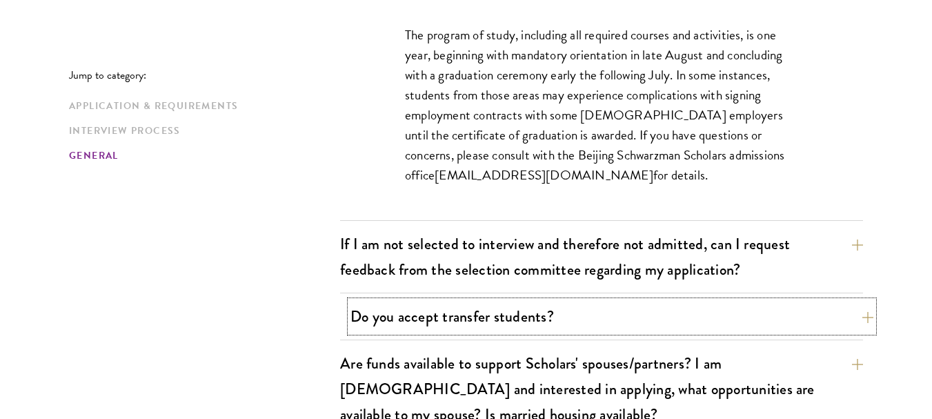
click at [857, 301] on button "Do you accept transfer students?" at bounding box center [611, 316] width 523 height 31
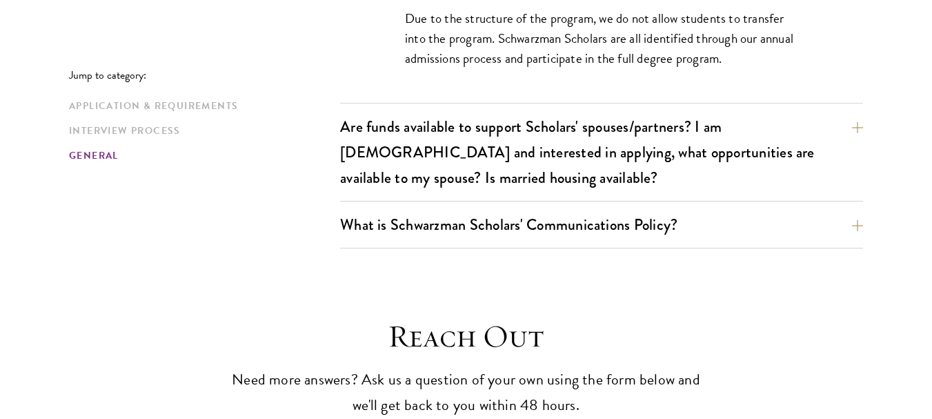
scroll to position [2486, 0]
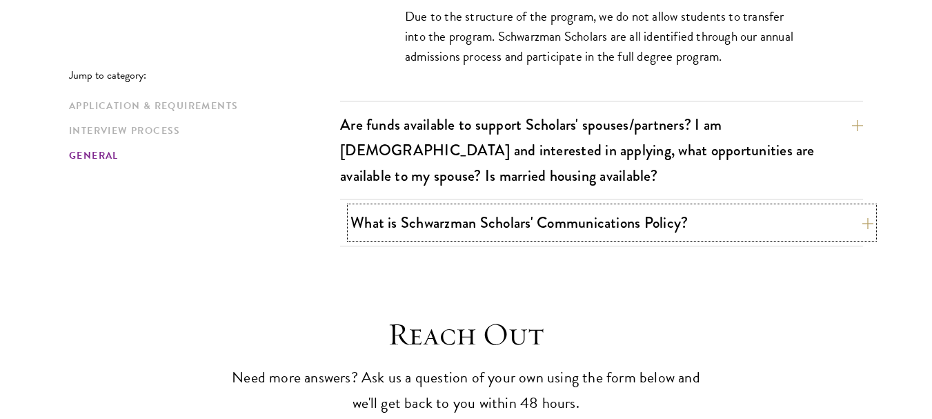
click at [765, 209] on button "What is Schwarzman Scholars' Communications Policy?" at bounding box center [611, 222] width 523 height 31
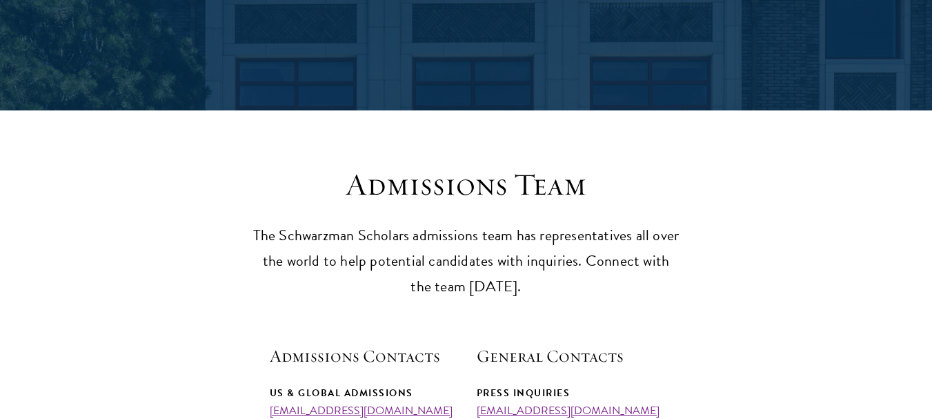
scroll to position [345, 0]
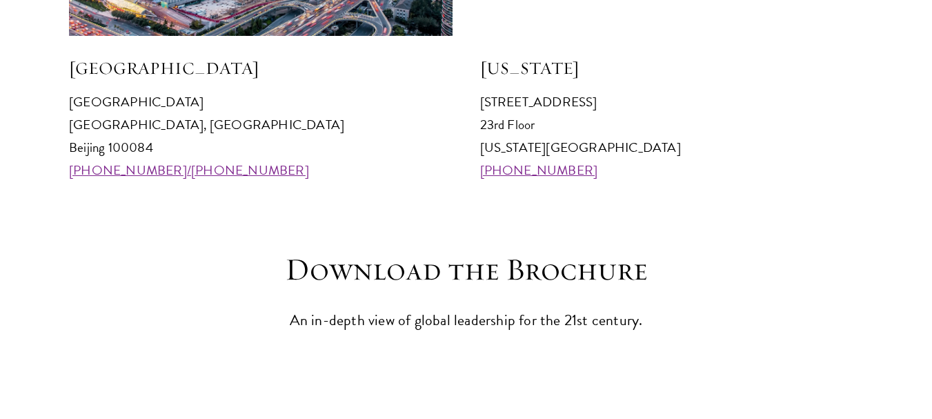
scroll to position [1586, 0]
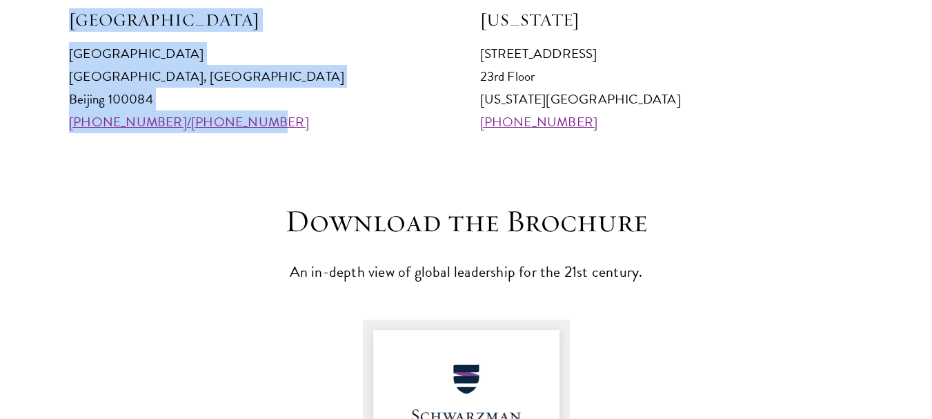
drag, startPoint x: 70, startPoint y: 16, endPoint x: 235, endPoint y: 119, distance: 194.2
copy div "[GEOGRAPHIC_DATA] [GEOGRAPHIC_DATA] 100084 [PHONE_NUMBER]/[PHONE_NUMBER]"
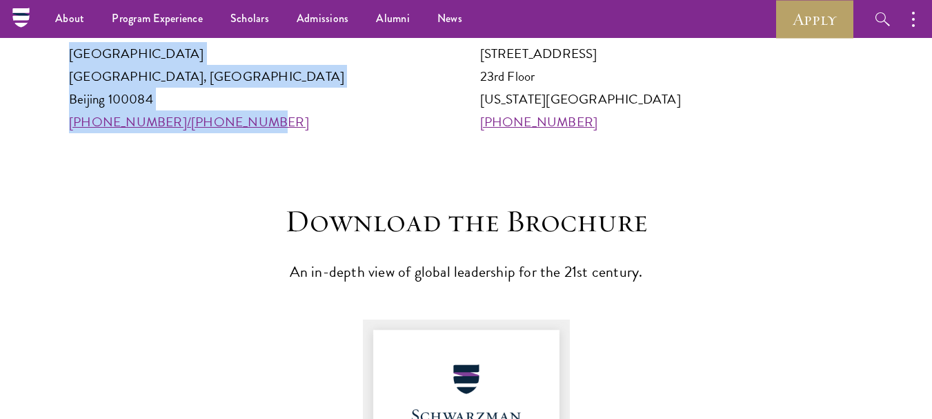
scroll to position [1517, 0]
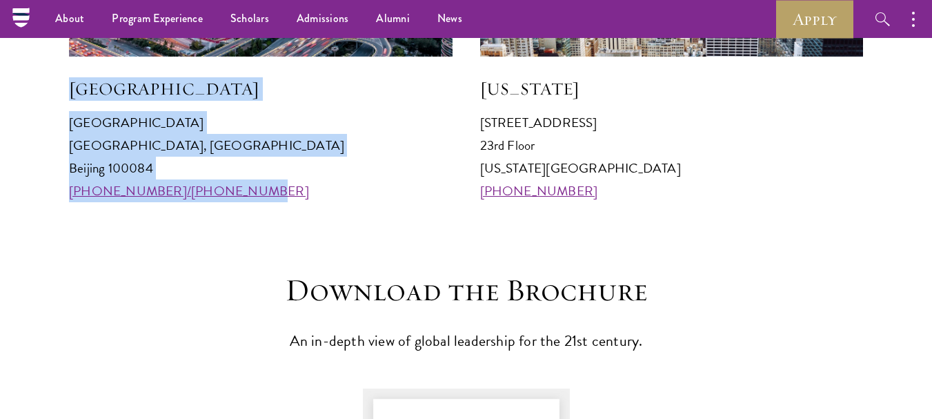
drag, startPoint x: 481, startPoint y: 83, endPoint x: 608, endPoint y: 188, distance: 164.6
click at [608, 188] on div "[US_STATE] [STREET_ADDRESS][US_STATE] [PHONE_NUMBER]" at bounding box center [671, 19] width 383 height 366
copy div "[US_STATE][GEOGRAPHIC_DATA][STREET_ADDRESS][US_STATE] [PHONE_NUMBER]"
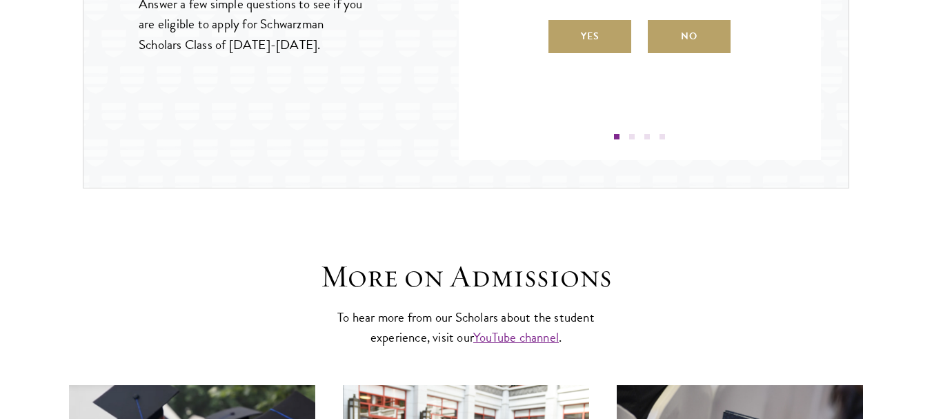
scroll to position [2000, 0]
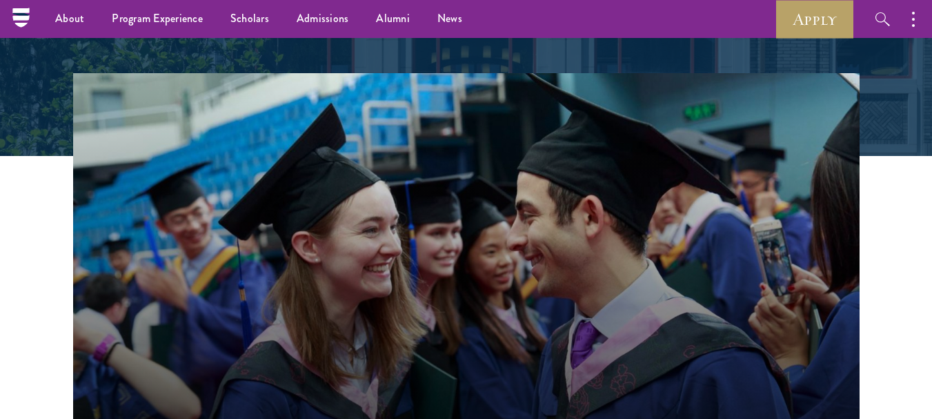
scroll to position [138, 0]
